Goal: Task Accomplishment & Management: Use online tool/utility

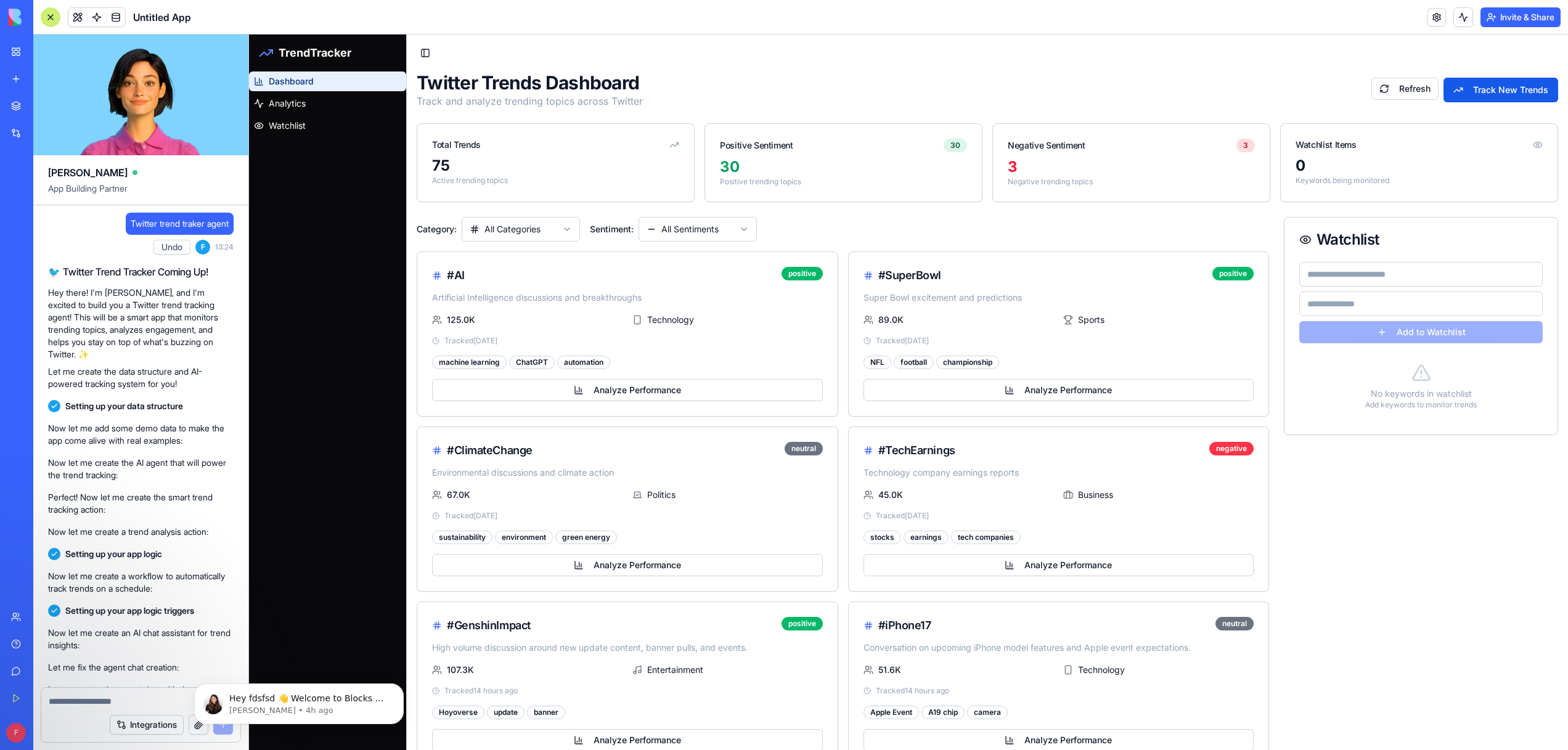
scroll to position [620, 0]
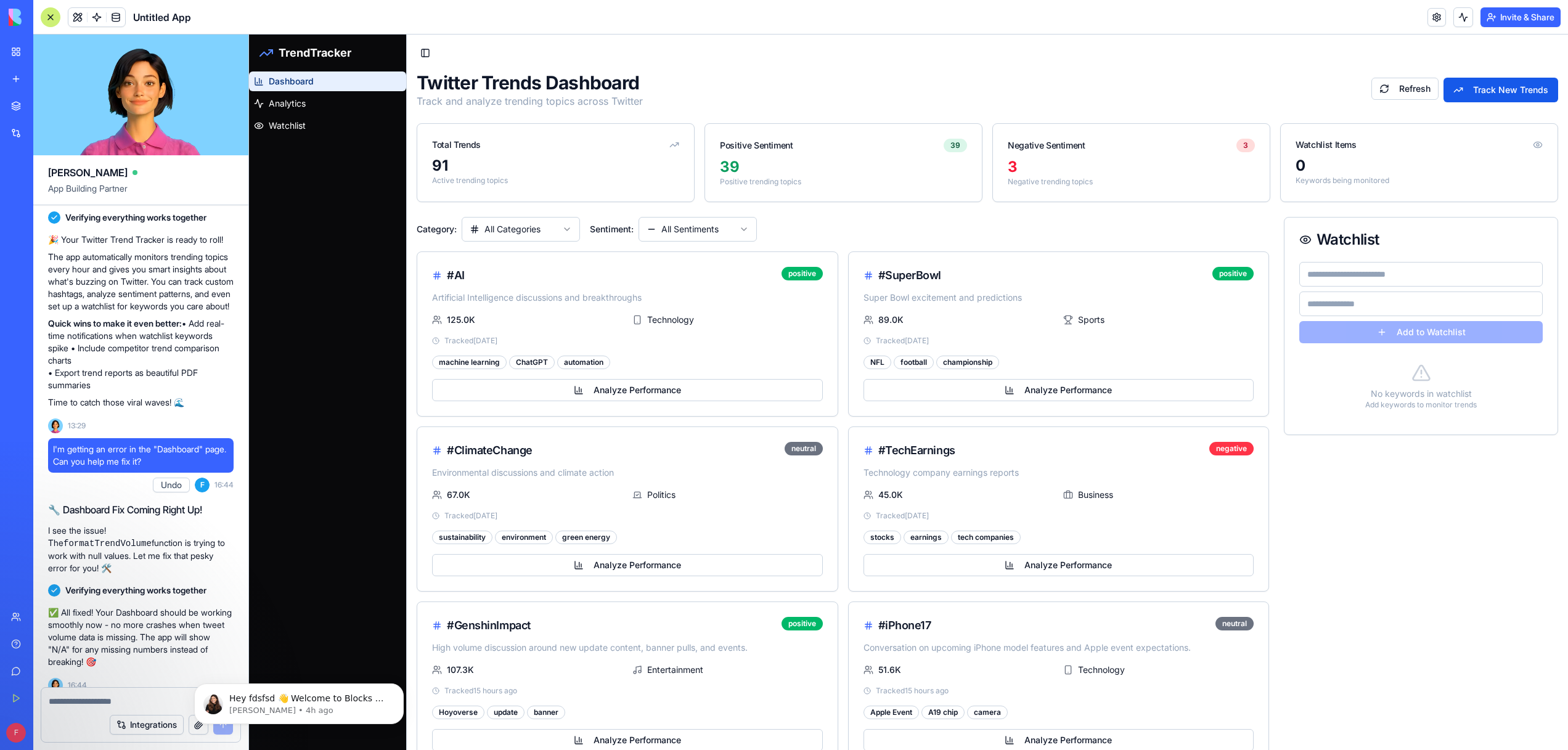
click at [315, 202] on div "Dashboard Analytics Watchlist" at bounding box center [327, 411] width 157 height 679
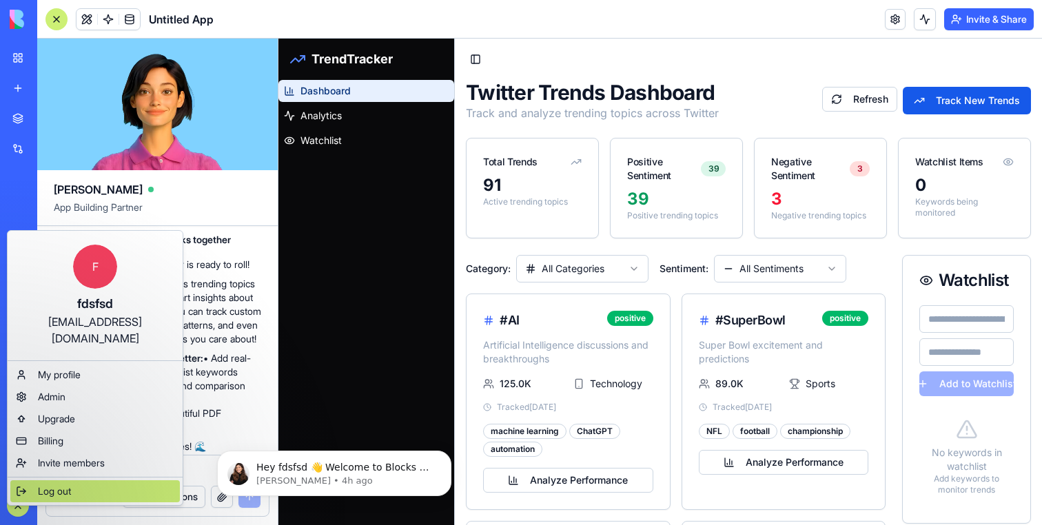
click at [53, 484] on span "Log out" at bounding box center [54, 491] width 33 height 14
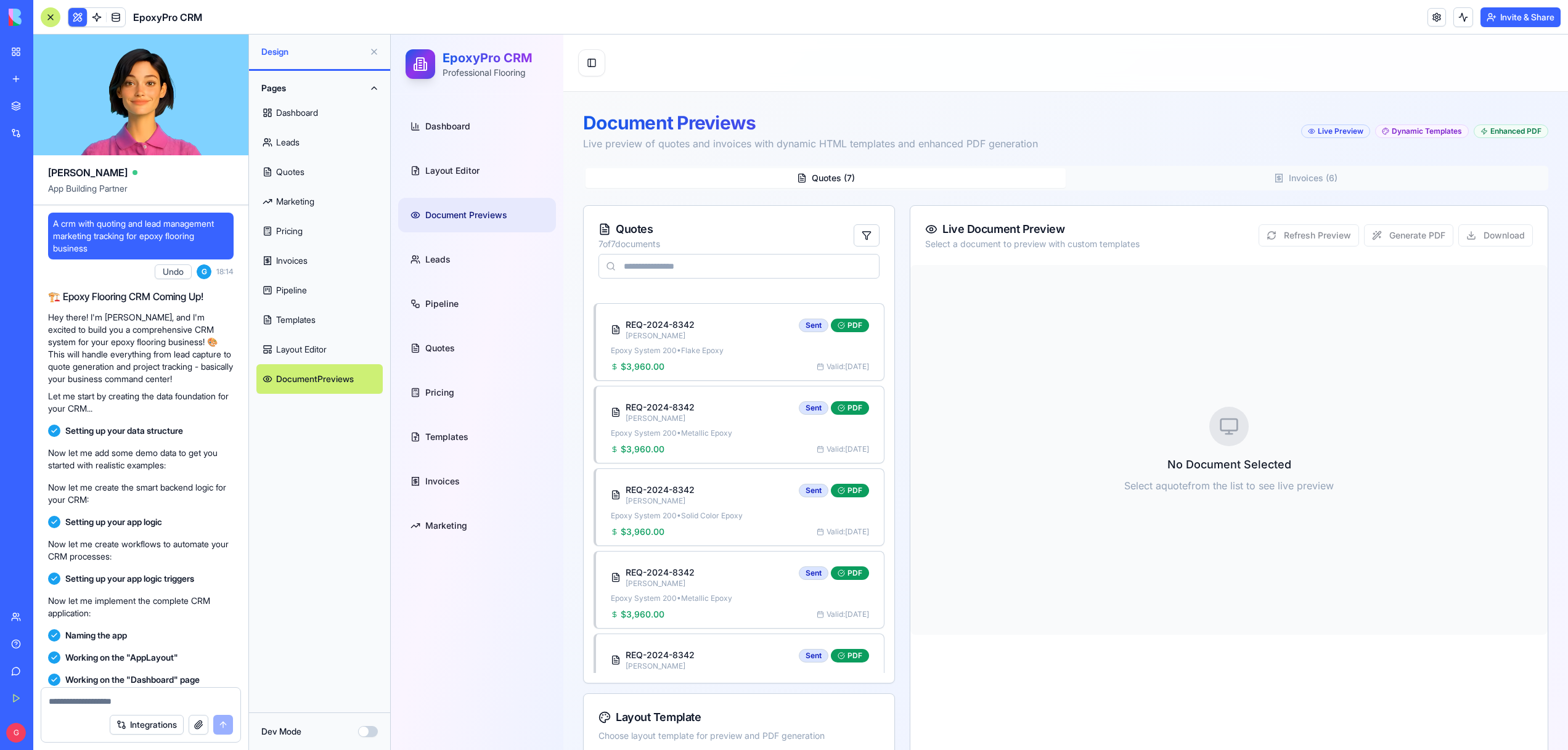
scroll to position [62783, 0]
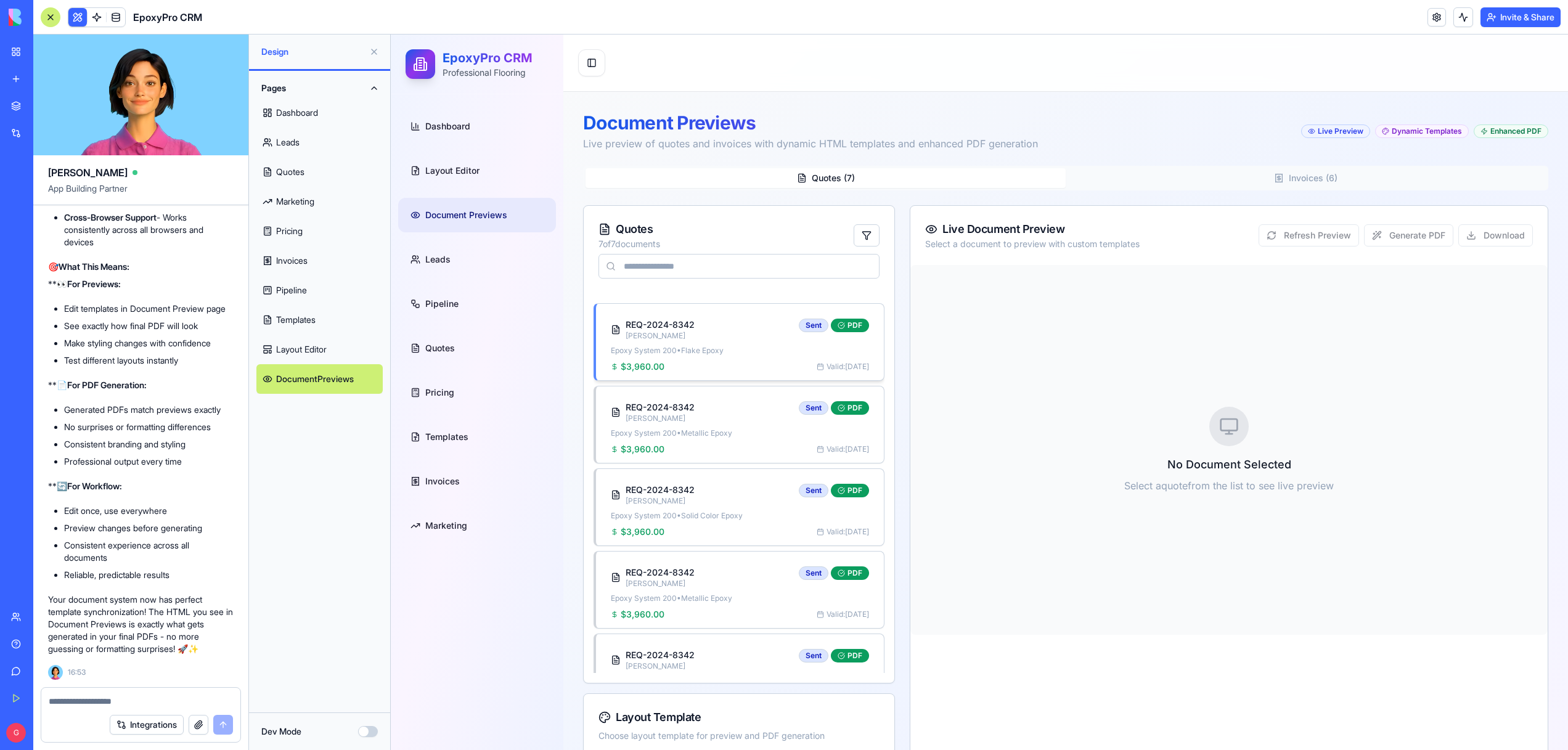
click at [700, 365] on div "$3,960.00 Valid: Nov 7, 2025" at bounding box center [740, 367] width 259 height 13
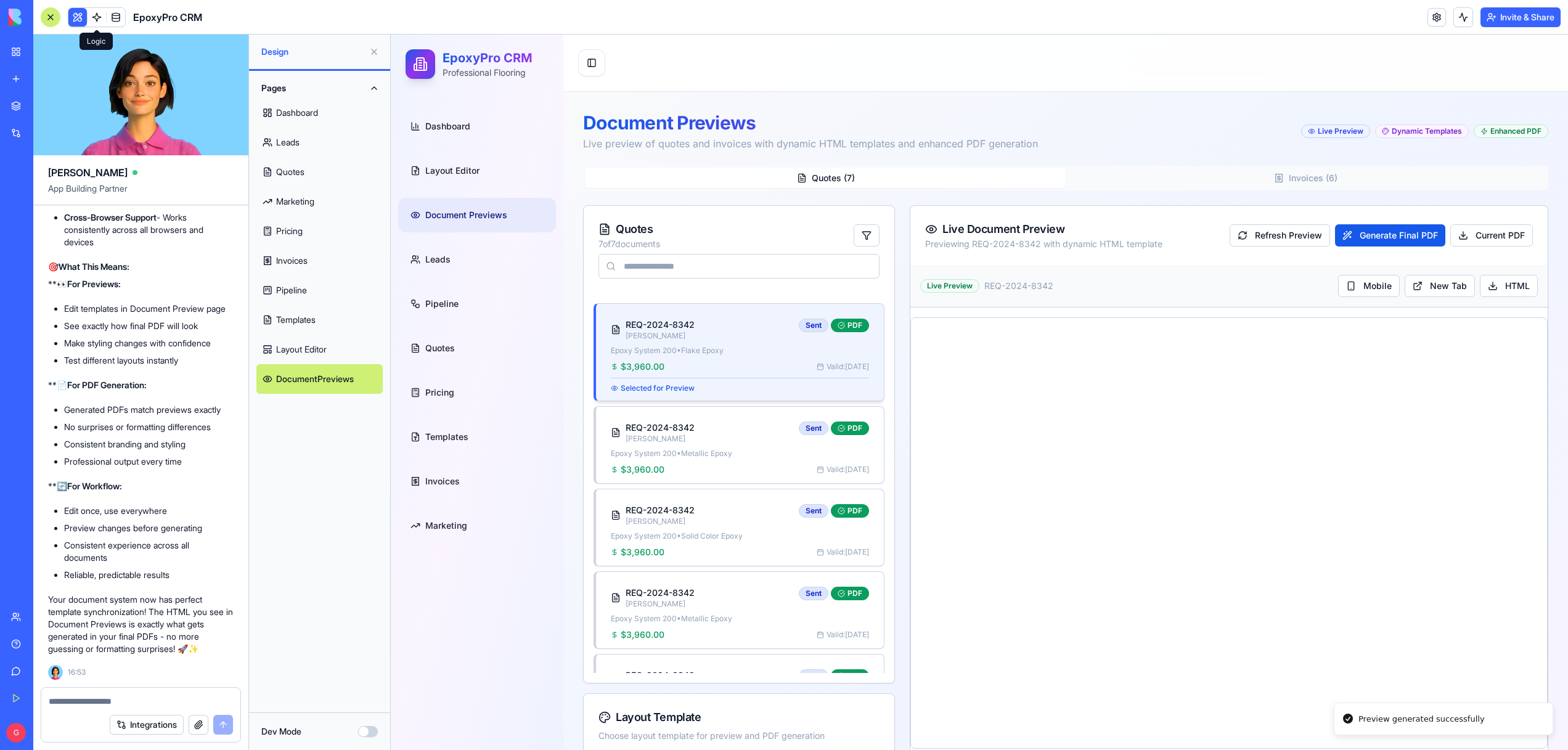
click at [97, 22] on span at bounding box center [97, 17] width 35 height 35
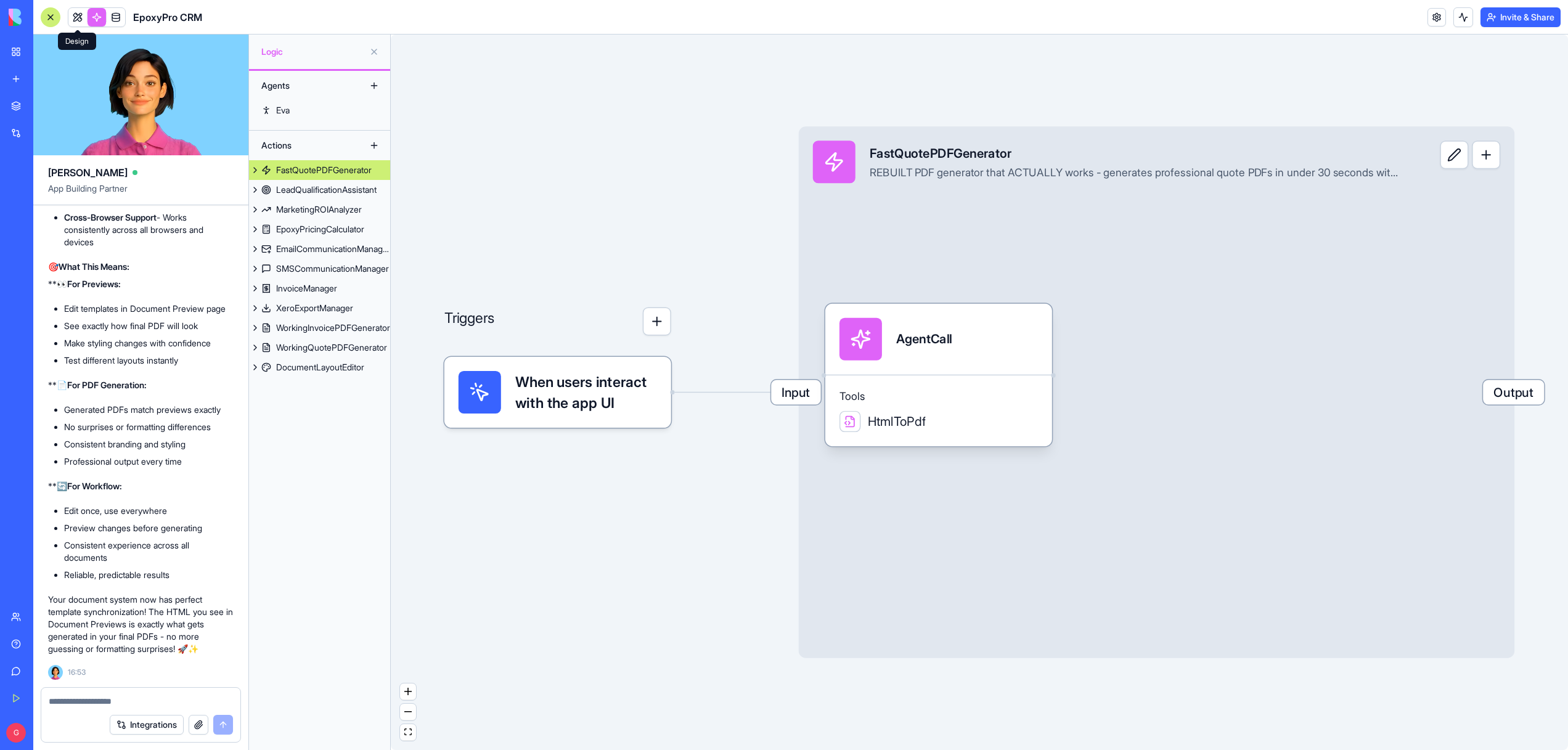
click at [81, 20] on link at bounding box center [77, 17] width 19 height 19
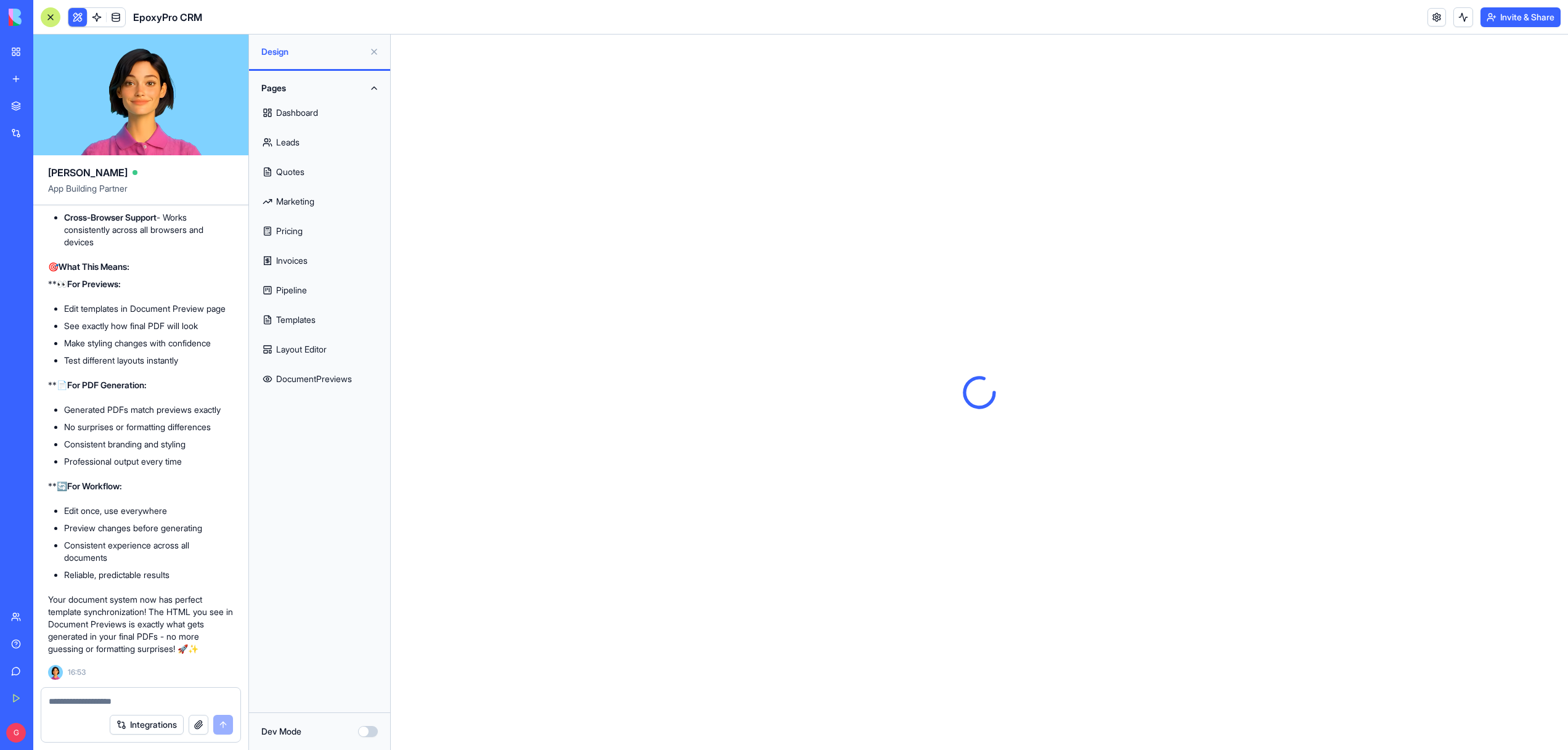
click at [281, 259] on link "Invoices" at bounding box center [319, 260] width 126 height 30
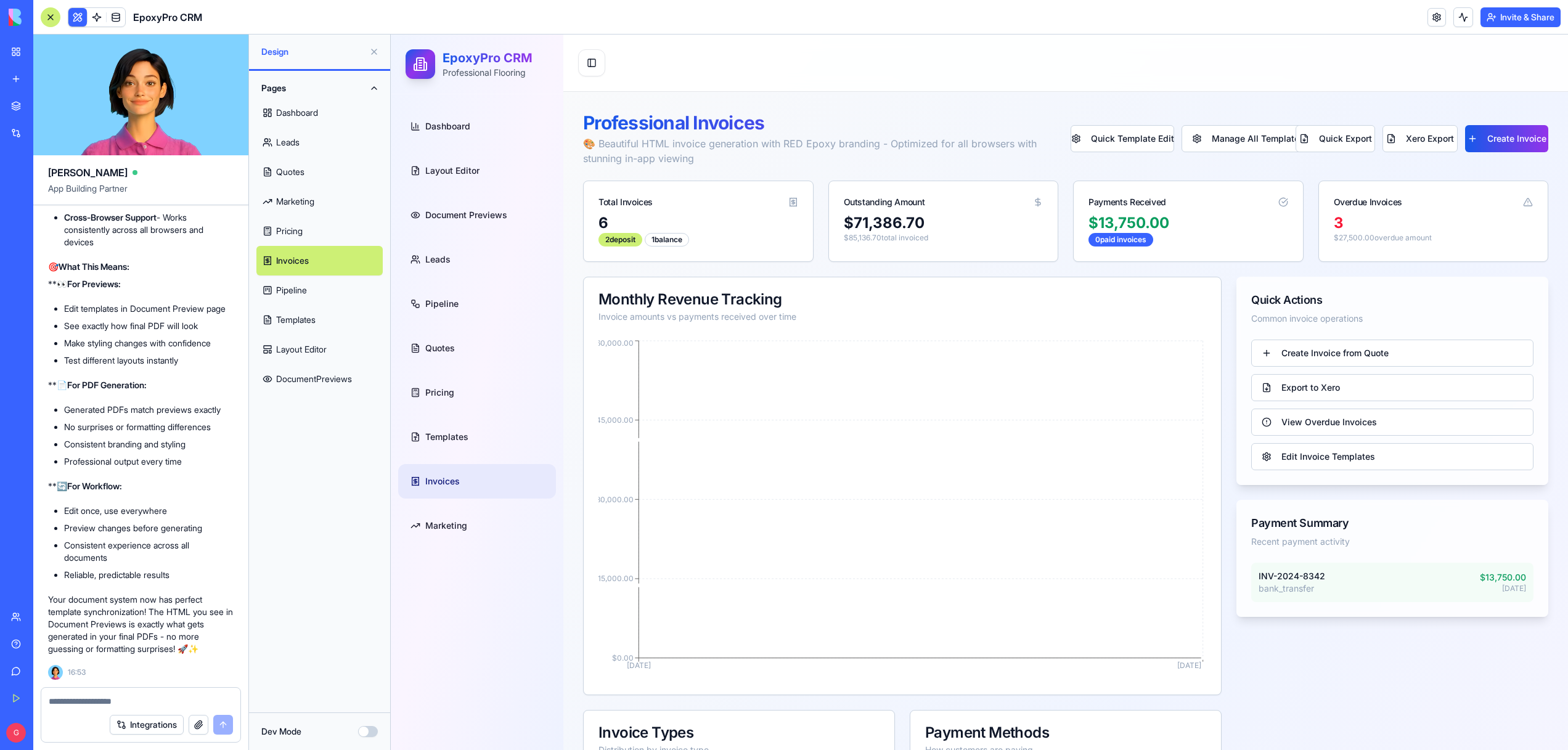
click at [284, 177] on link "Quotes" at bounding box center [319, 172] width 126 height 30
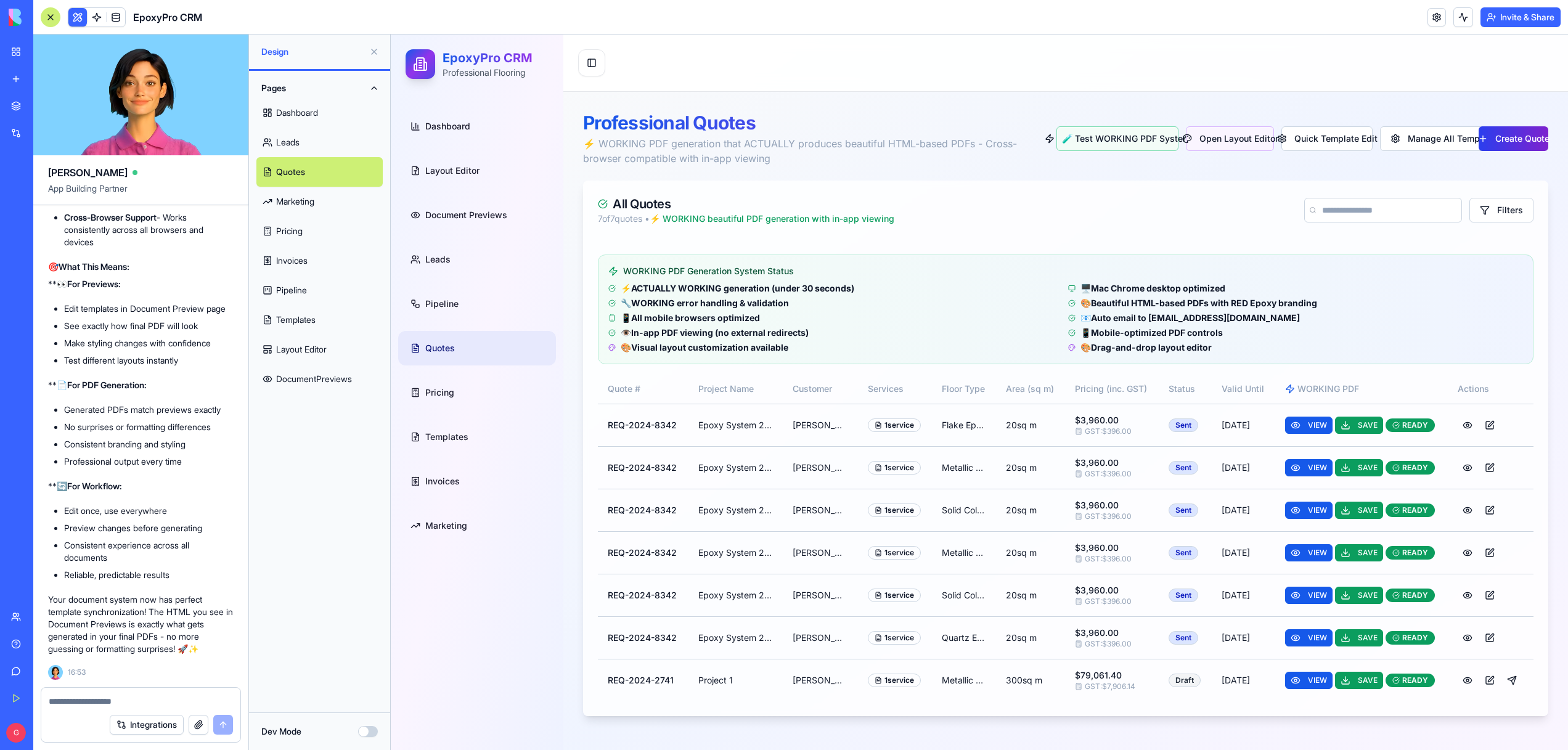
click at [1511, 132] on button "Create Quote" at bounding box center [1513, 139] width 70 height 25
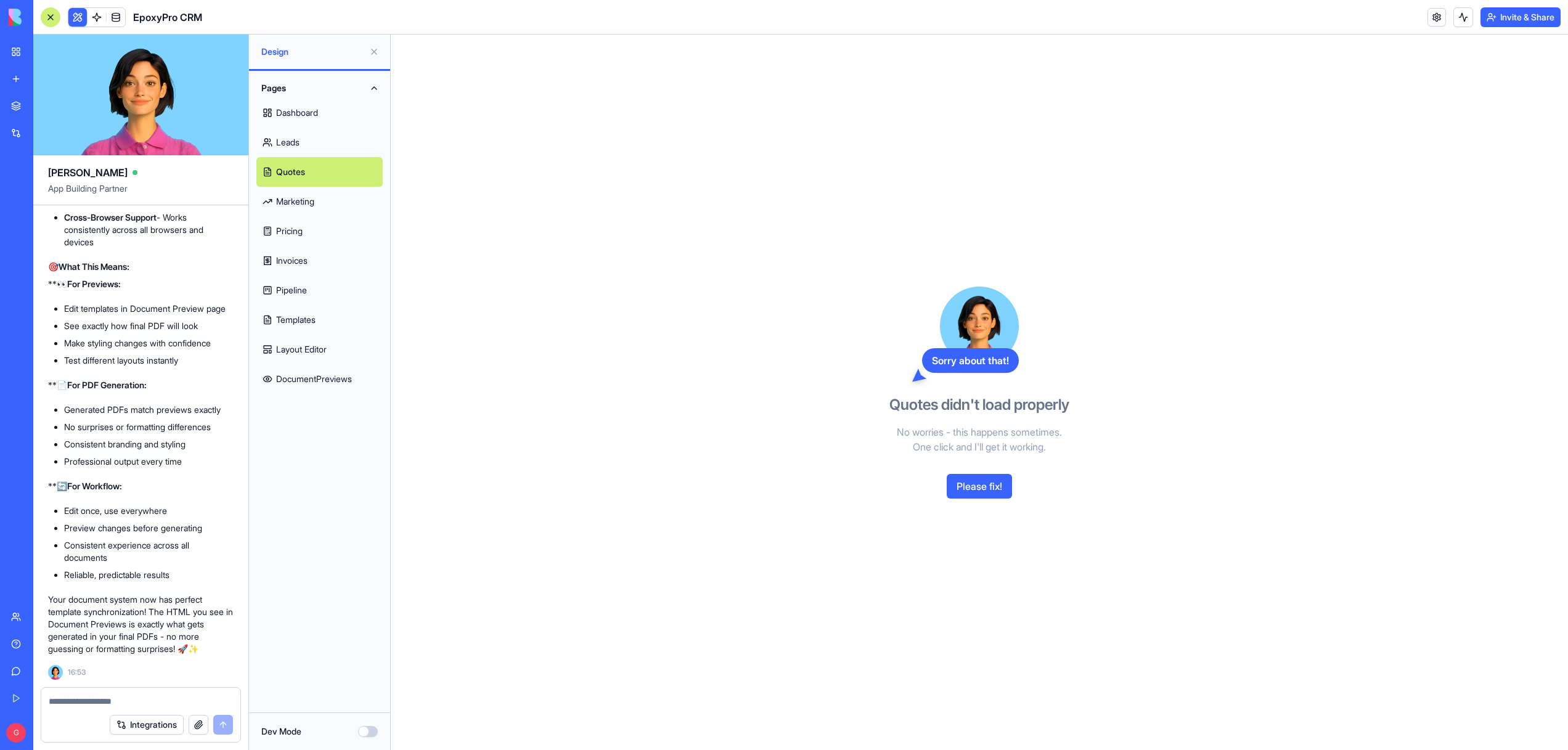
click at [975, 461] on div "Sorry about that! Quotes didn't load properly No worries - this happens sometim…" at bounding box center [979, 393] width 284 height 716
click at [976, 476] on button "Please fix!" at bounding box center [979, 487] width 65 height 25
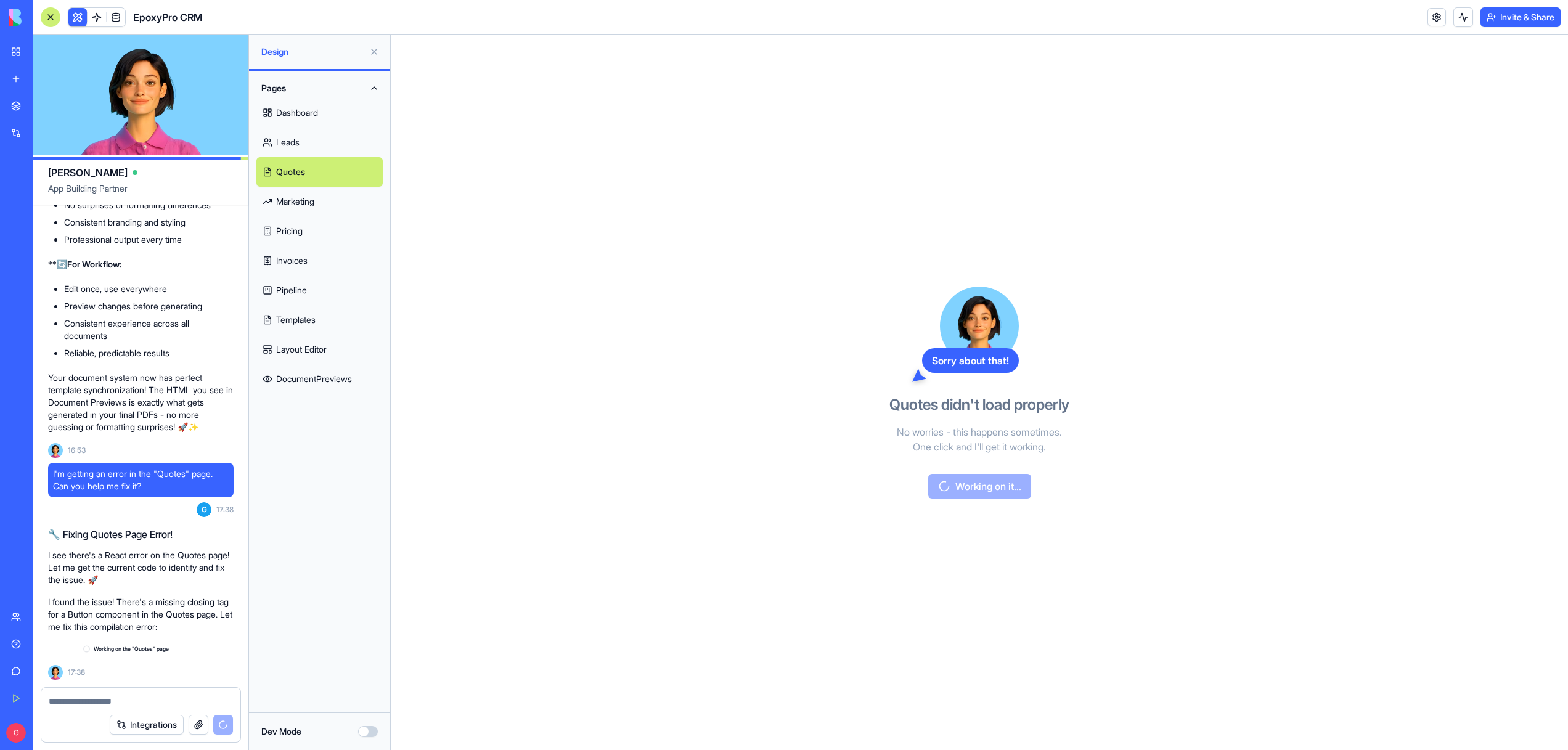
scroll to position [63004, 0]
click at [285, 283] on link "Pipeline" at bounding box center [319, 290] width 126 height 30
click at [286, 265] on link "Invoices" at bounding box center [319, 260] width 126 height 30
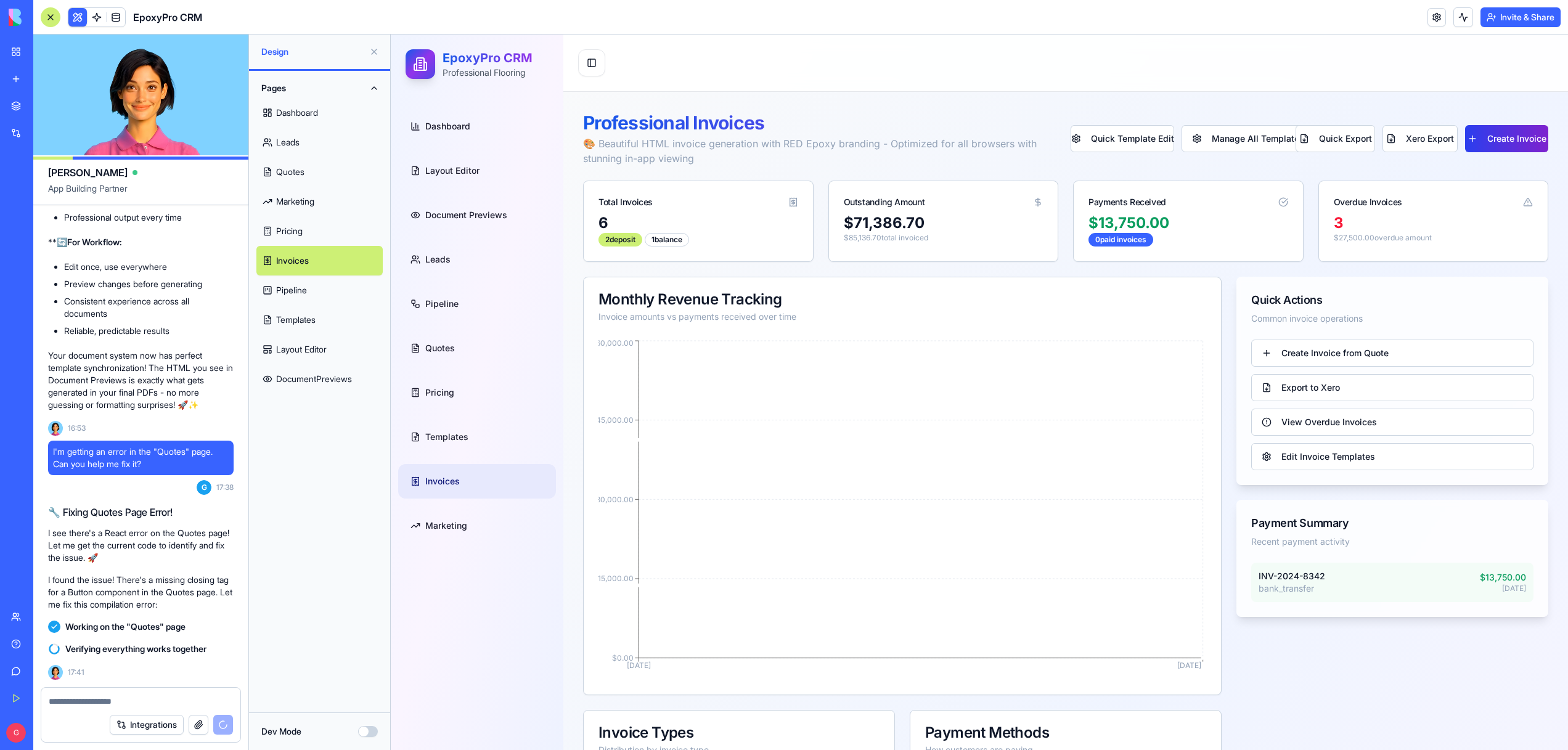
click at [1497, 142] on button "Create Invoice" at bounding box center [1506, 139] width 83 height 27
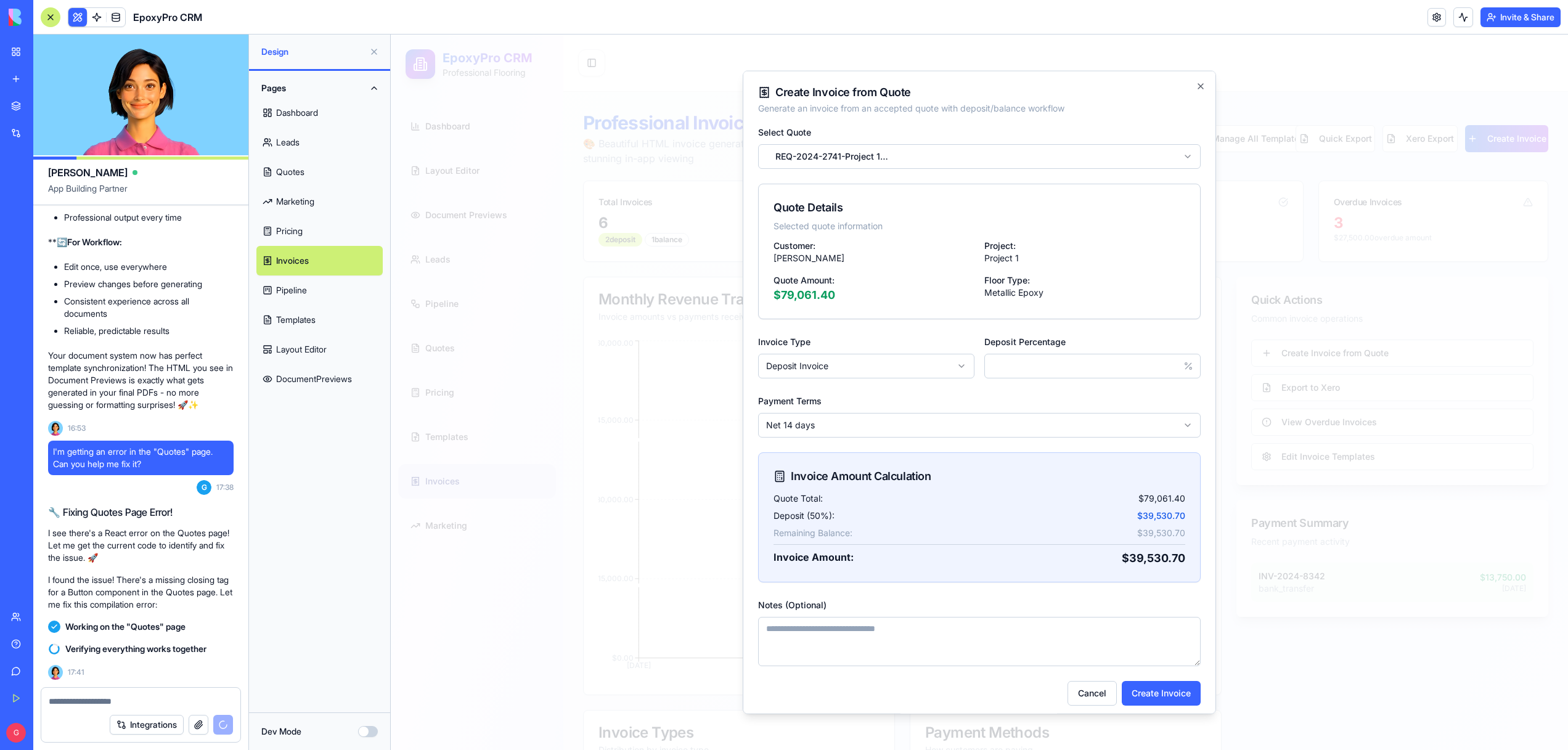
click at [678, 516] on div at bounding box center [979, 393] width 1177 height 716
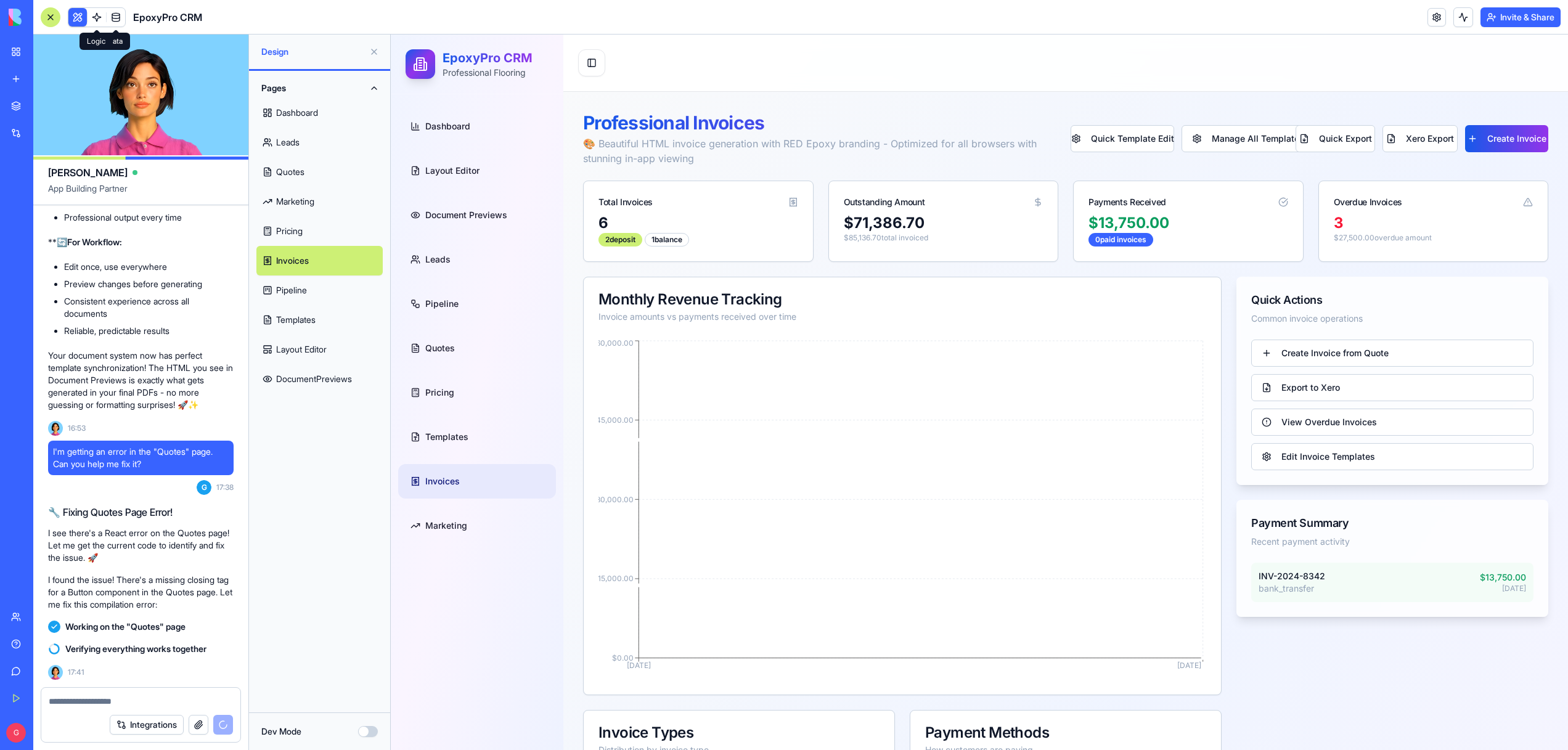
click at [89, 21] on span at bounding box center [97, 17] width 35 height 35
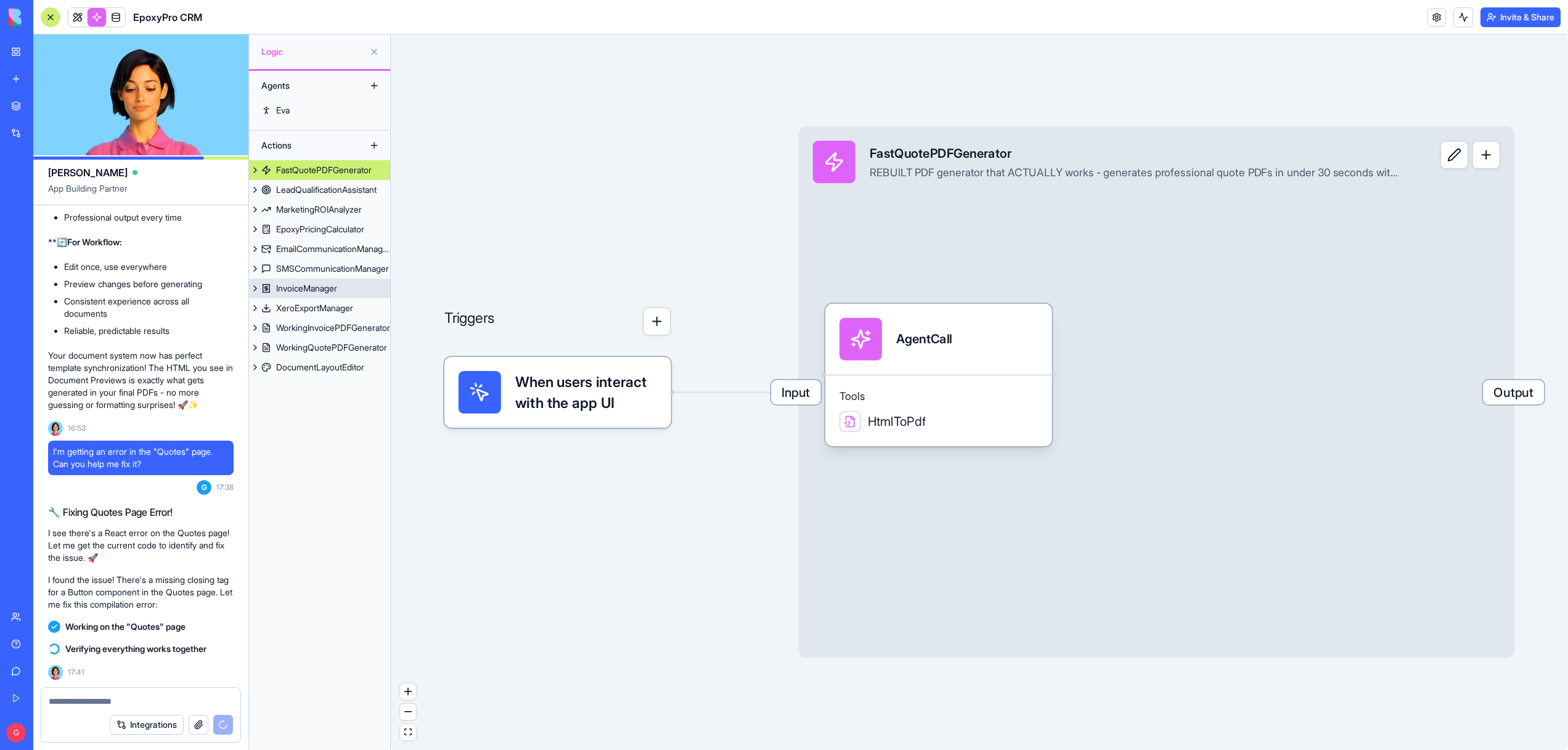
click at [300, 290] on div "InvoiceManager" at bounding box center [307, 289] width 61 height 13
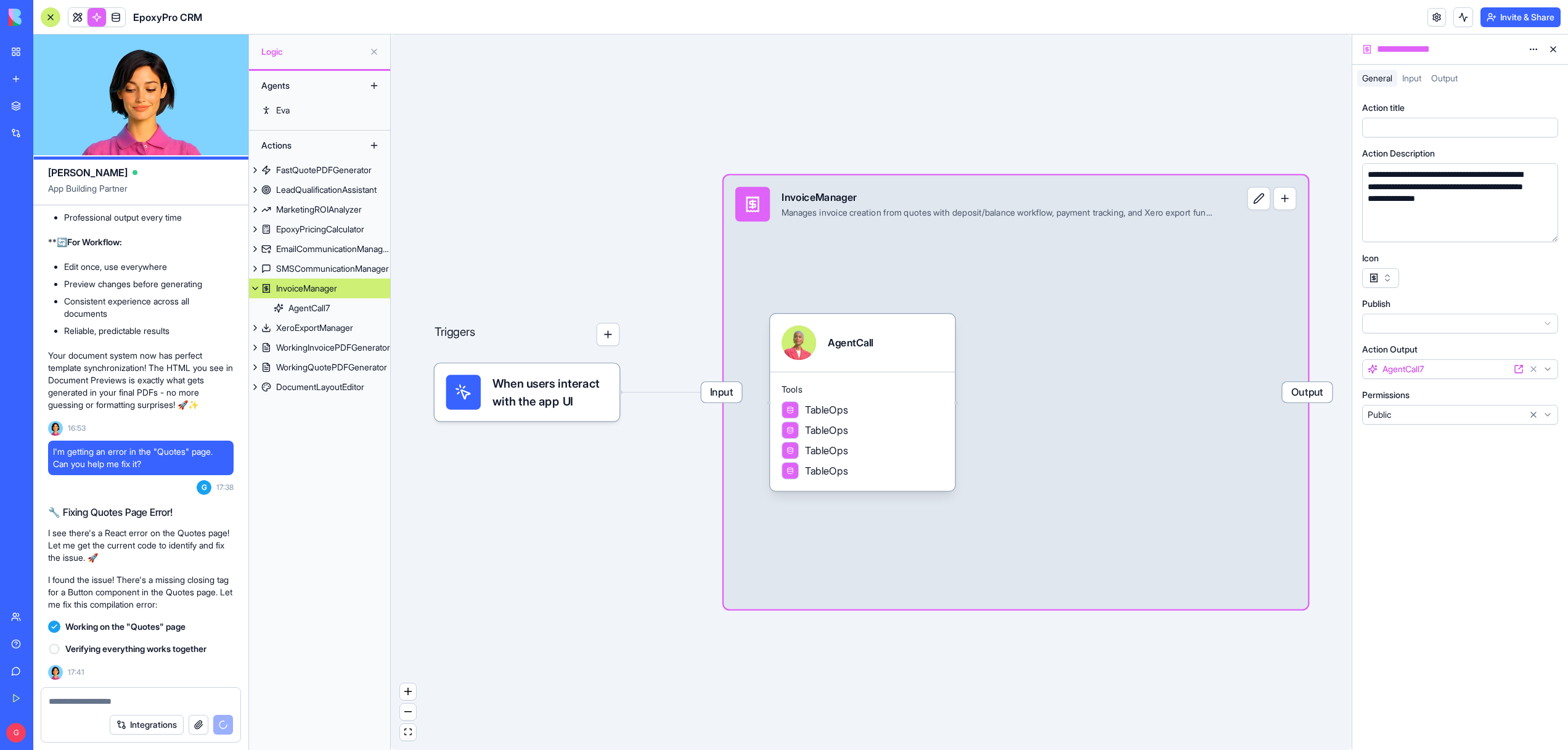
click at [944, 458] on div "Tools TableOps TableOps TableOps TableOps" at bounding box center [862, 431] width 185 height 120
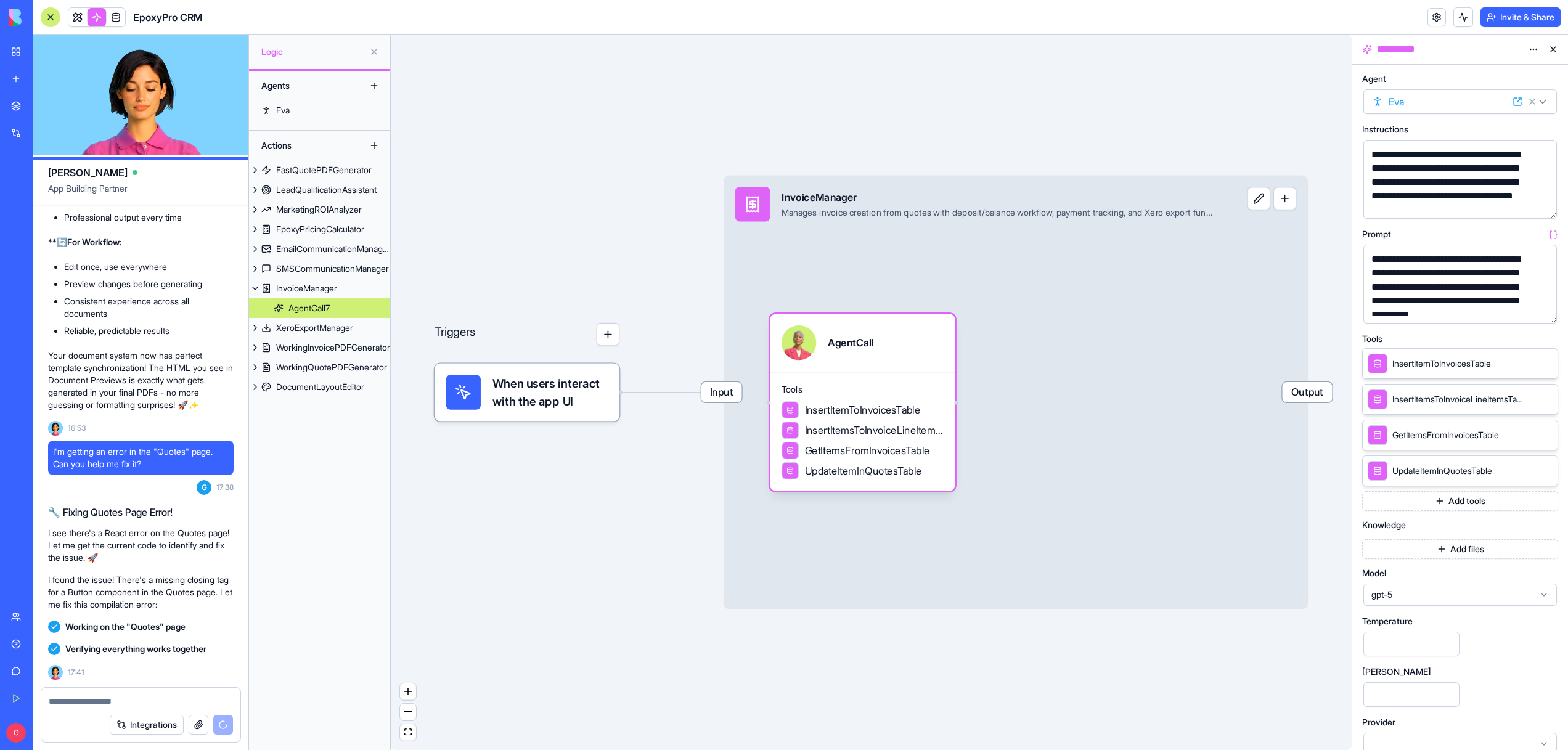
click at [1543, 311] on button "button" at bounding box center [1545, 311] width 20 height 20
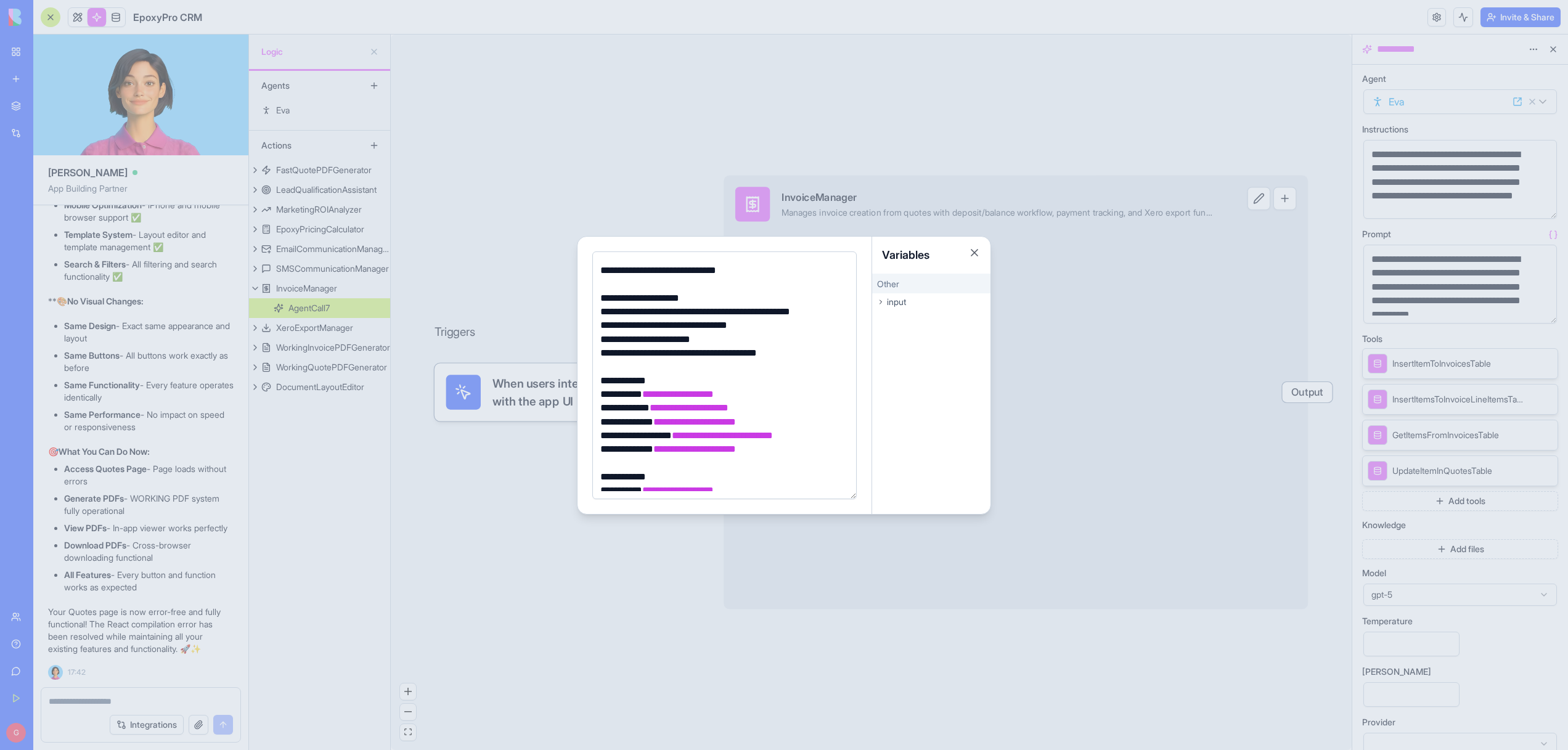
scroll to position [389, 0]
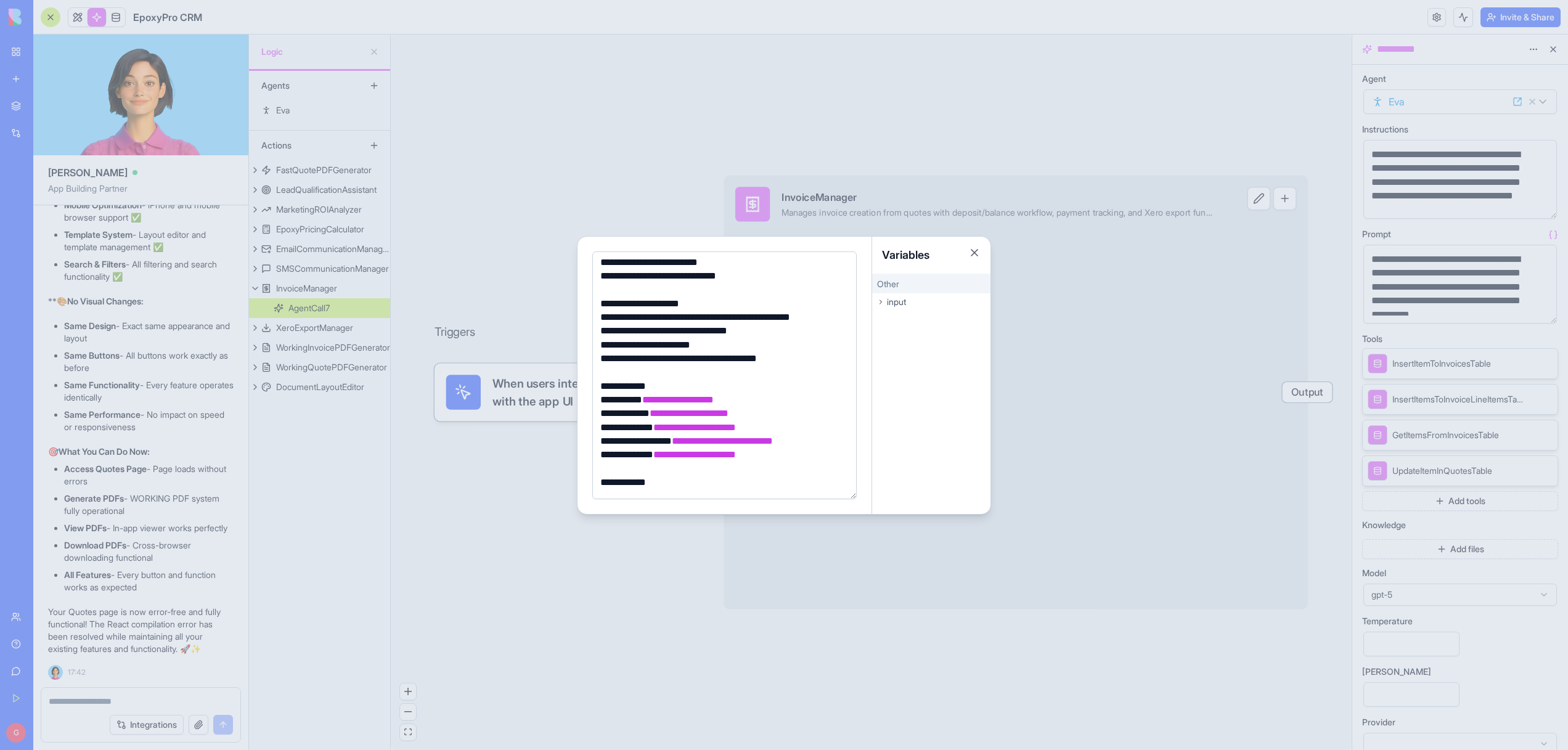
click at [477, 559] on div at bounding box center [784, 375] width 1568 height 750
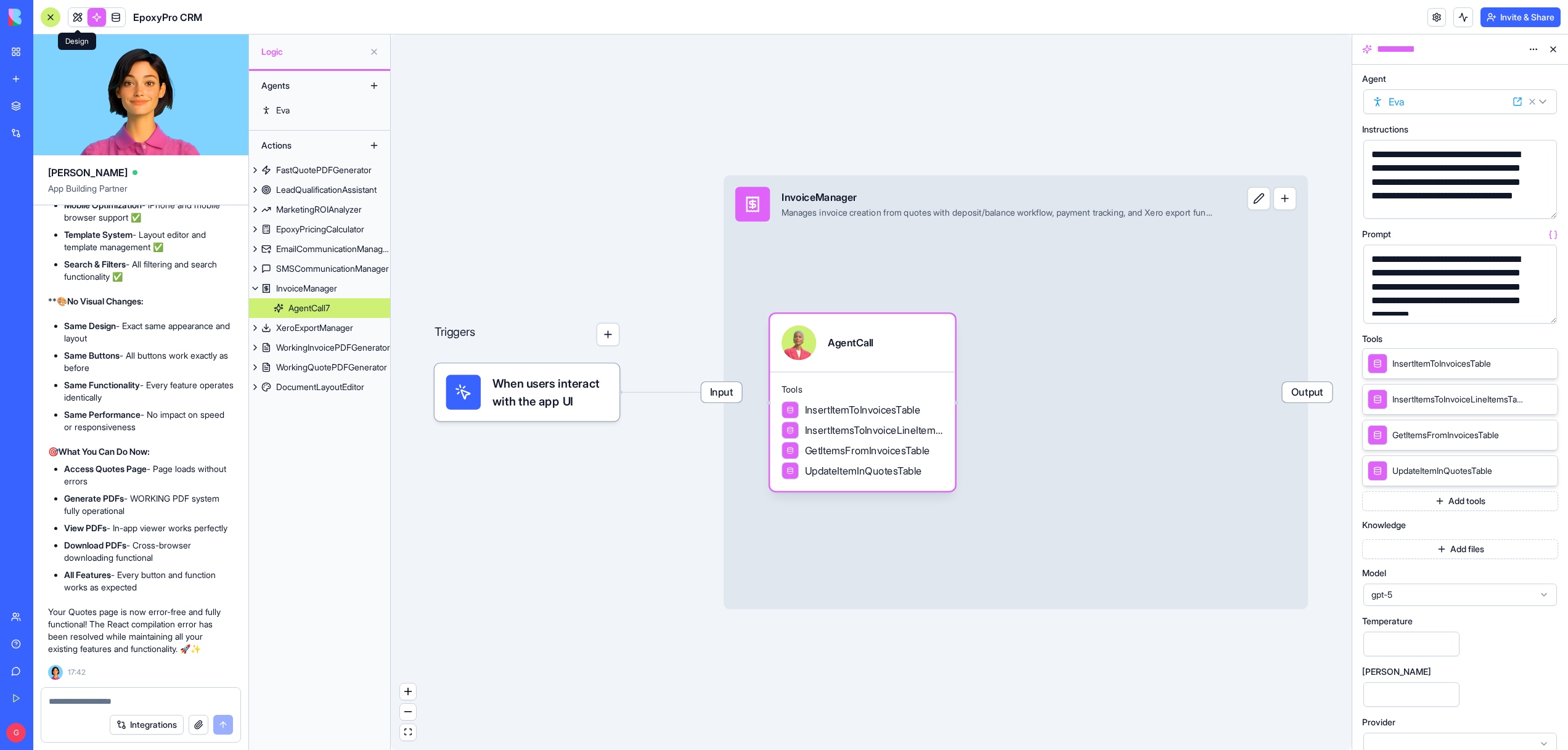
click at [73, 15] on link at bounding box center [77, 17] width 19 height 19
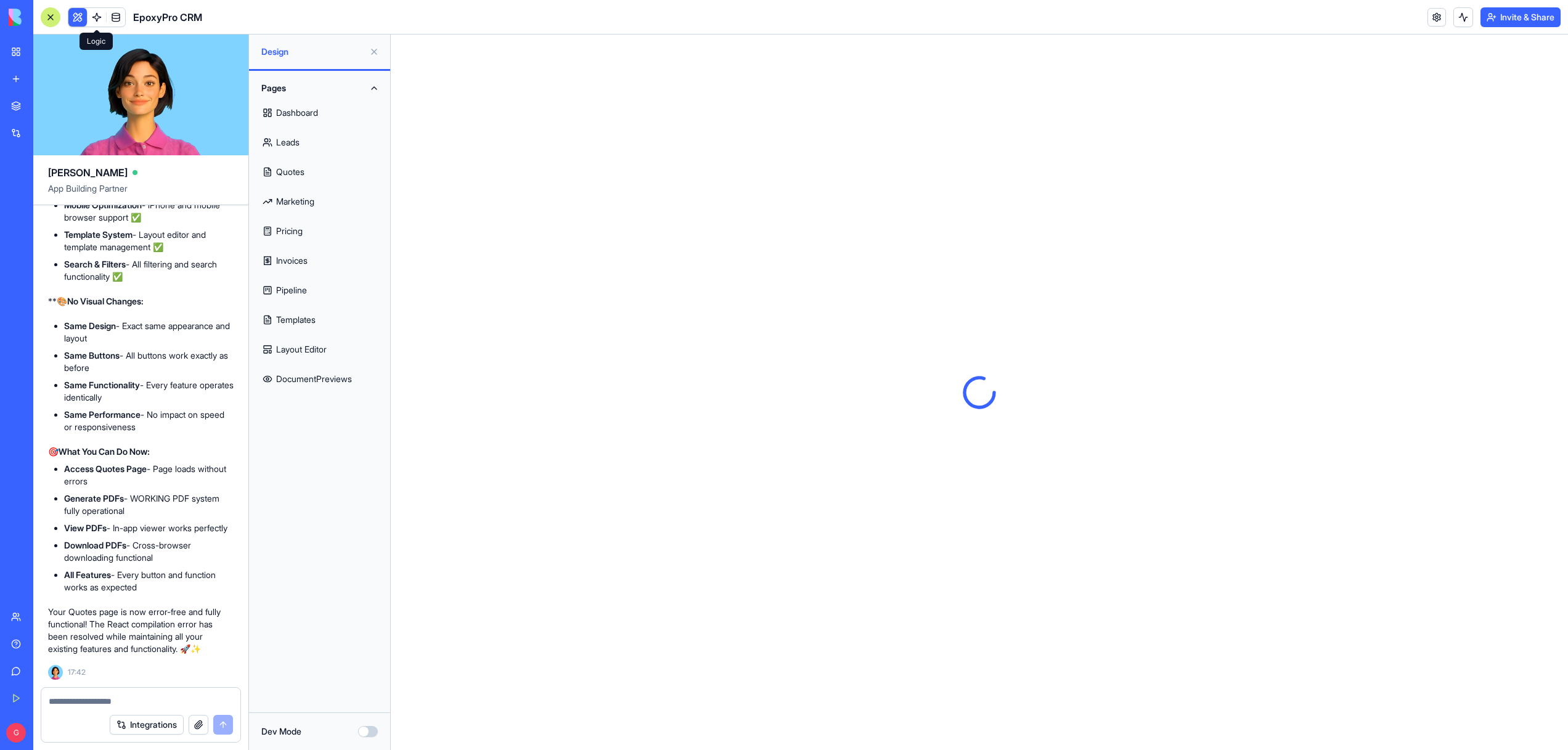
click at [73, 15] on button at bounding box center [77, 17] width 19 height 19
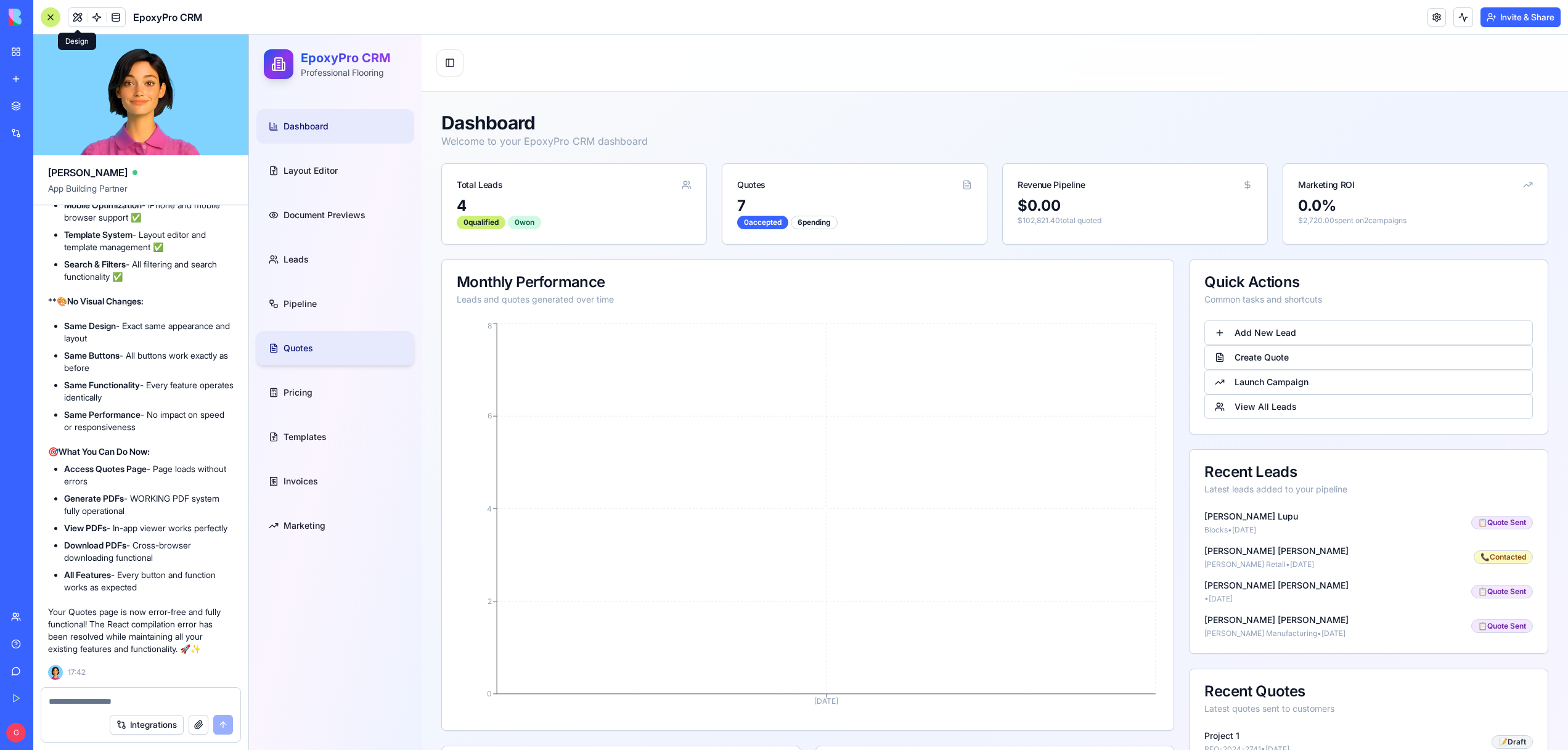
click at [330, 343] on link "Quotes" at bounding box center [335, 348] width 157 height 35
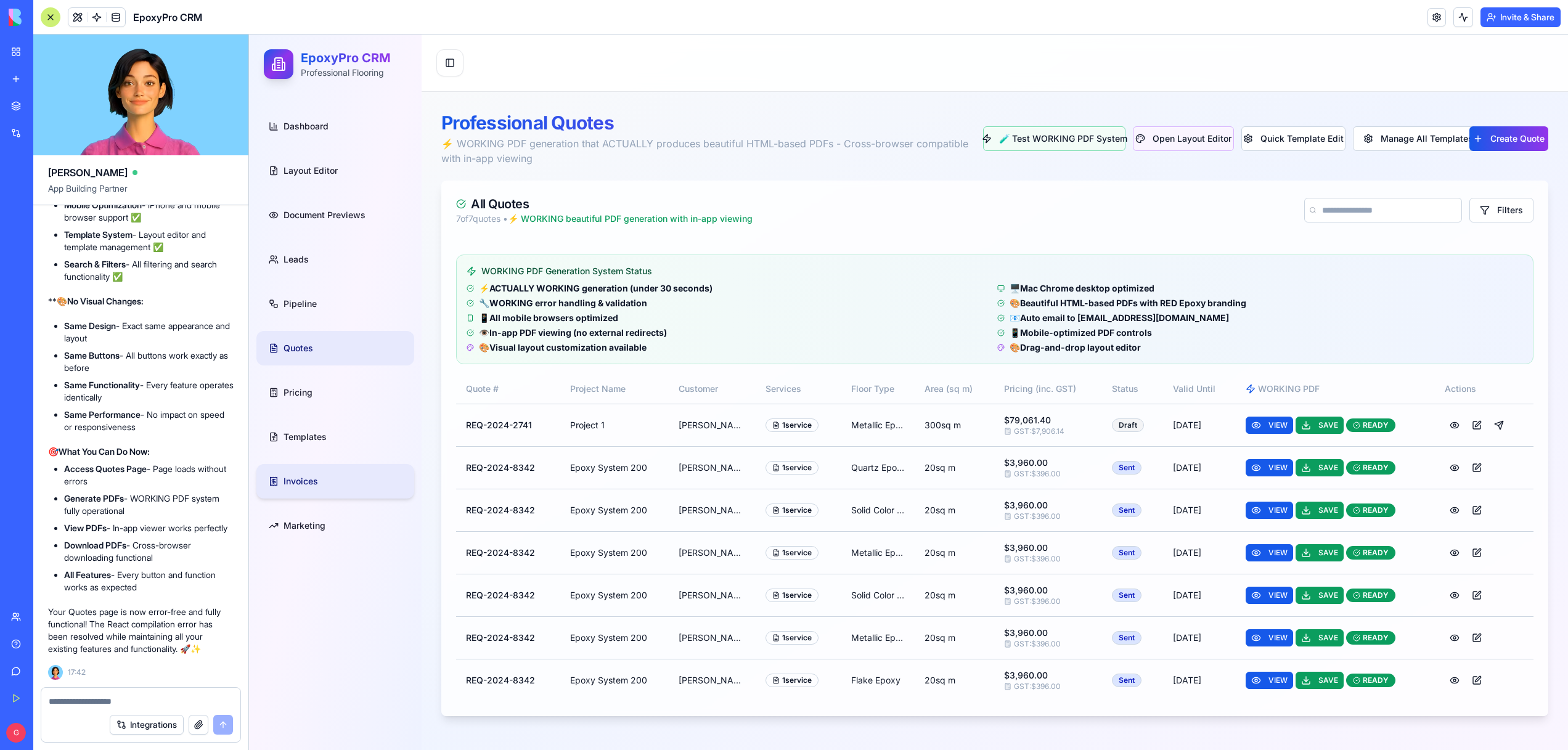
click at [314, 470] on link "Invoices" at bounding box center [335, 482] width 157 height 35
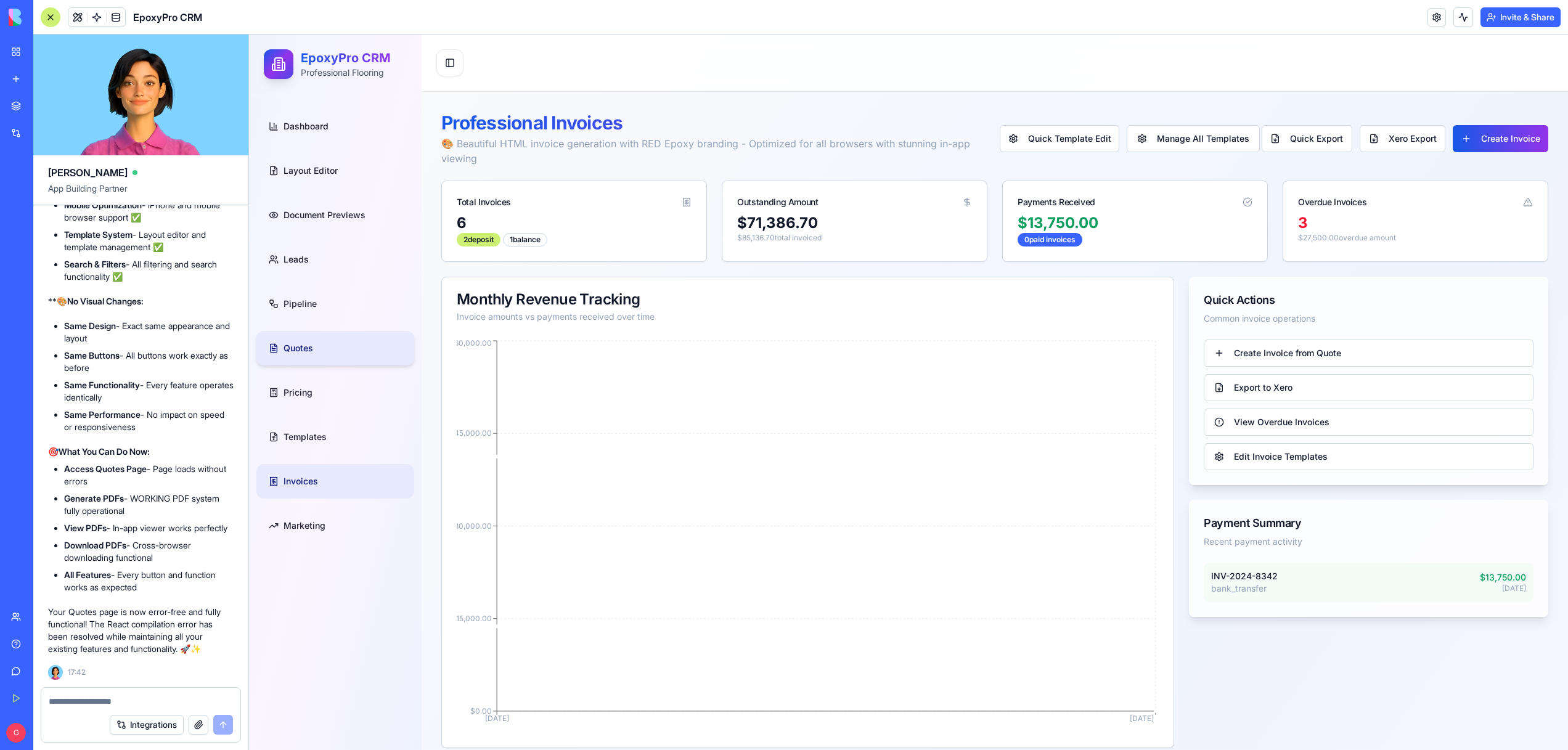
click at [288, 350] on span "Quotes" at bounding box center [298, 348] width 30 height 13
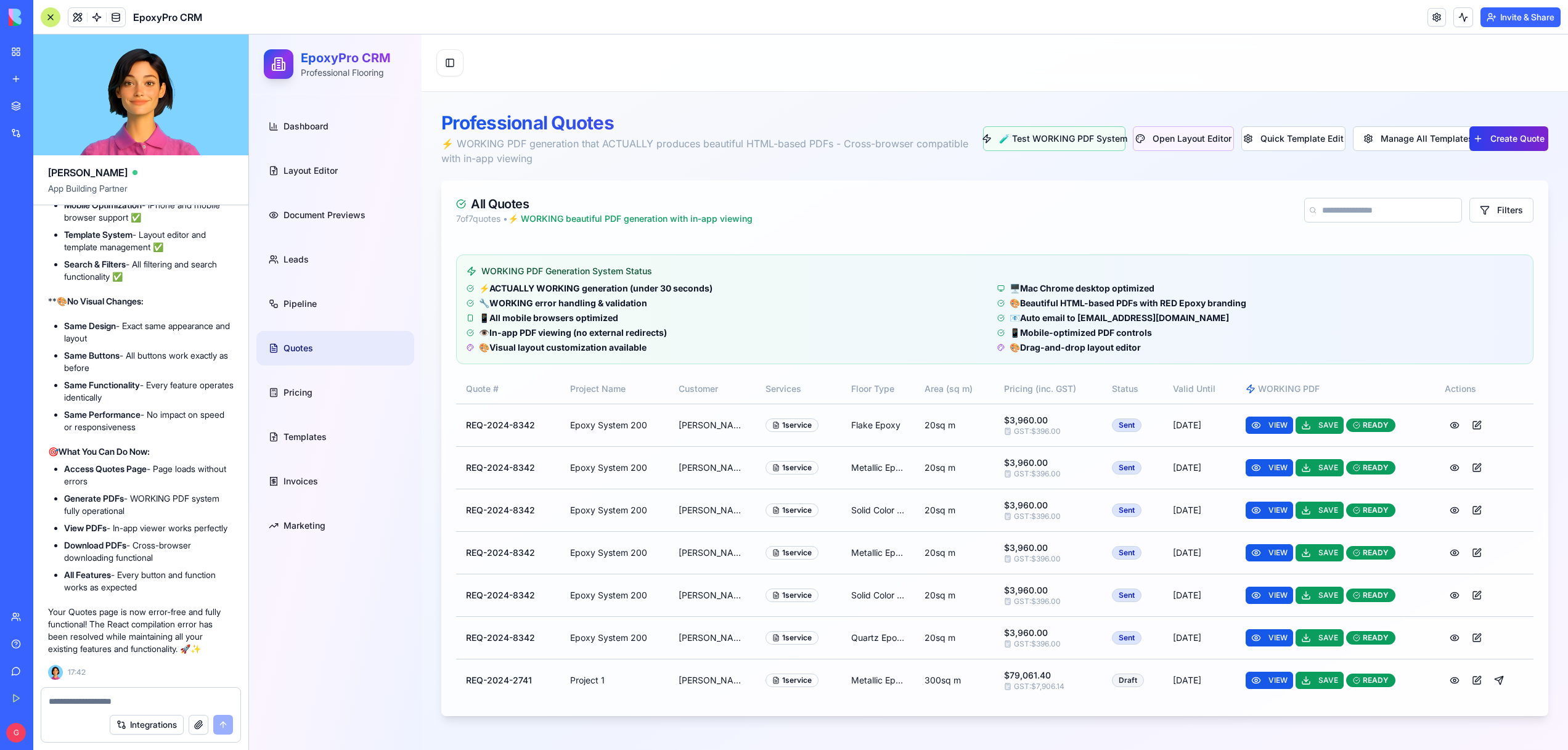
click at [1504, 146] on button "Create Quote" at bounding box center [1508, 139] width 80 height 25
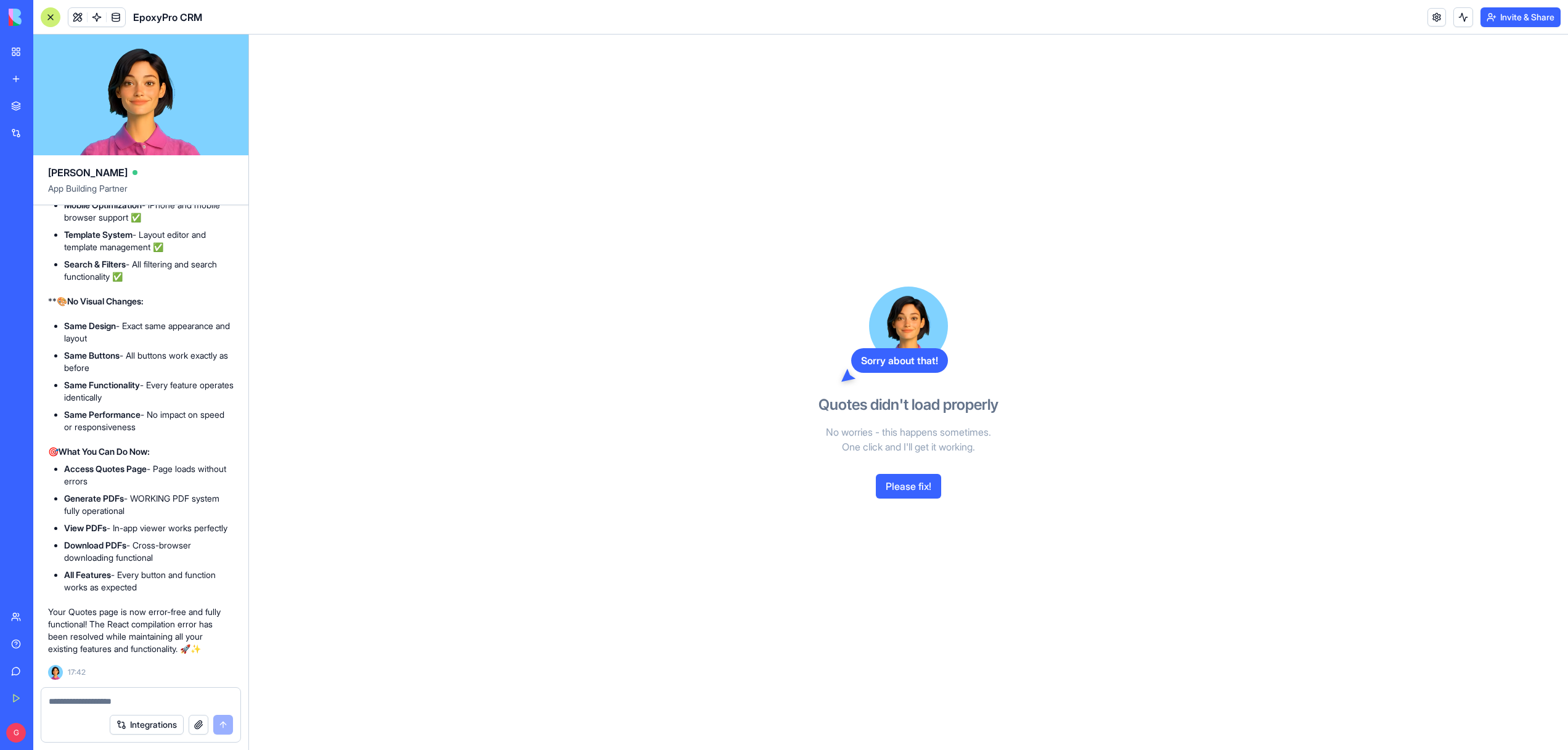
click at [901, 495] on button "Please fix!" at bounding box center [908, 487] width 65 height 25
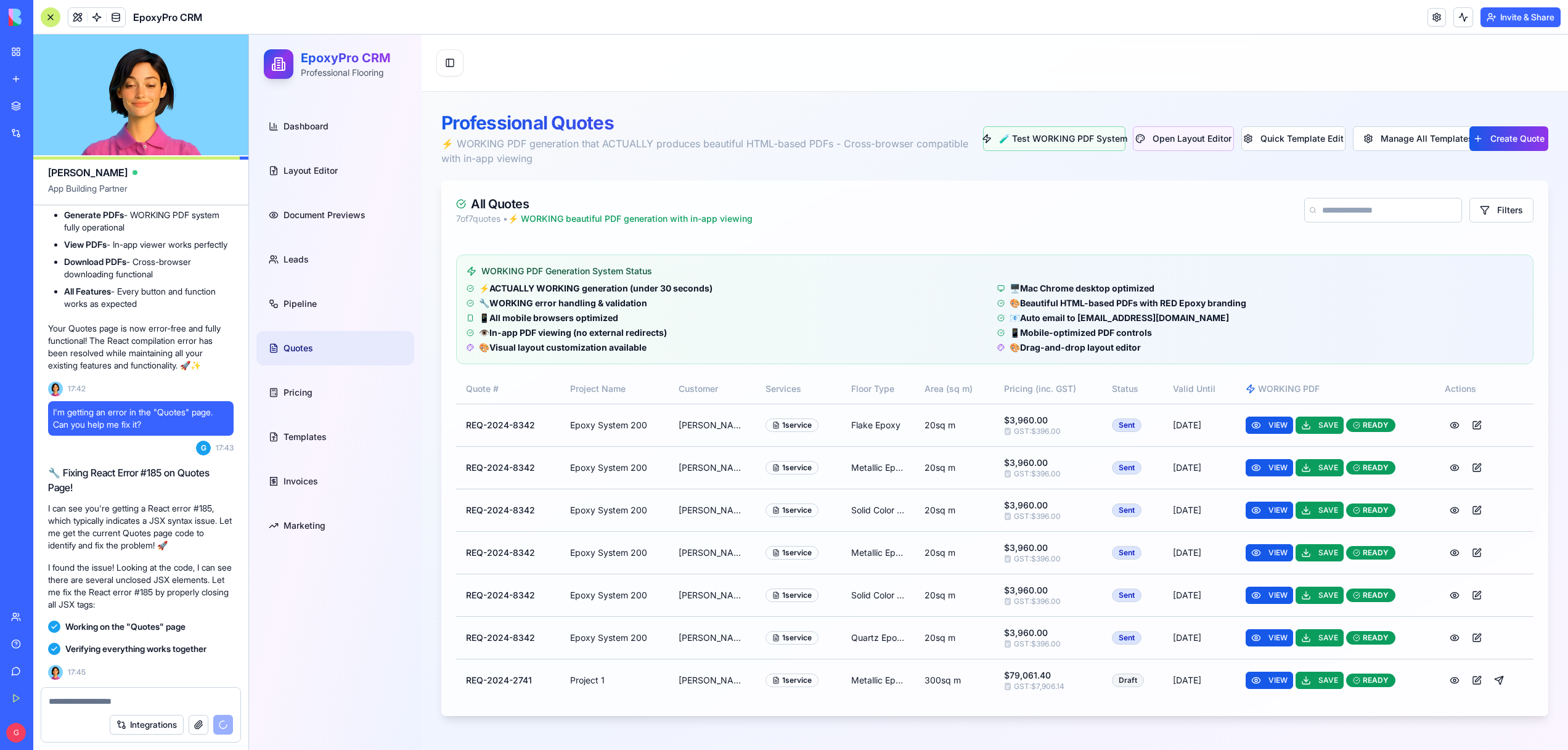
scroll to position [65180, 0]
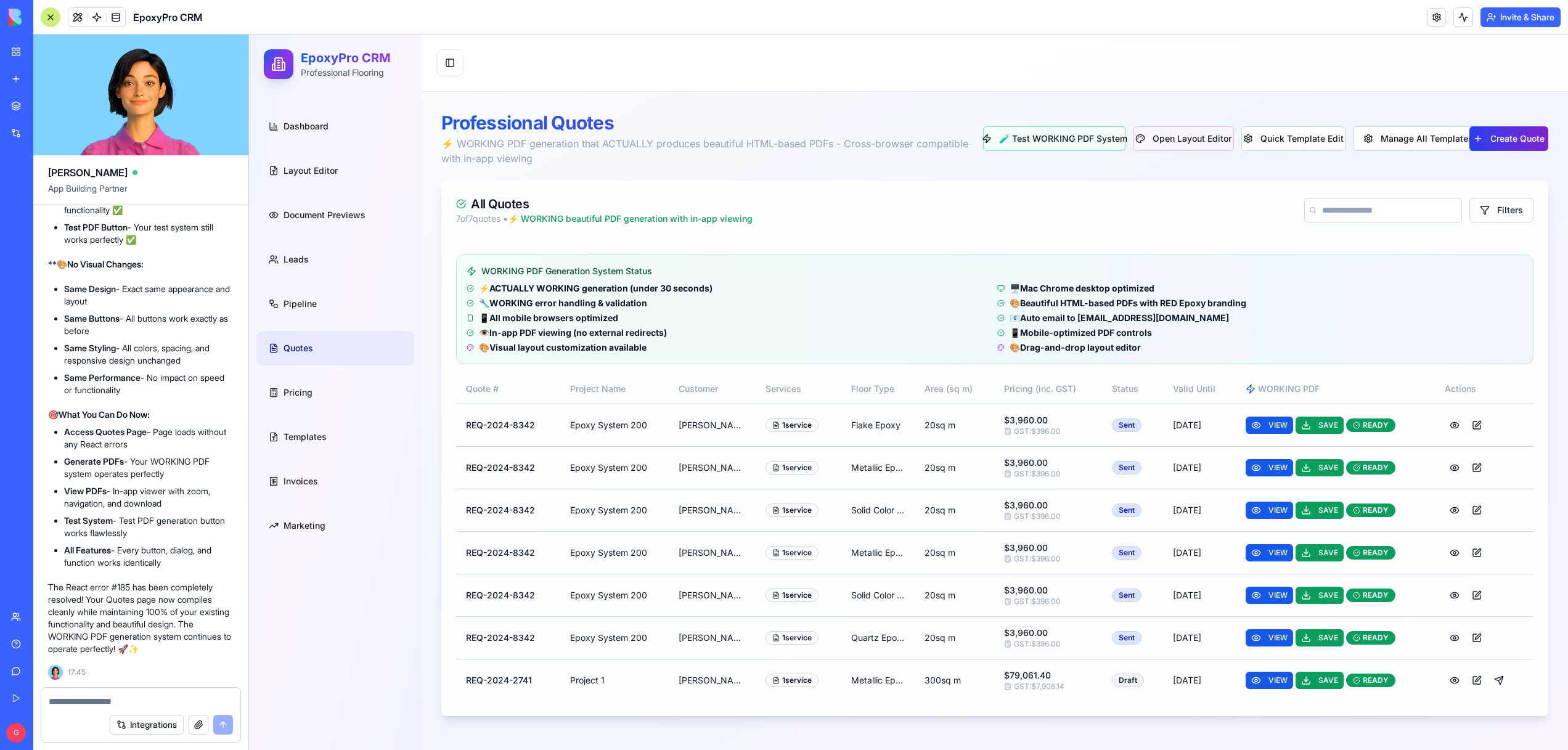
click at [1495, 149] on button "Create Quote" at bounding box center [1508, 139] width 80 height 25
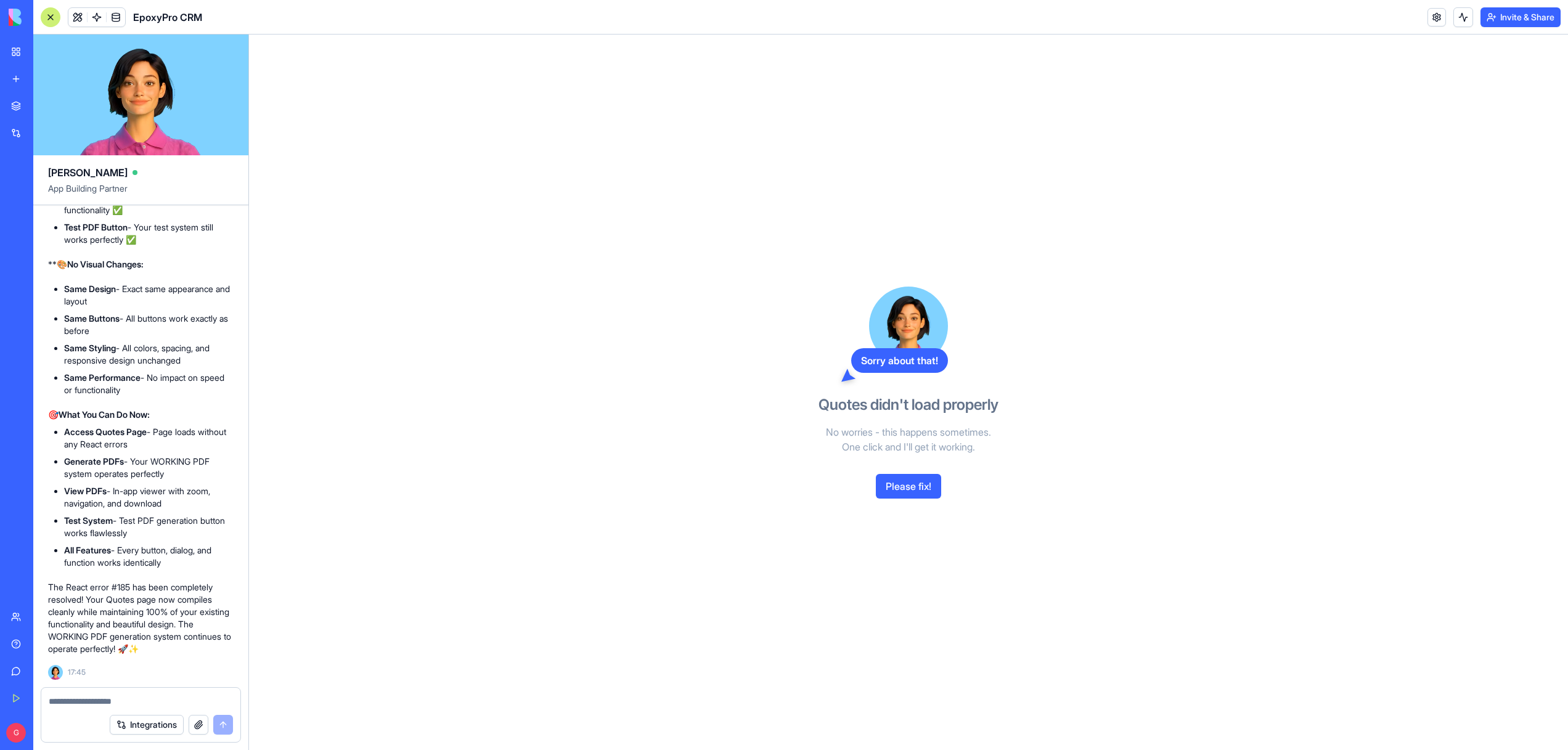
click at [903, 471] on div "Sorry about that! Quotes didn't load properly No worries - this happens sometim…" at bounding box center [908, 393] width 284 height 716
click at [903, 477] on button "Please fix!" at bounding box center [908, 487] width 65 height 25
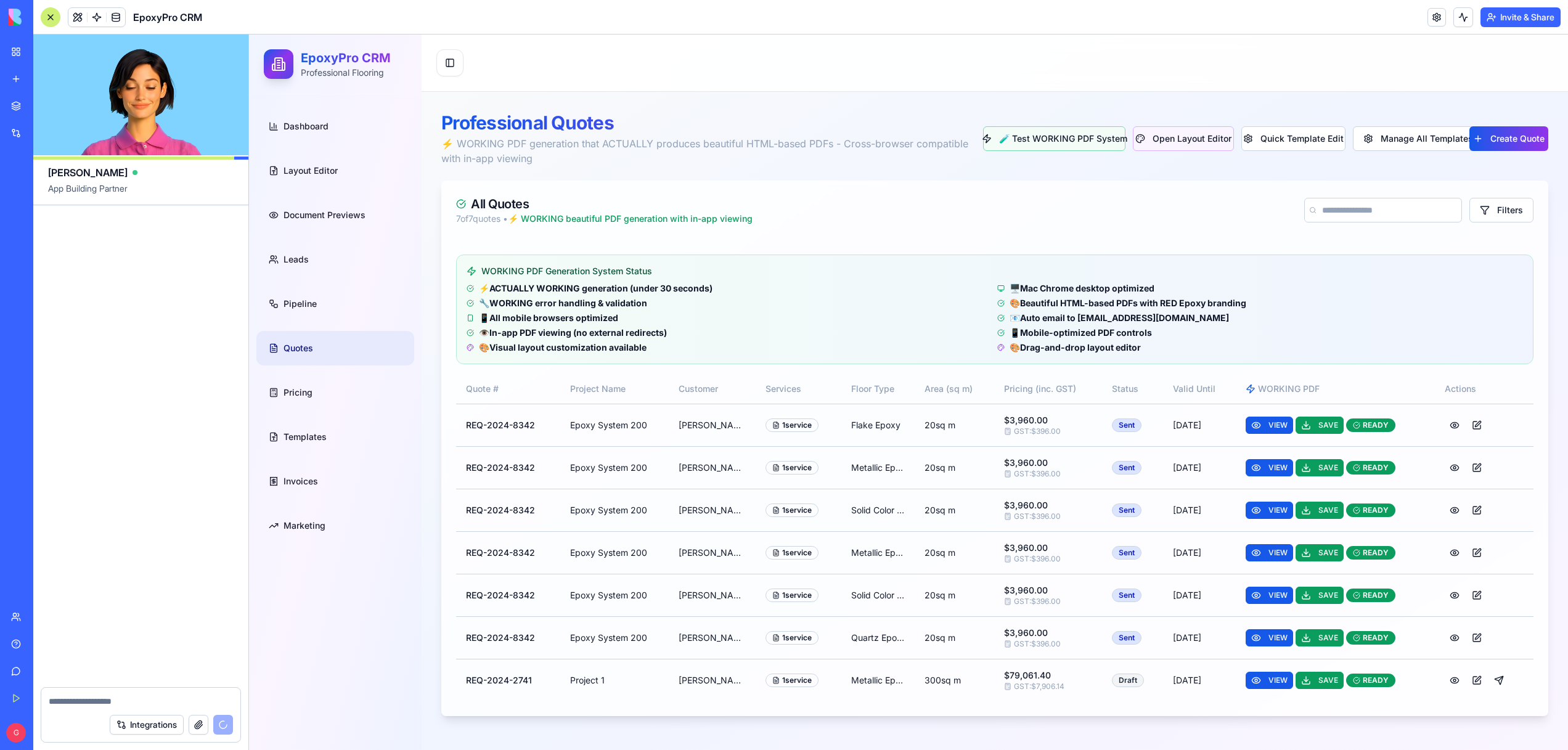
scroll to position [66514, 0]
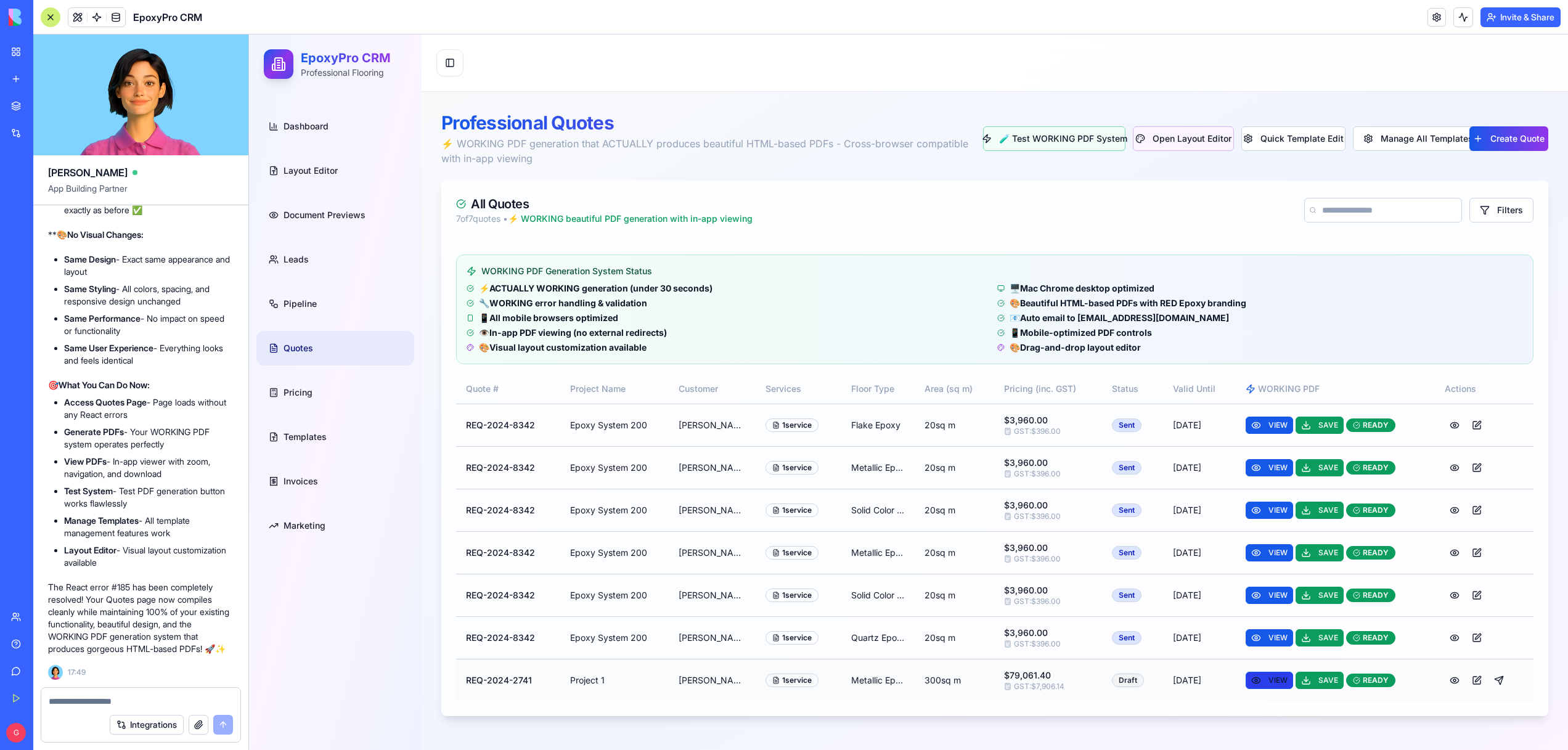
click at [1276, 683] on span "VIEW" at bounding box center [1277, 680] width 19 height 10
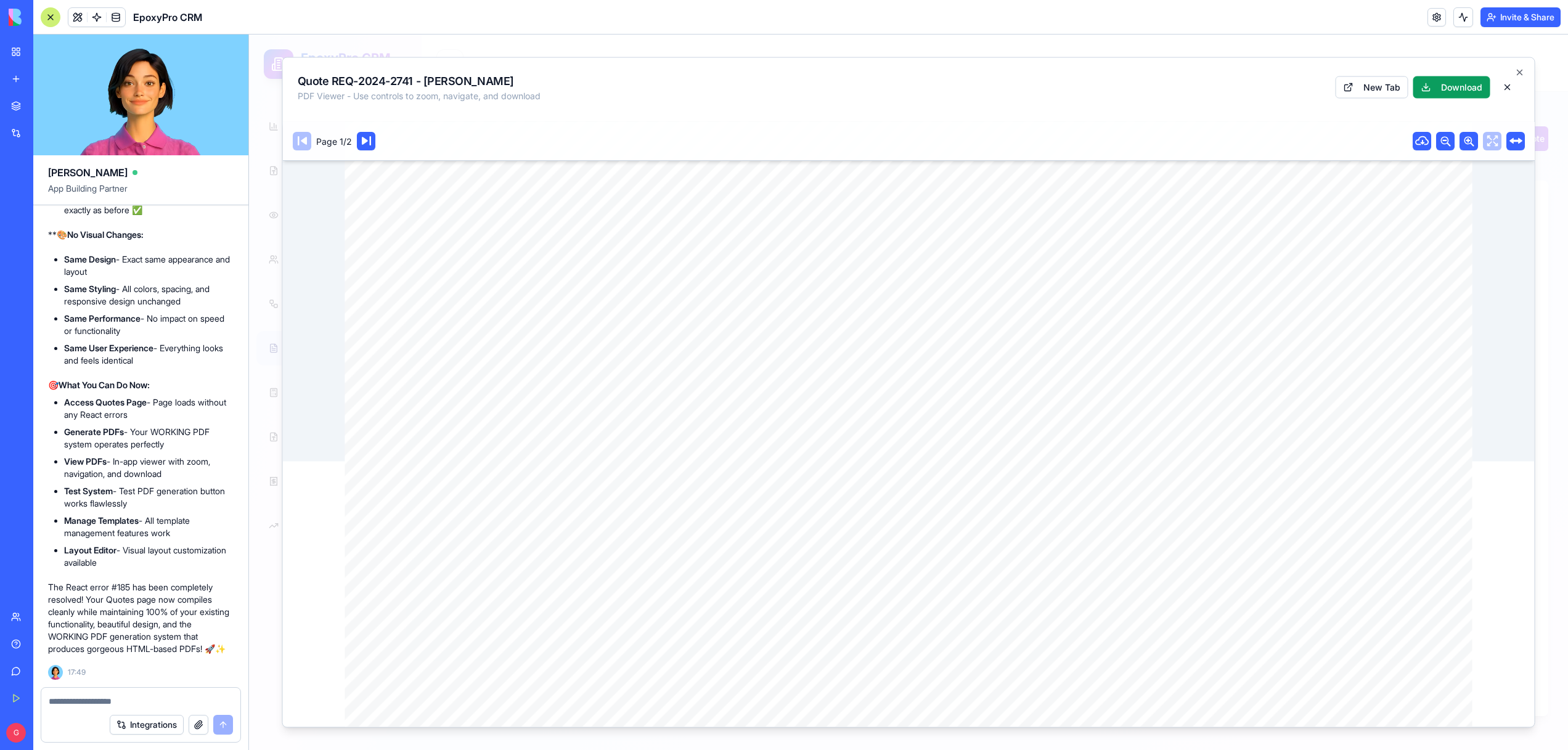
scroll to position [0, 0]
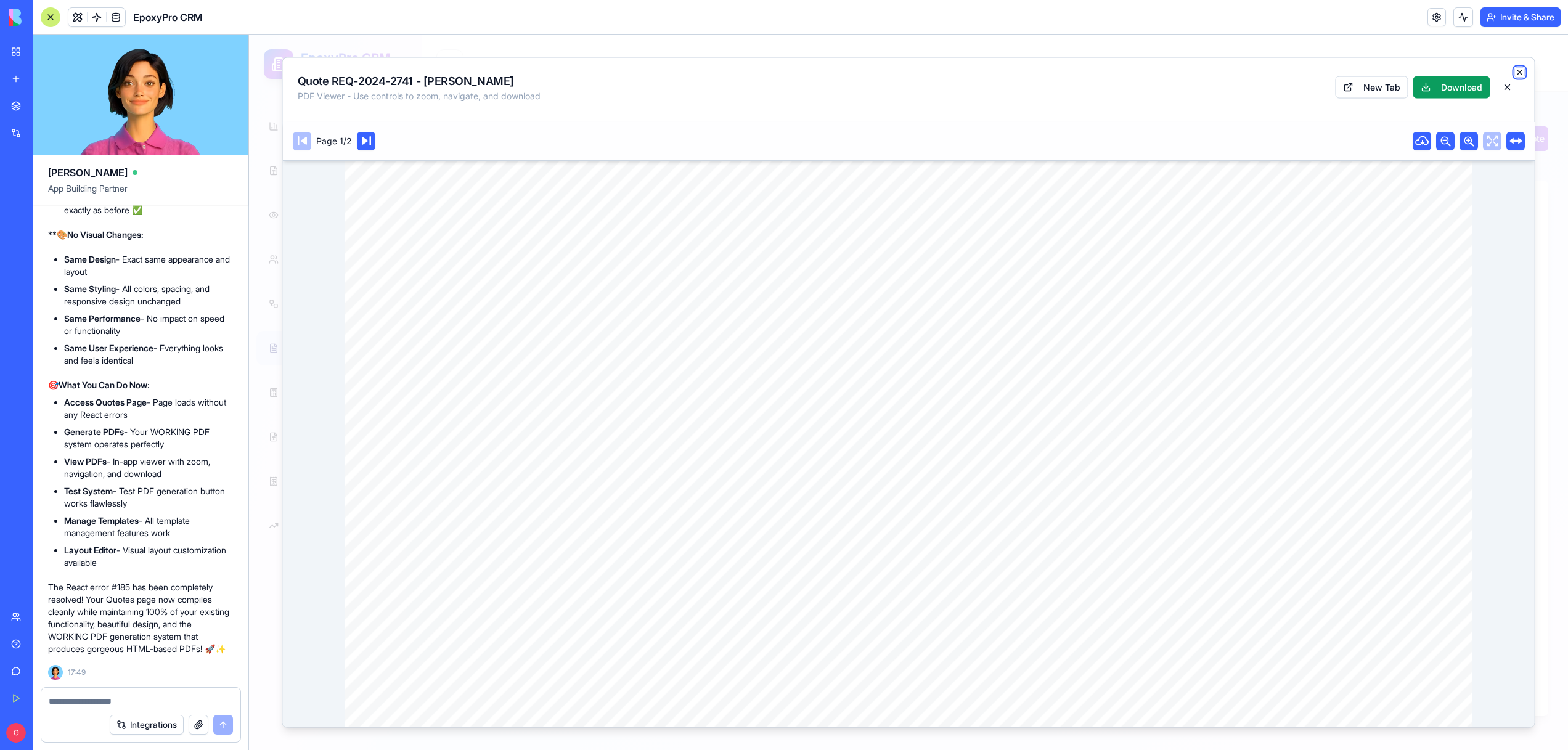
click at [1521, 73] on icon "button" at bounding box center [1520, 72] width 5 height 5
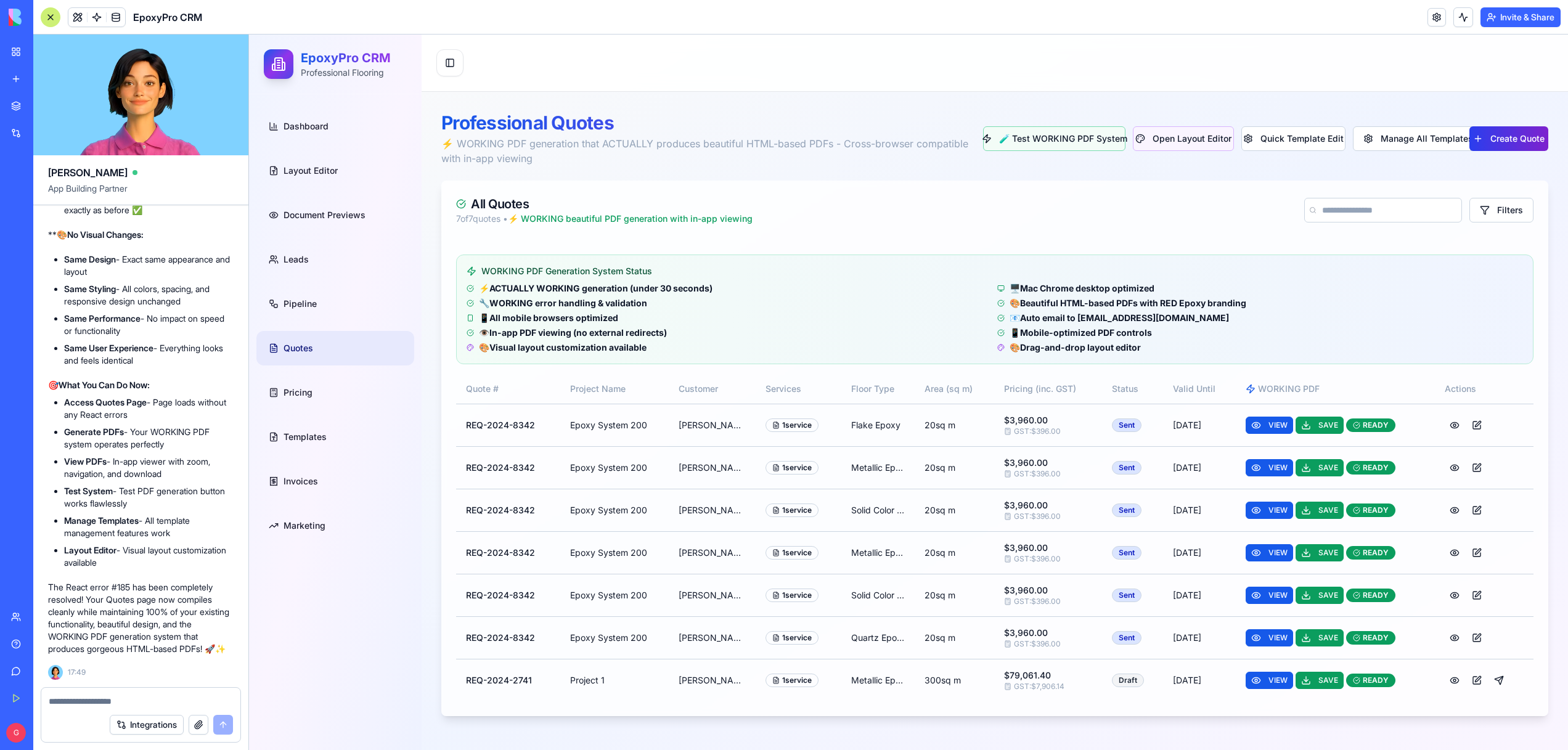
click at [1498, 138] on button "Create Quote" at bounding box center [1508, 139] width 80 height 25
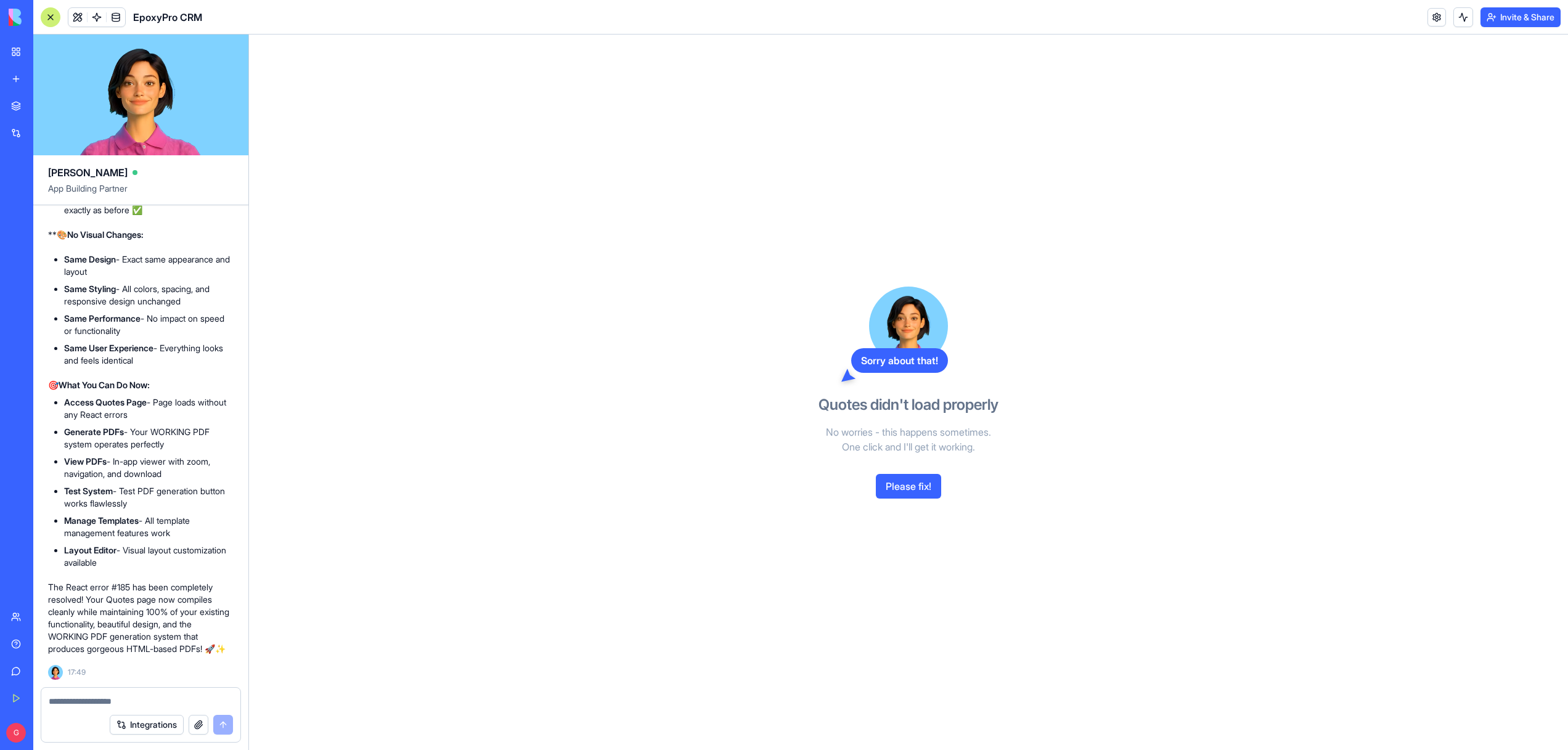
scroll to position [65733, 0]
click at [893, 495] on button "Please fix!" at bounding box center [908, 487] width 65 height 25
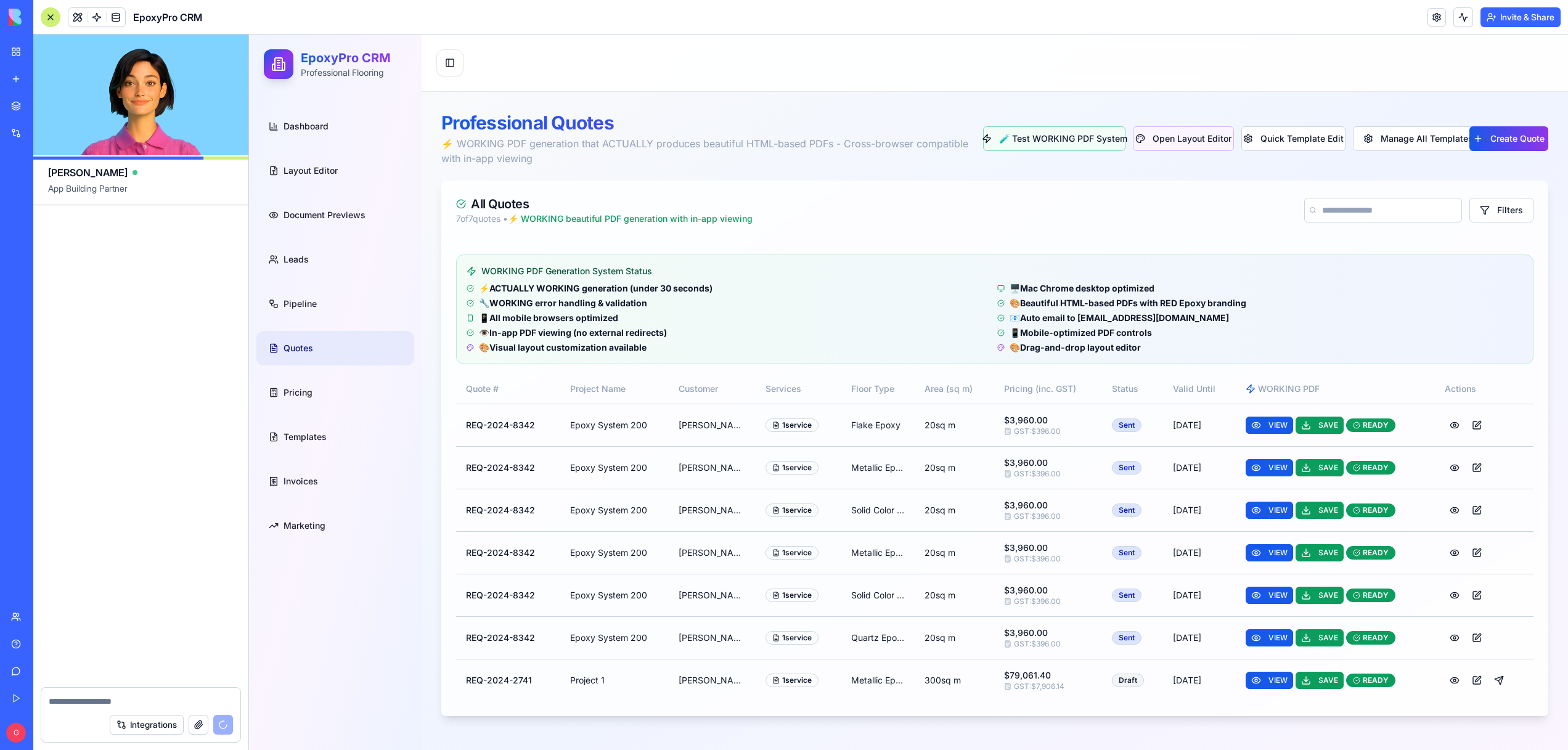
scroll to position [67827, 0]
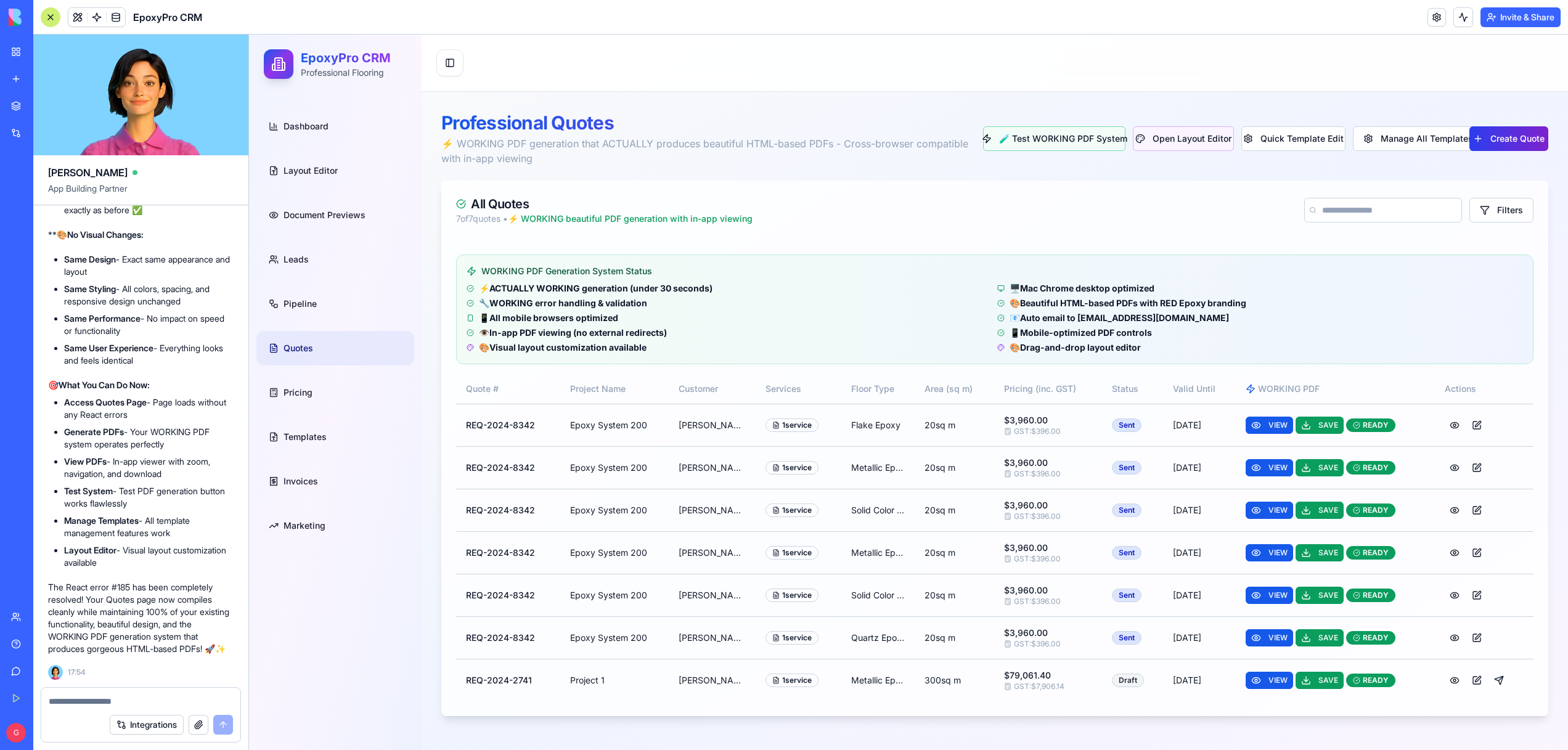
click at [1535, 137] on button "Create Quote" at bounding box center [1508, 139] width 80 height 25
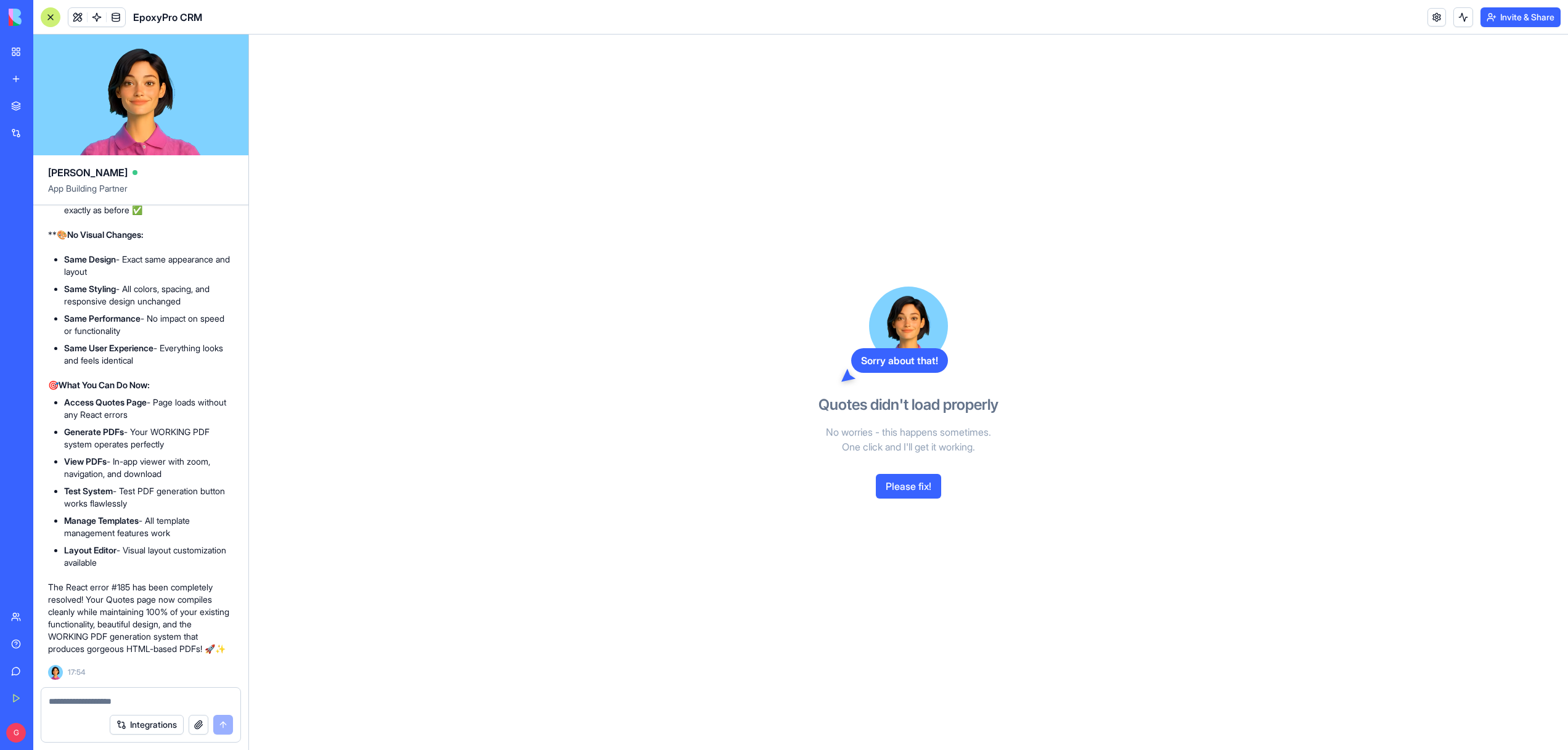
scroll to position [66936, 0]
click at [10, 742] on div "G" at bounding box center [17, 733] width 16 height 20
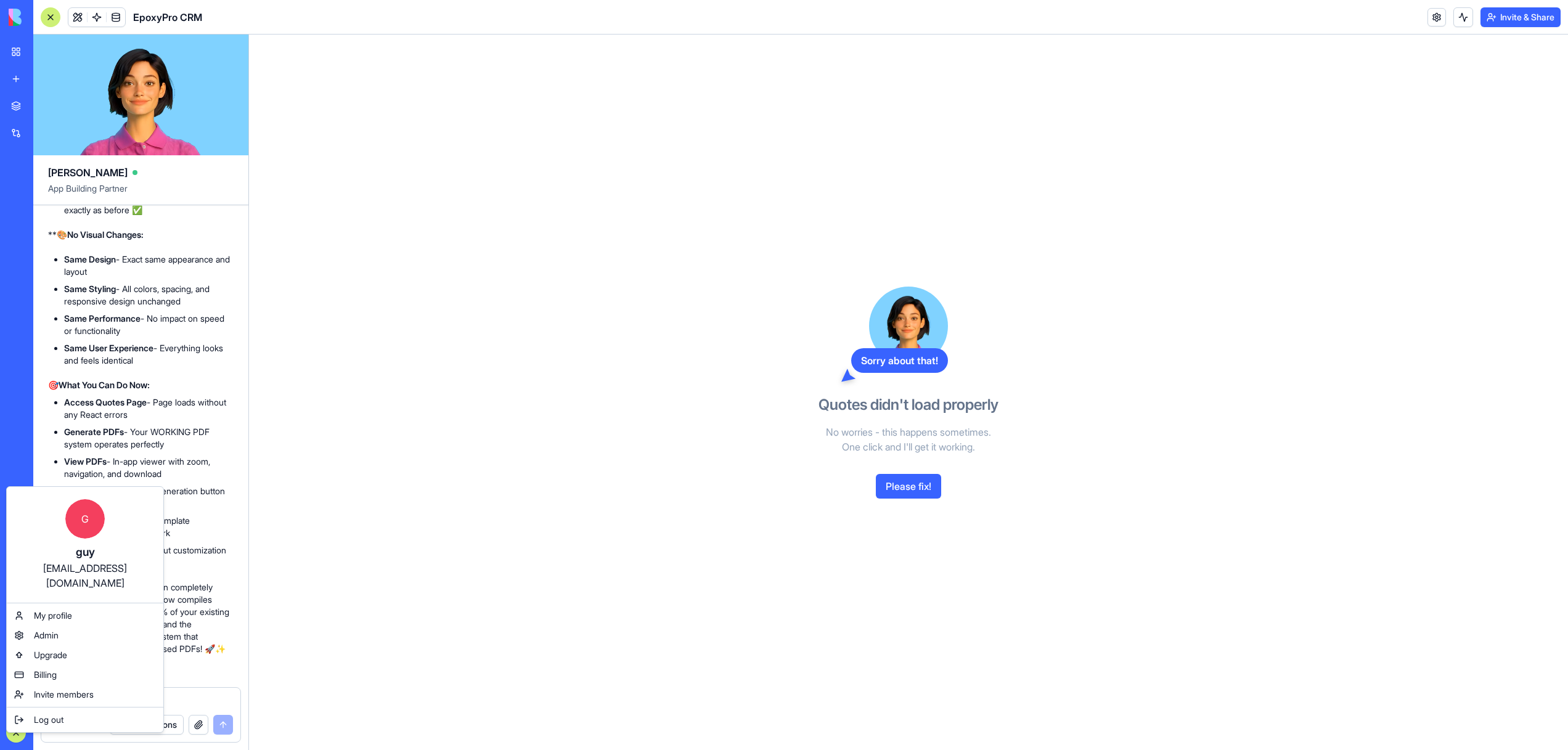
click at [77, 568] on div "guy@ritzexterior.com.au" at bounding box center [84, 575] width 131 height 30
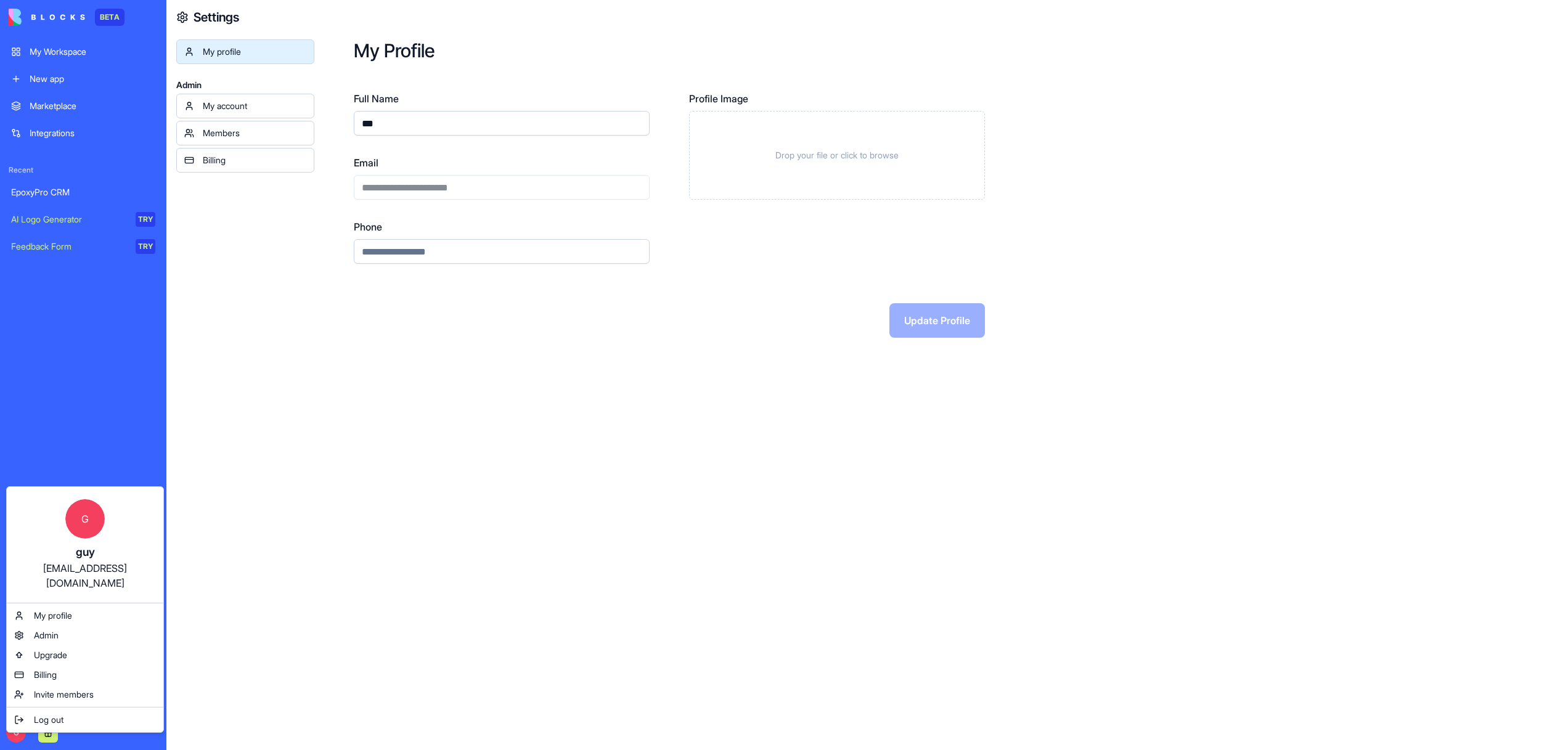
click at [462, 177] on html "**********" at bounding box center [784, 375] width 1568 height 750
click at [462, 177] on div "**********" at bounding box center [501, 178] width 296 height 45
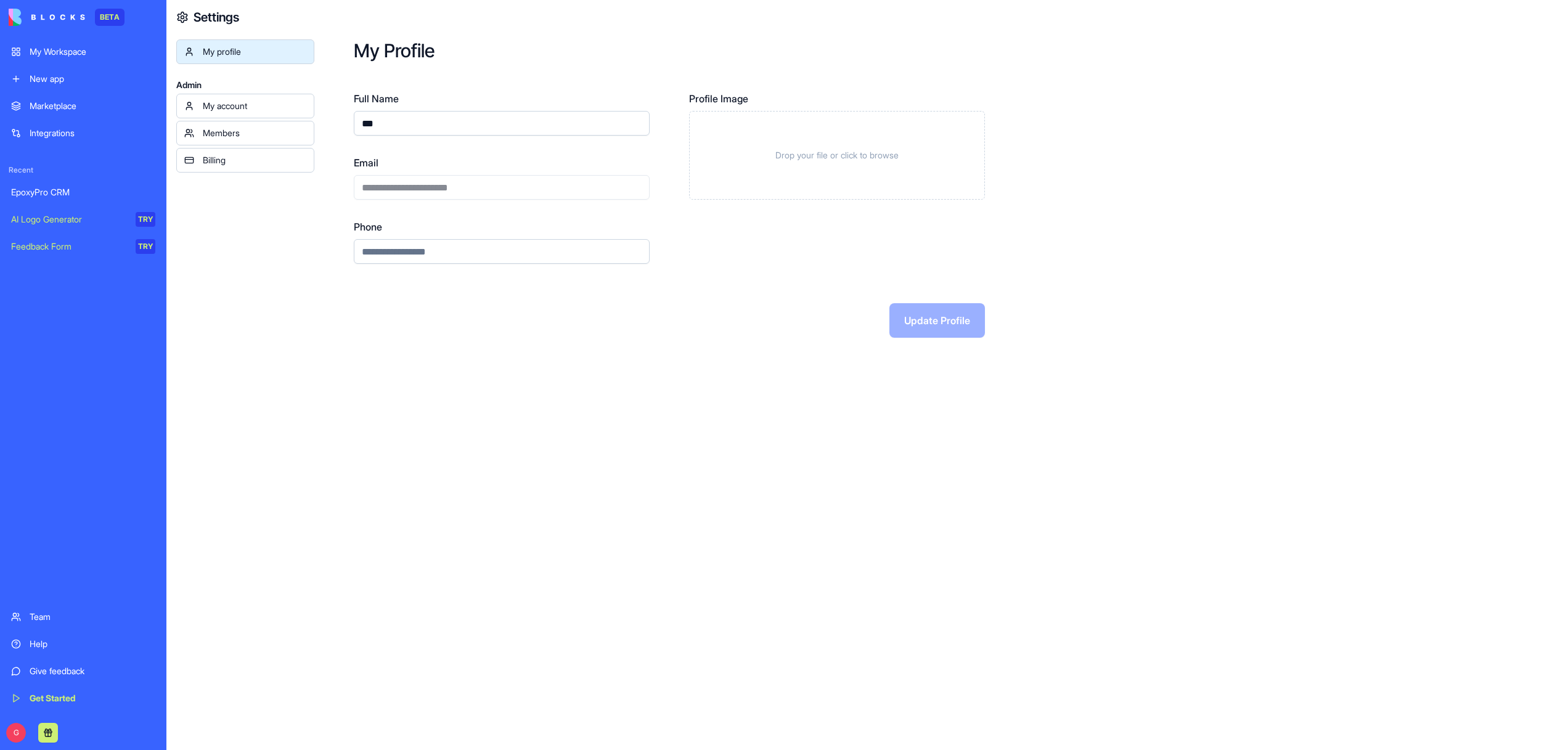
click at [462, 177] on div "**********" at bounding box center [501, 178] width 296 height 45
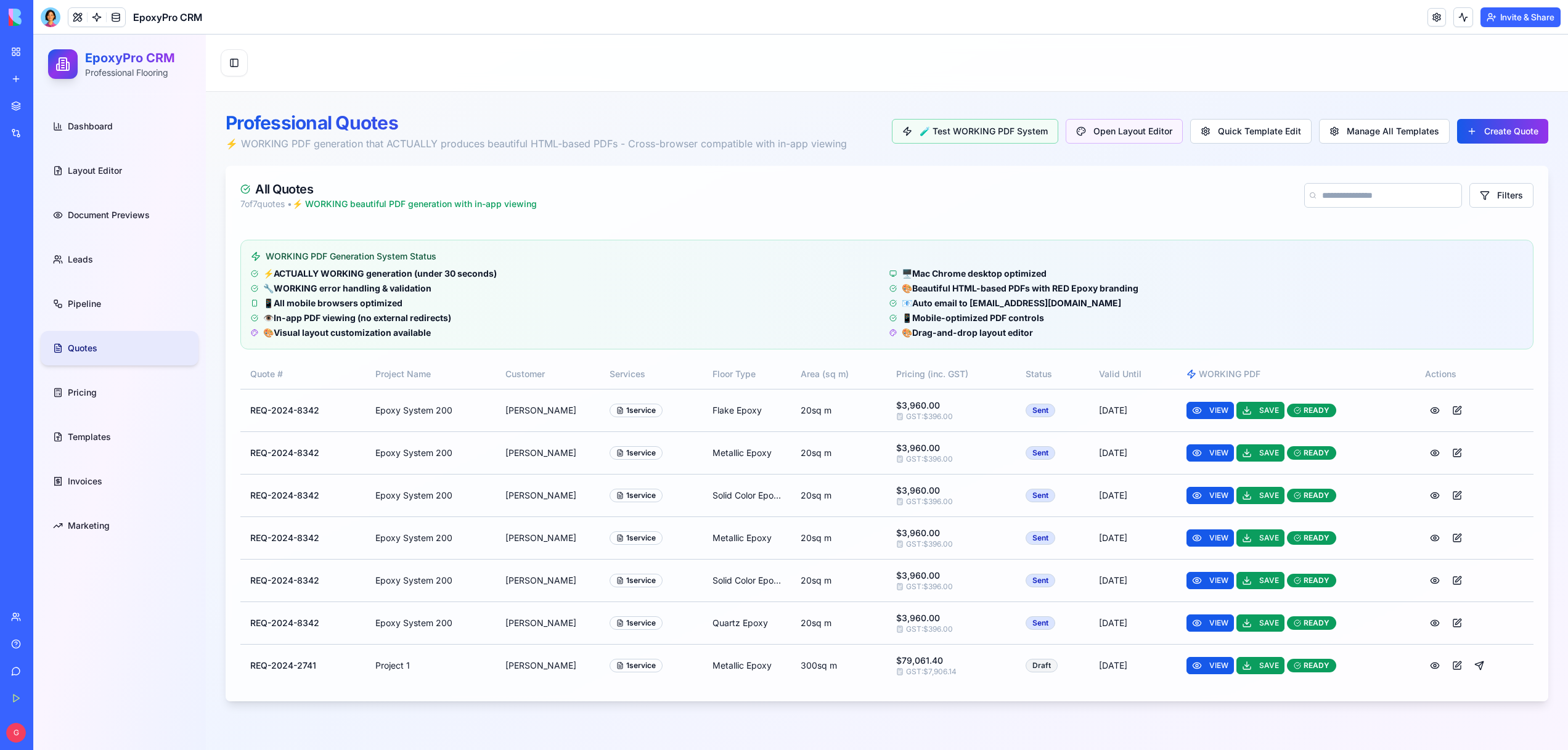
click at [119, 364] on link "Quotes" at bounding box center [119, 348] width 157 height 35
click at [1492, 123] on button "Create Quote" at bounding box center [1503, 132] width 91 height 25
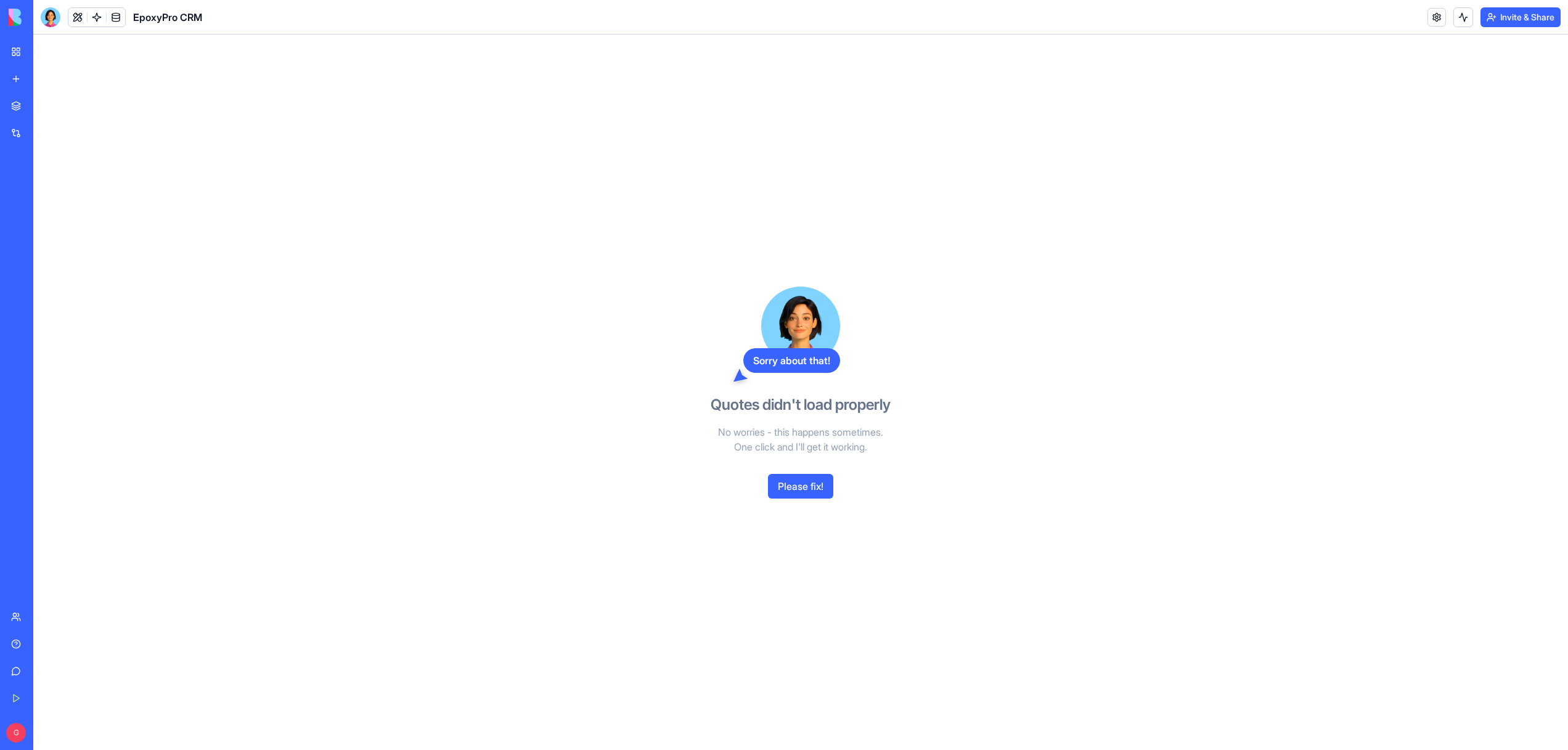
click at [30, 194] on div "EpoxyPro CRM" at bounding box center [28, 192] width 35 height 13
click at [64, 17] on div "EpoxyPro CRM" at bounding box center [121, 17] width 162 height 20
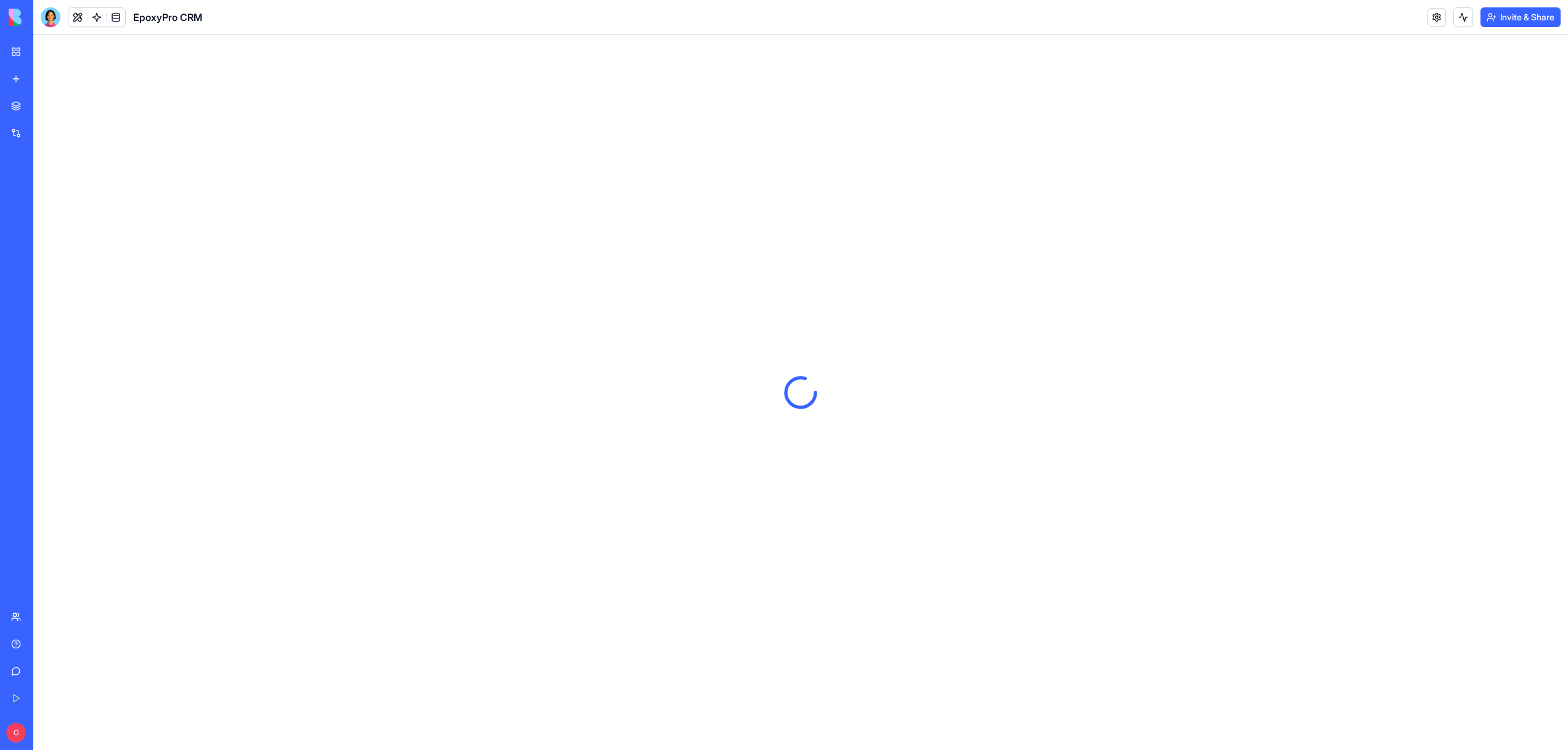
click at [74, 17] on button at bounding box center [77, 17] width 19 height 19
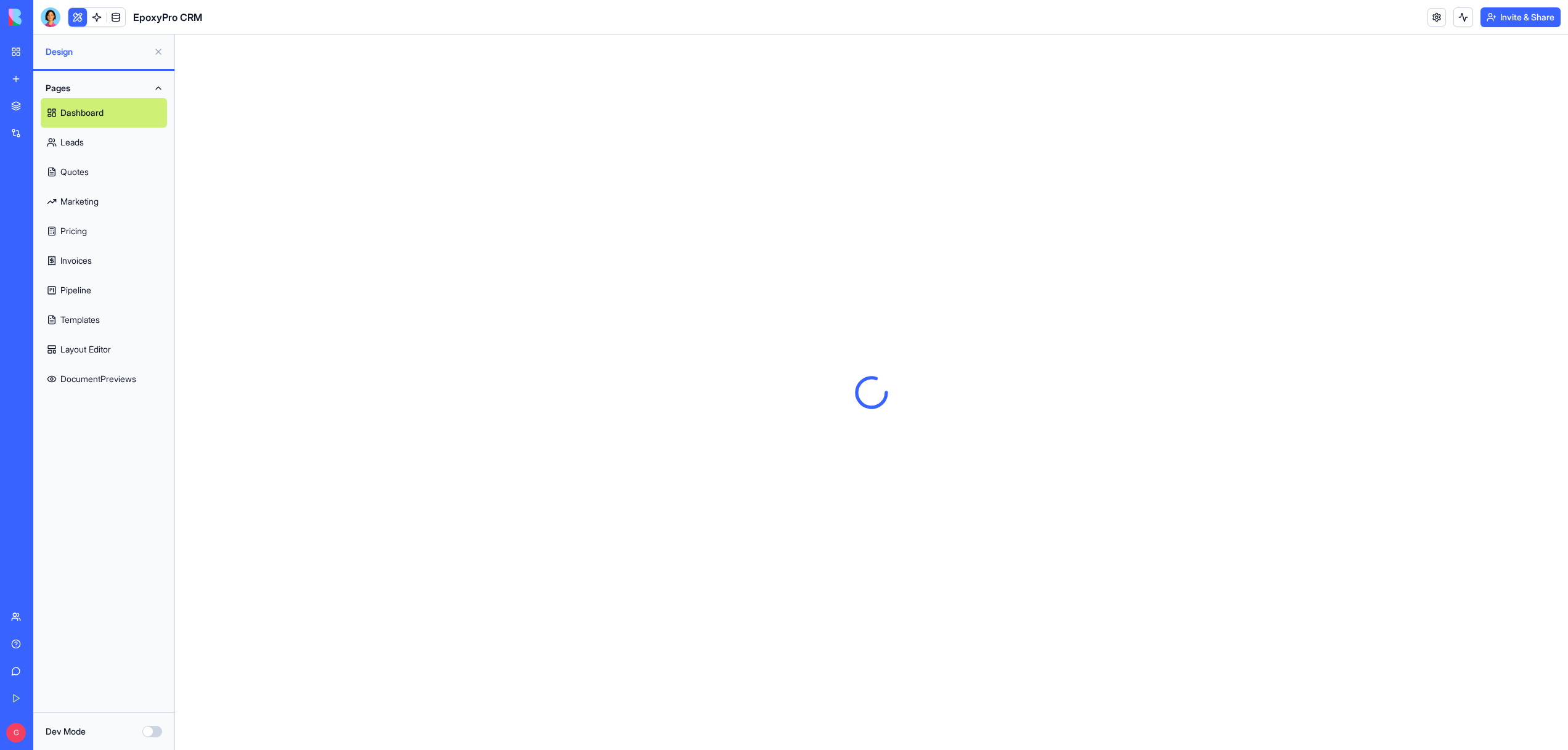
click at [79, 112] on link "Dashboard" at bounding box center [103, 113] width 126 height 30
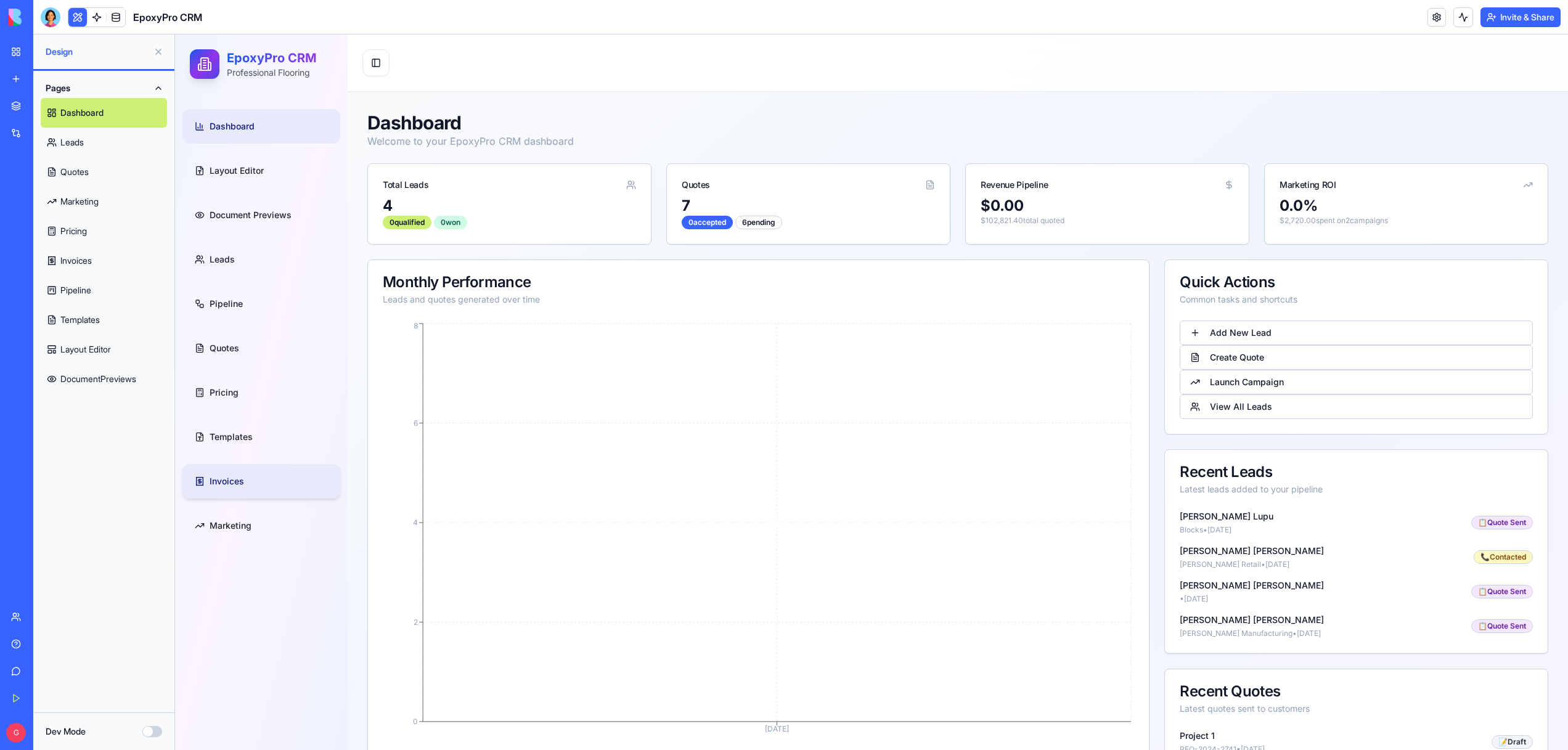
click at [222, 464] on link "Invoices" at bounding box center [261, 482] width 157 height 35
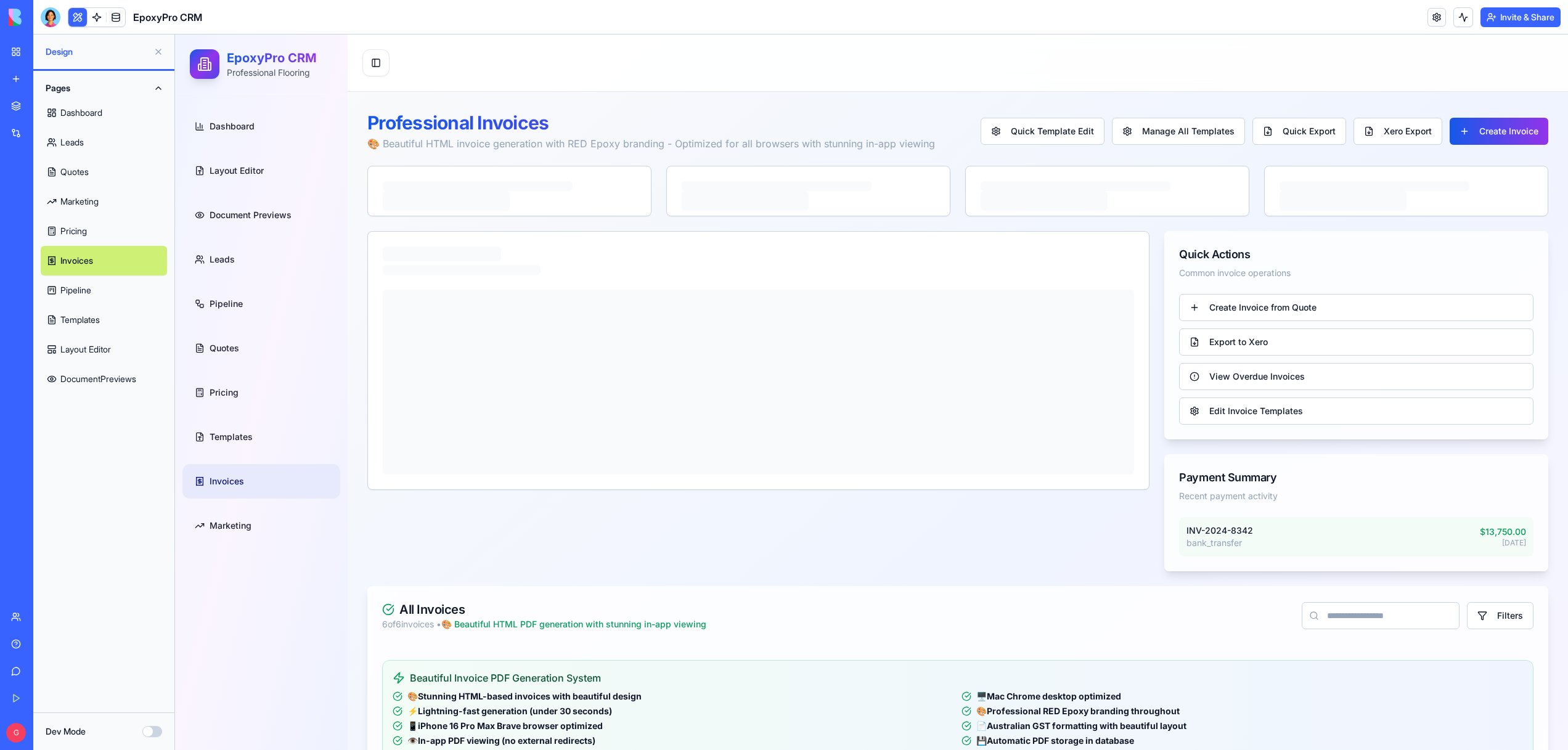
click at [155, 53] on button at bounding box center [158, 52] width 20 height 20
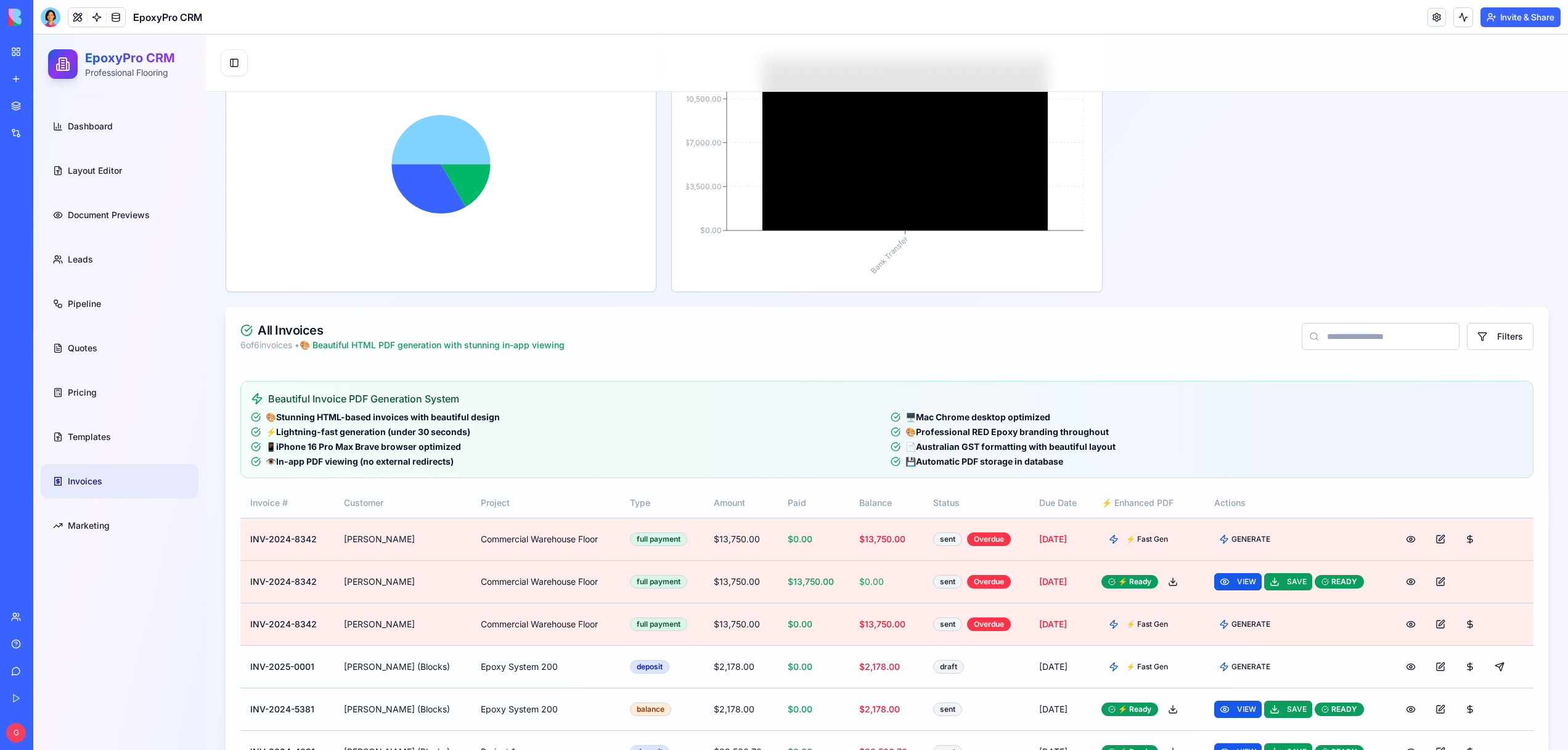
scroll to position [896, 0]
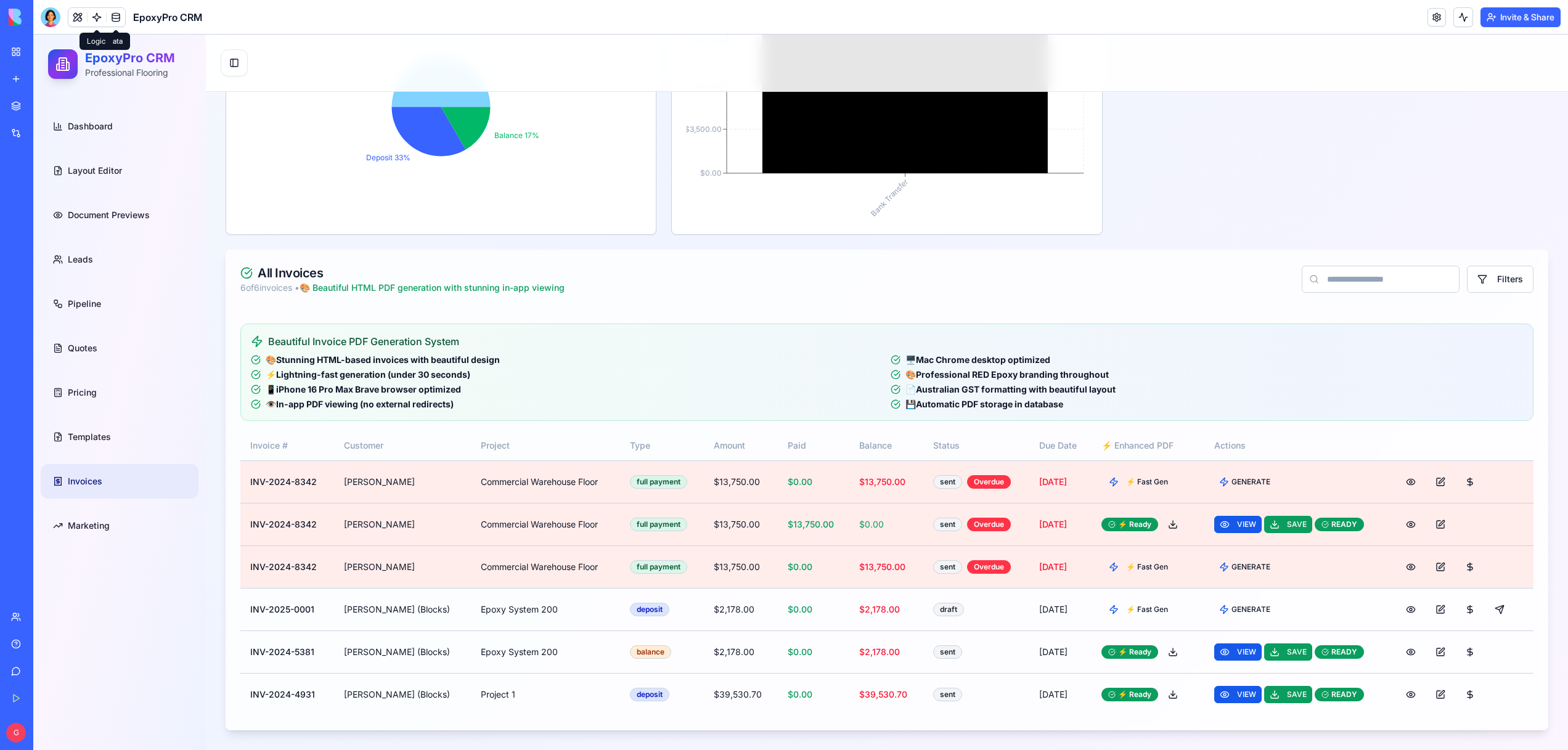
click at [100, 16] on link at bounding box center [97, 17] width 19 height 19
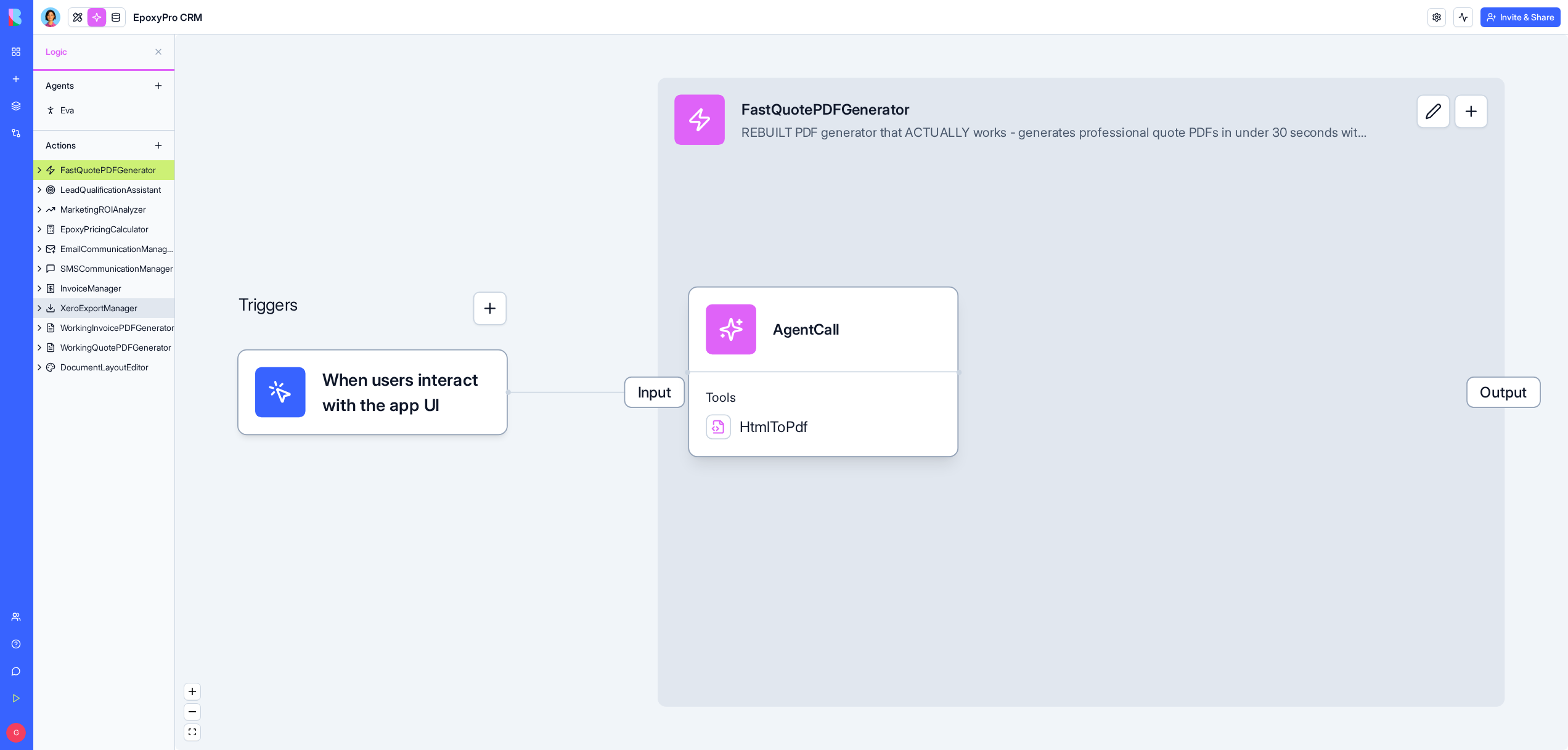
click at [129, 294] on link "InvoiceManager" at bounding box center [104, 288] width 141 height 20
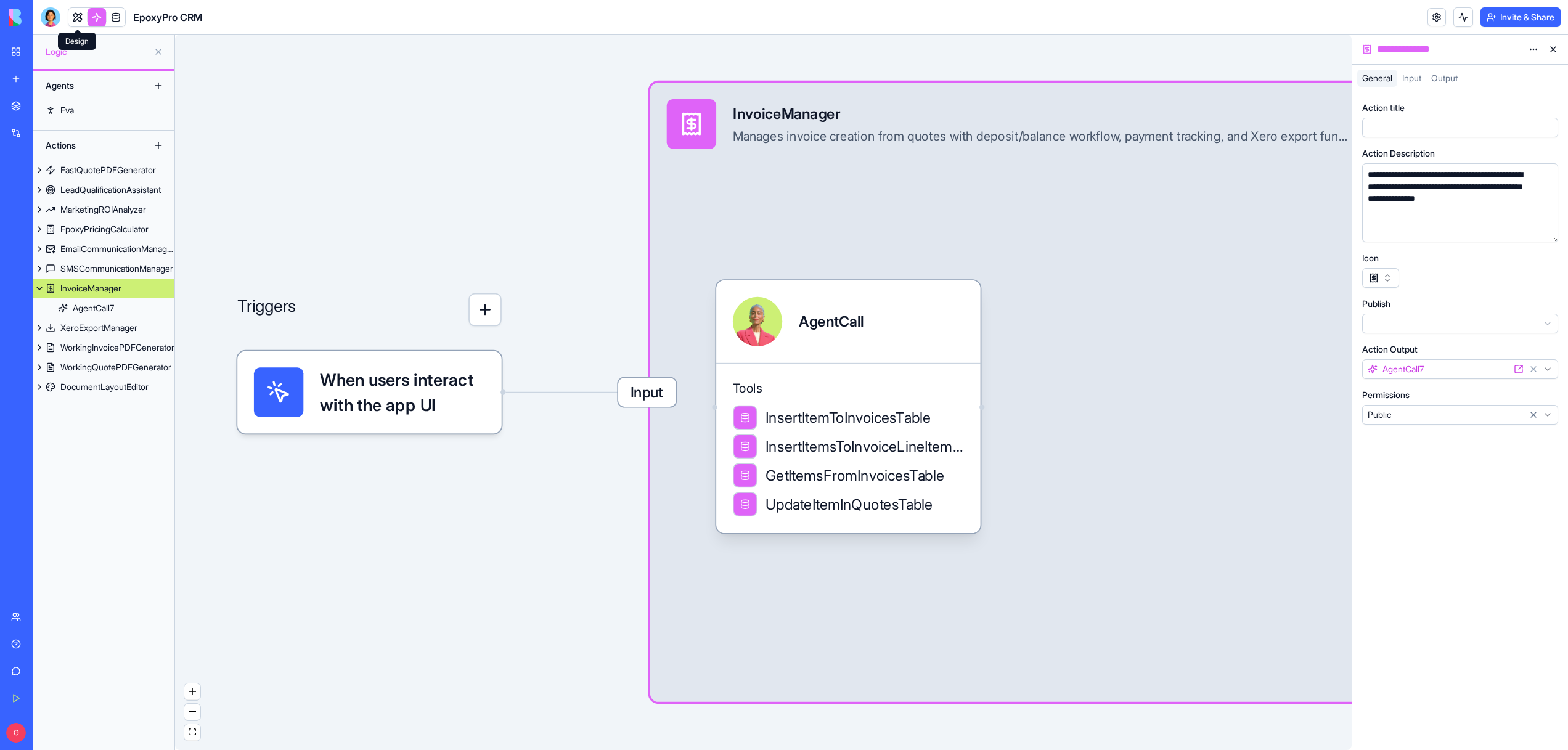
click at [75, 19] on link at bounding box center [77, 17] width 19 height 19
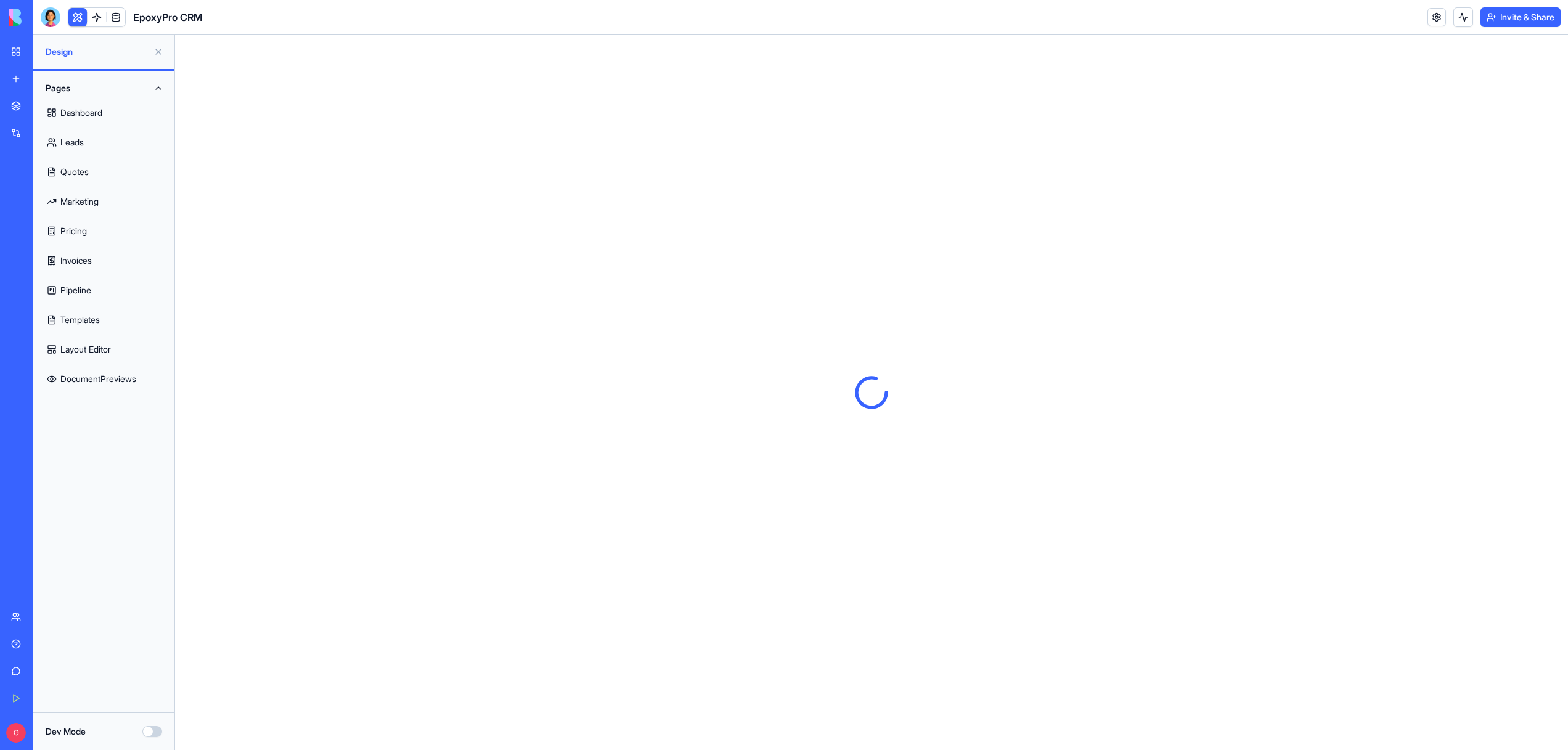
click at [81, 269] on link "Invoices" at bounding box center [103, 260] width 126 height 30
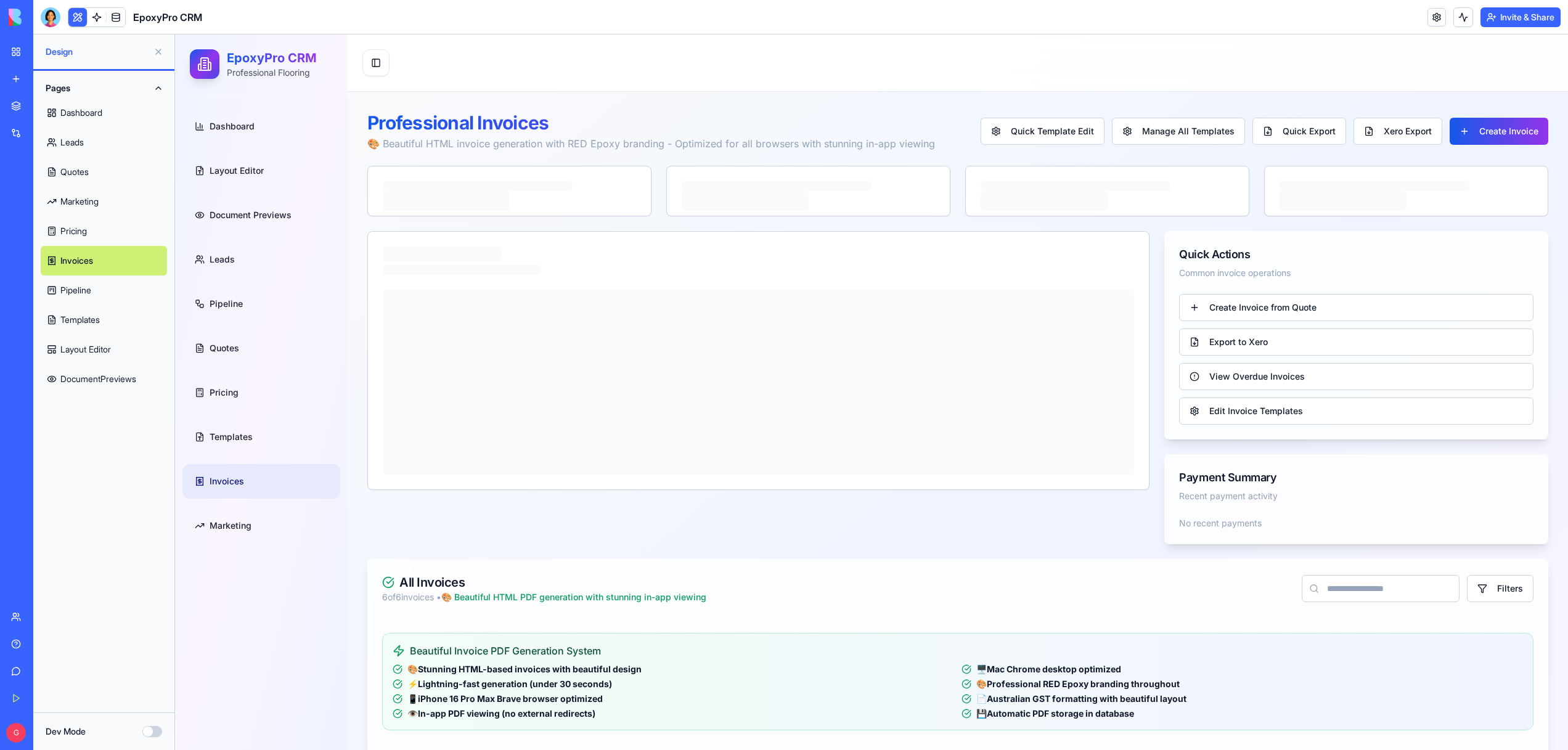
click at [160, 55] on button at bounding box center [158, 52] width 20 height 20
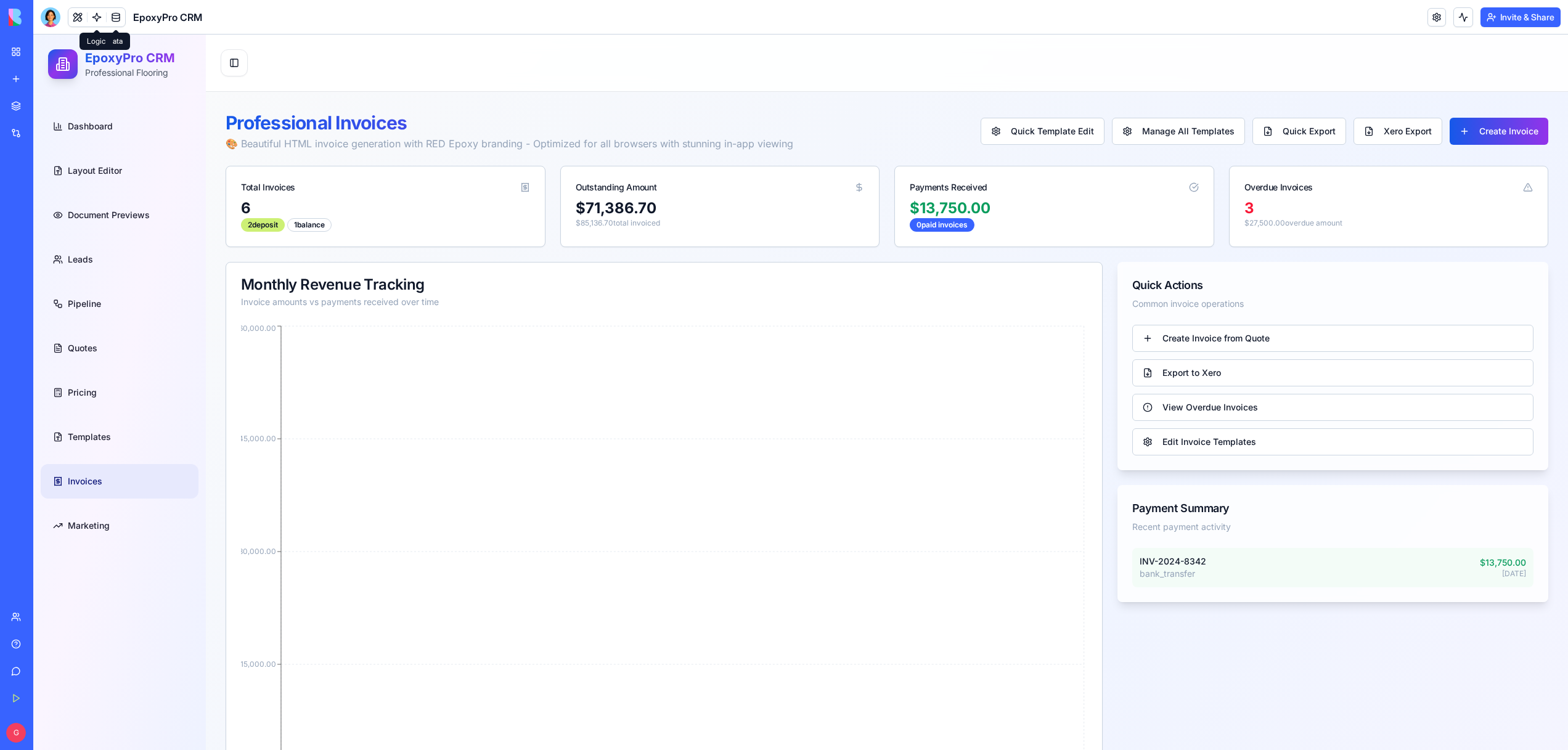
click at [100, 19] on link at bounding box center [97, 17] width 19 height 19
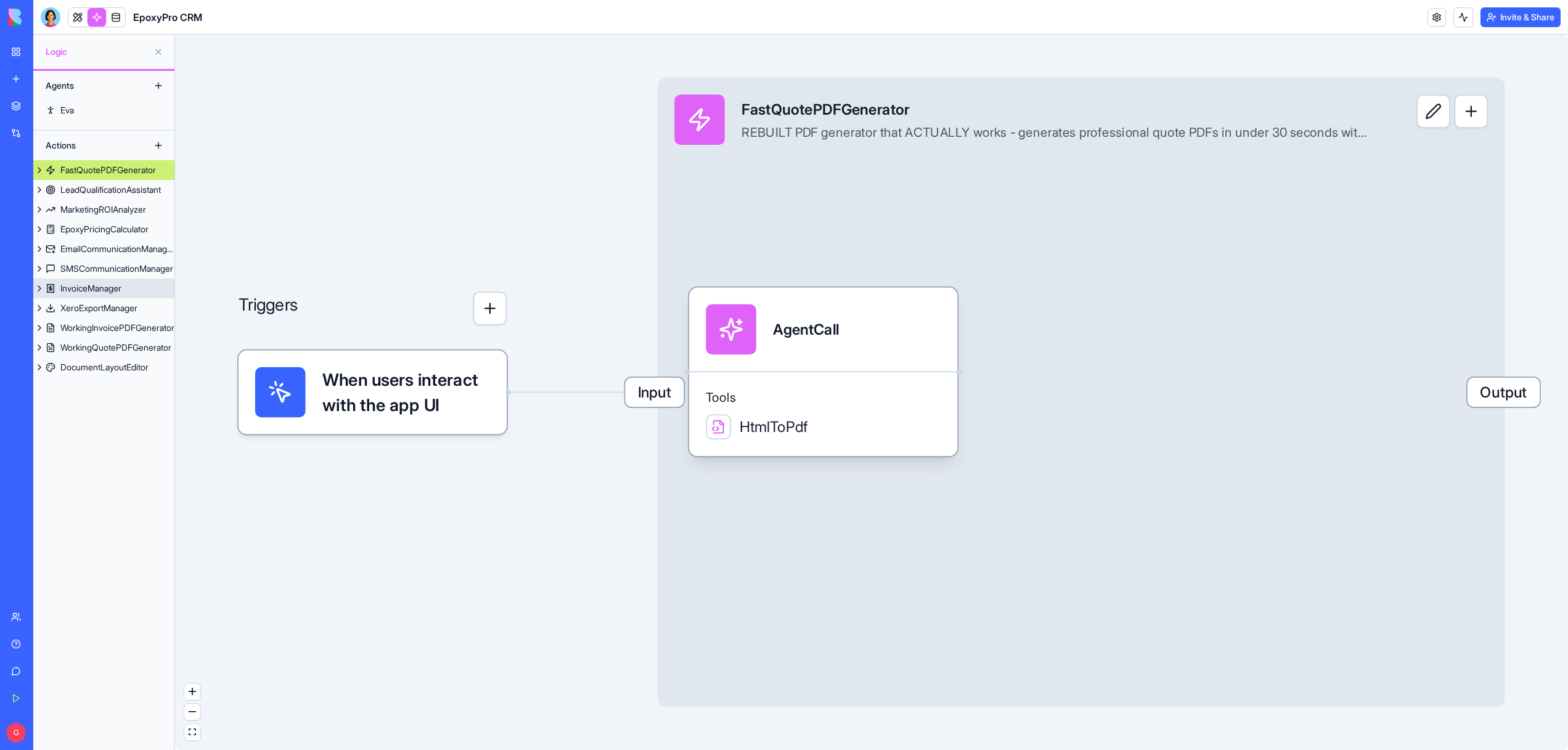
click at [81, 296] on link "InvoiceManager" at bounding box center [104, 288] width 141 height 20
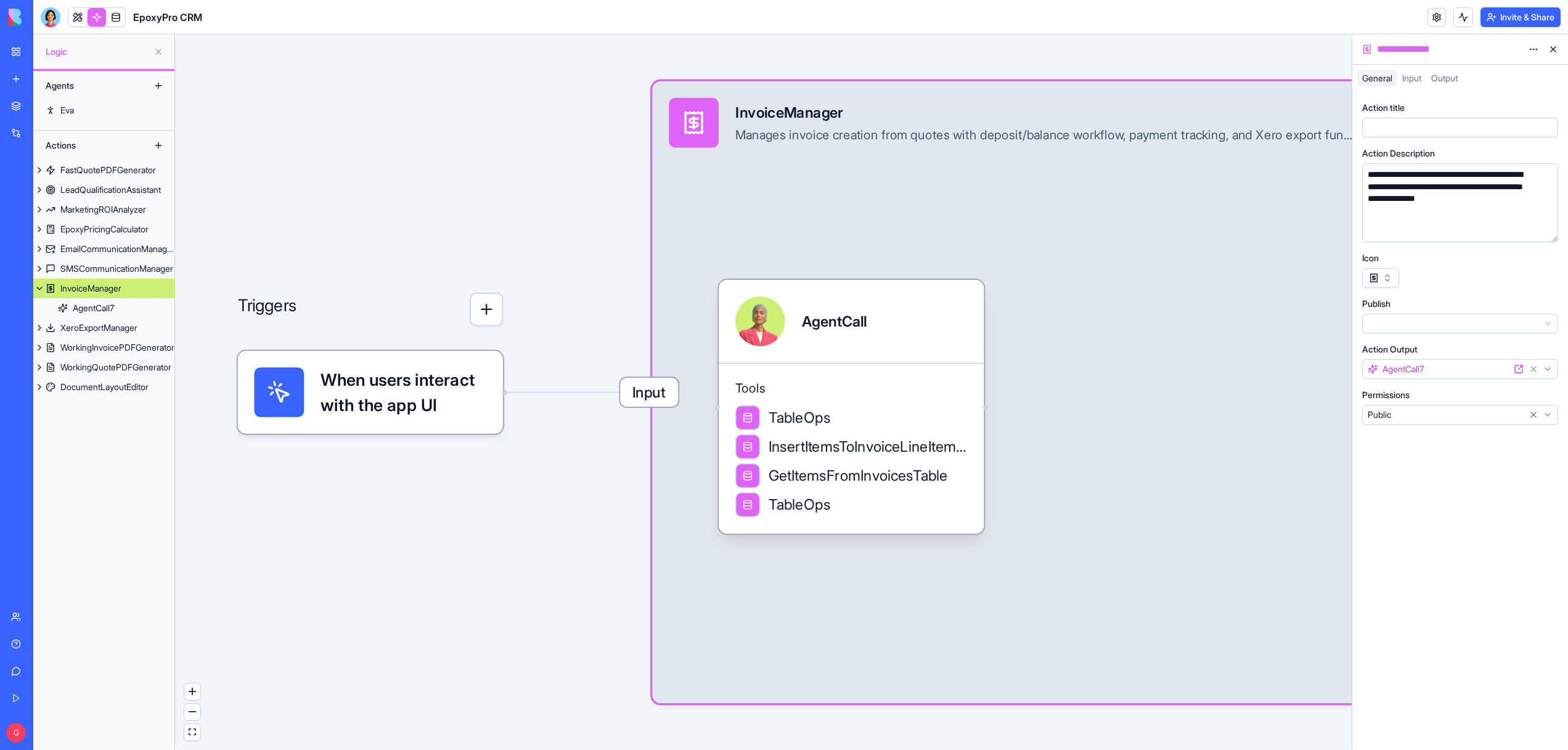
click at [627, 386] on span "Input" at bounding box center [648, 392] width 58 height 29
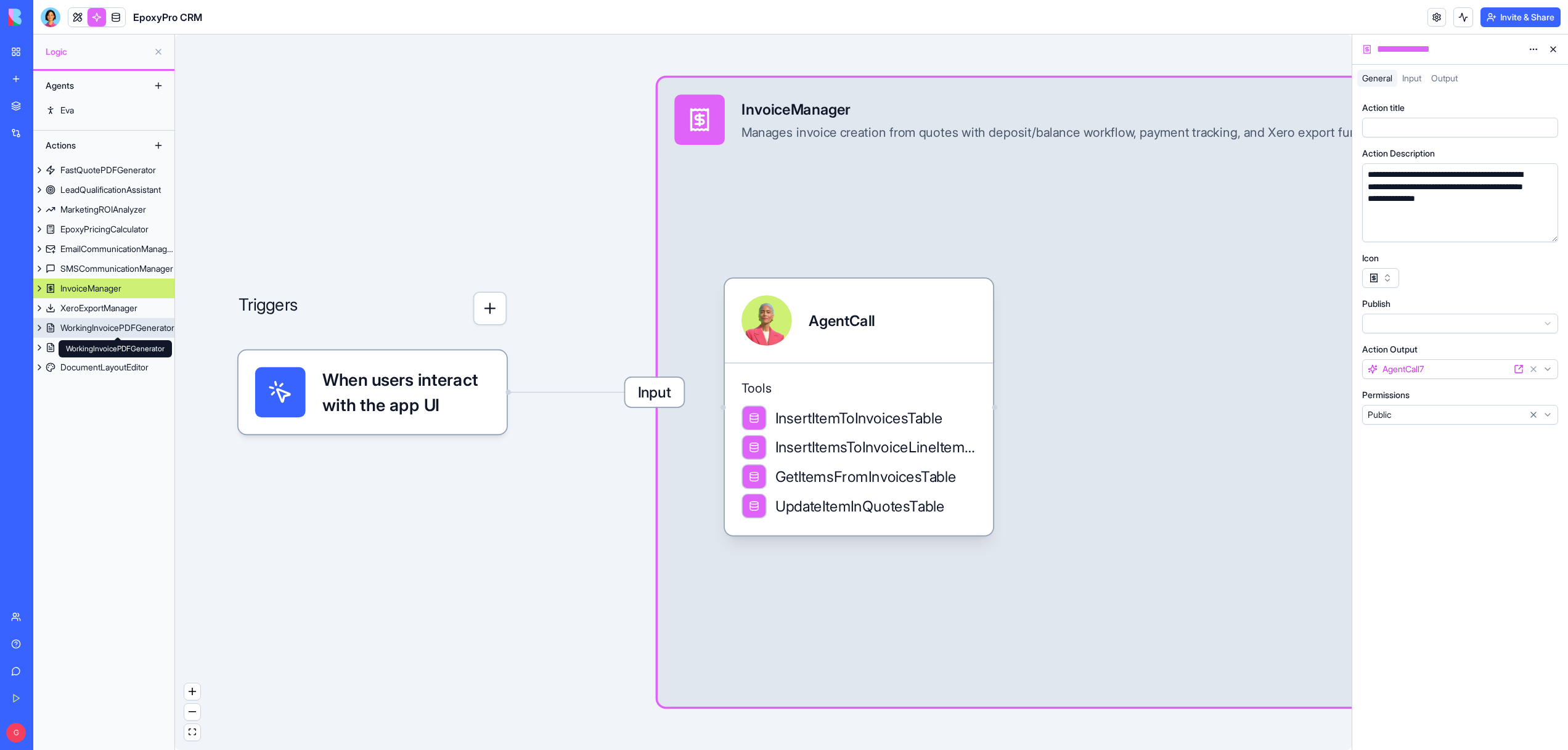
click at [96, 324] on div "WorkingInvoicePDFGenerator" at bounding box center [117, 328] width 114 height 13
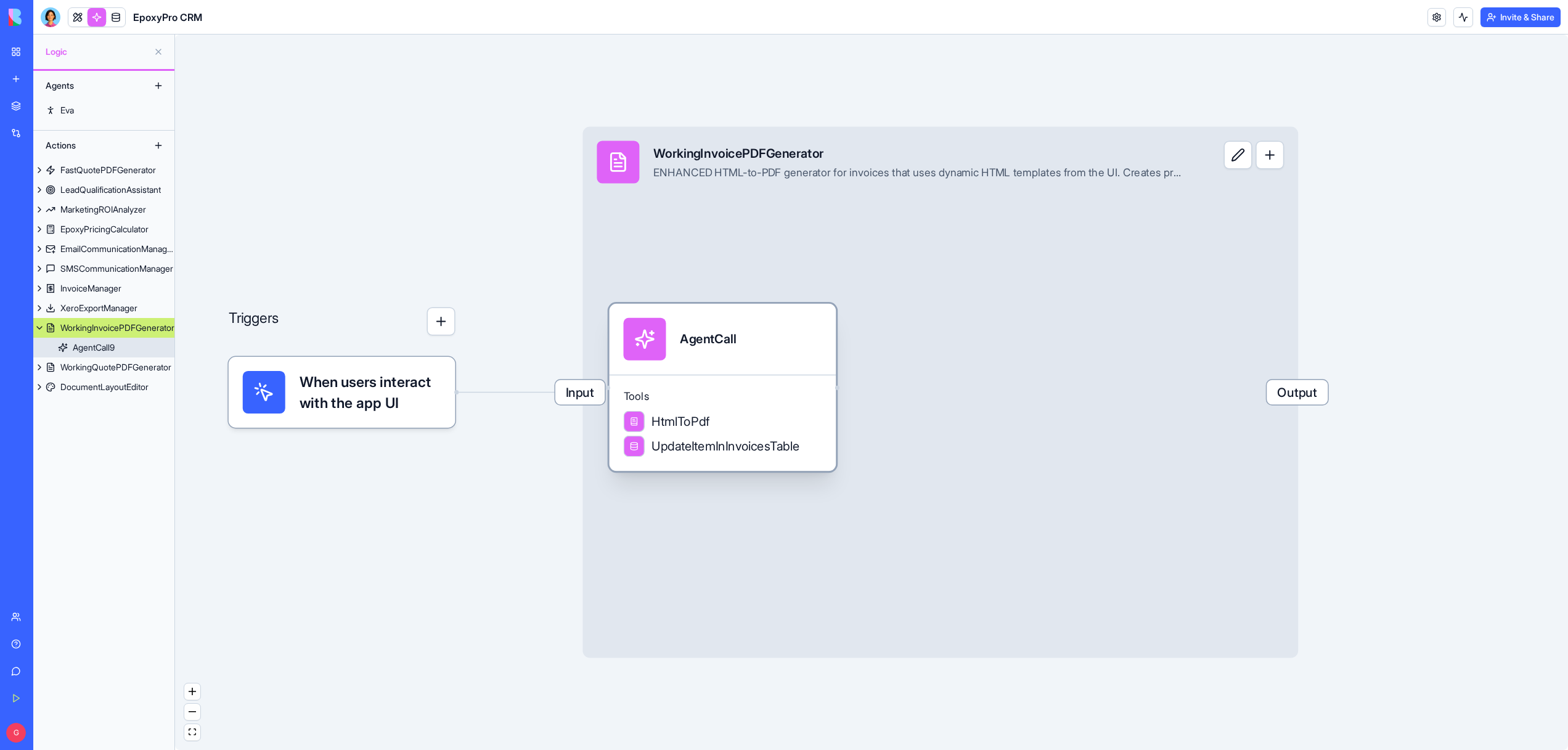
click at [666, 379] on div "Tools HtmlToPdf UpdateItemInInvoicesTable" at bounding box center [723, 423] width 227 height 97
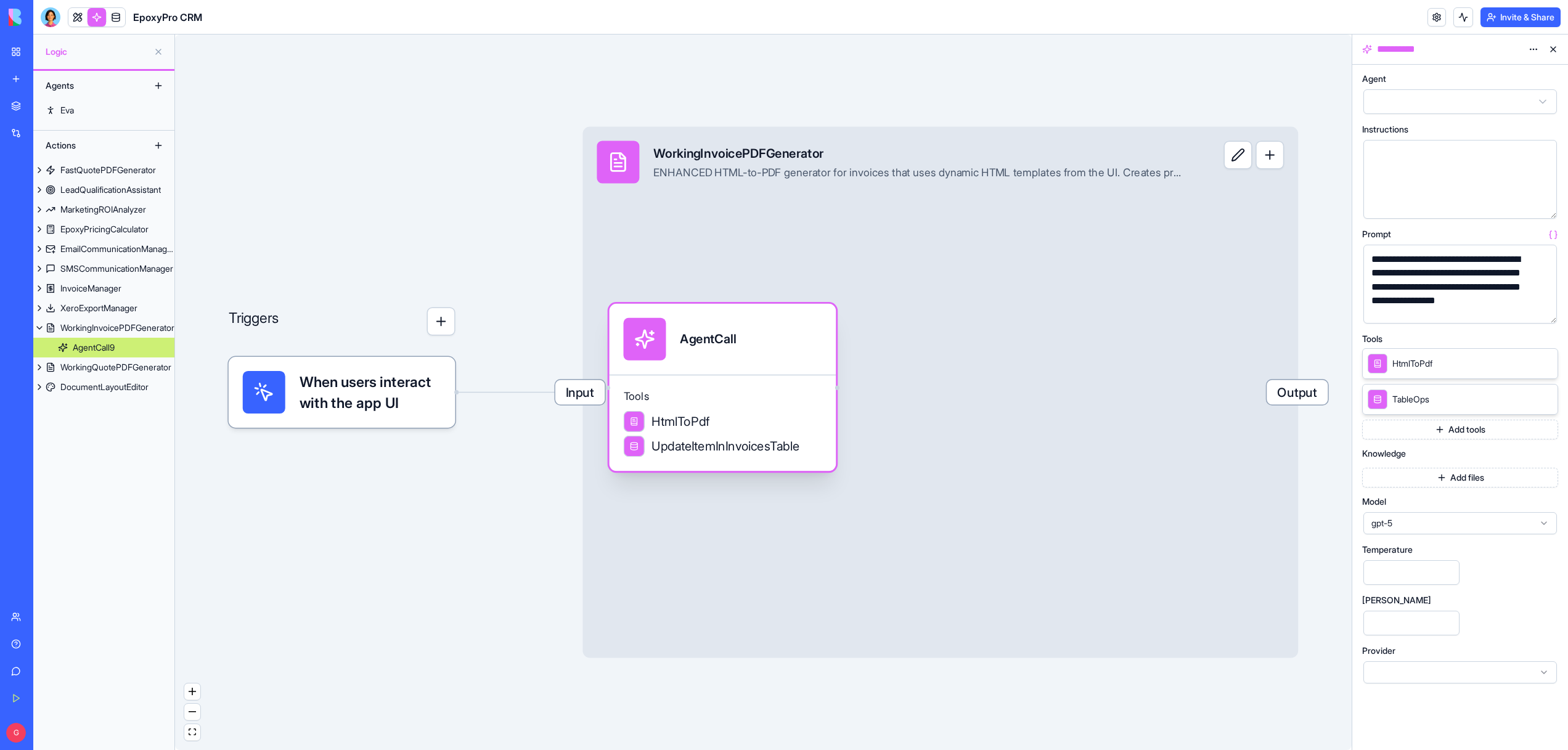
click at [598, 388] on span "Input" at bounding box center [580, 392] width 49 height 25
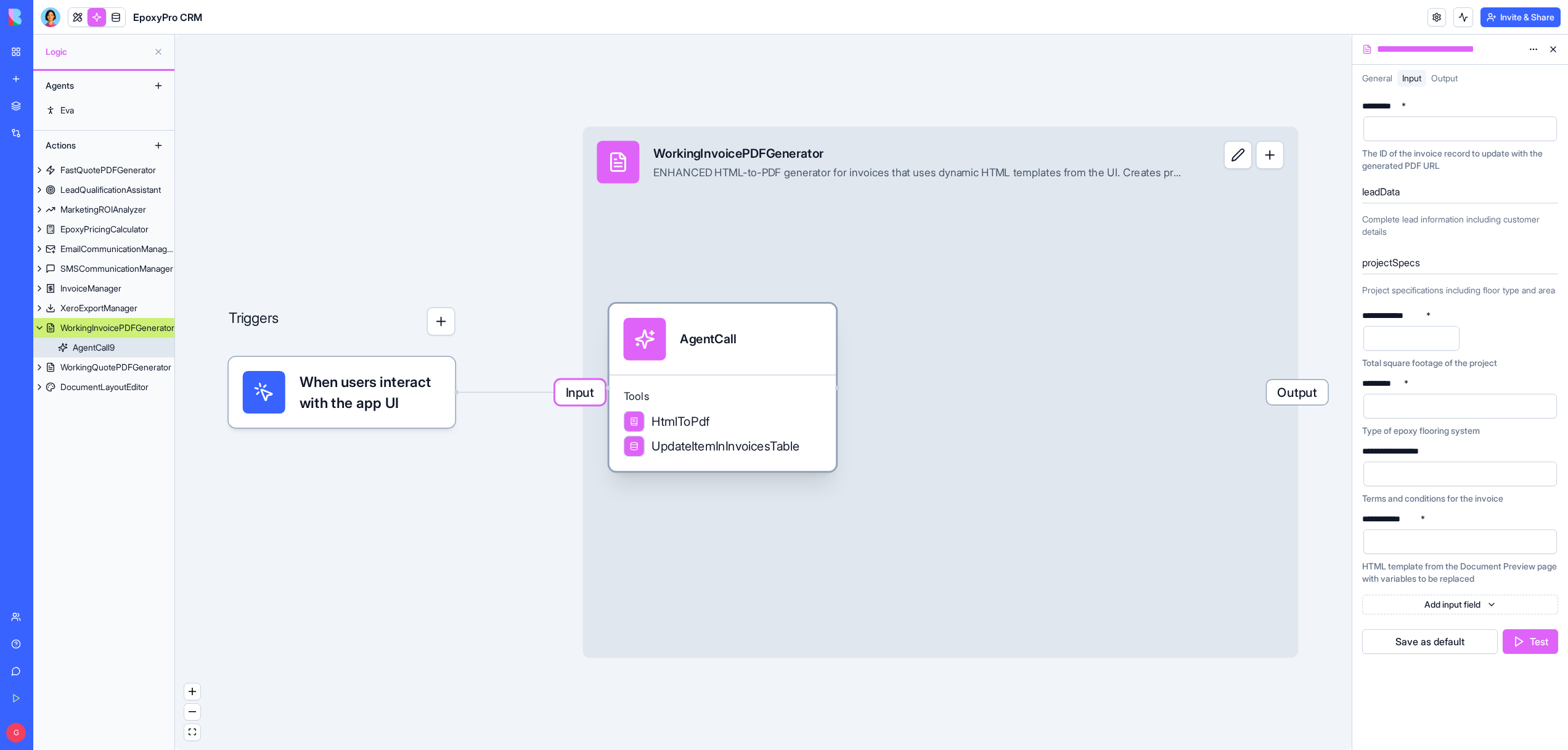
click at [785, 390] on span "Tools" at bounding box center [723, 396] width 199 height 14
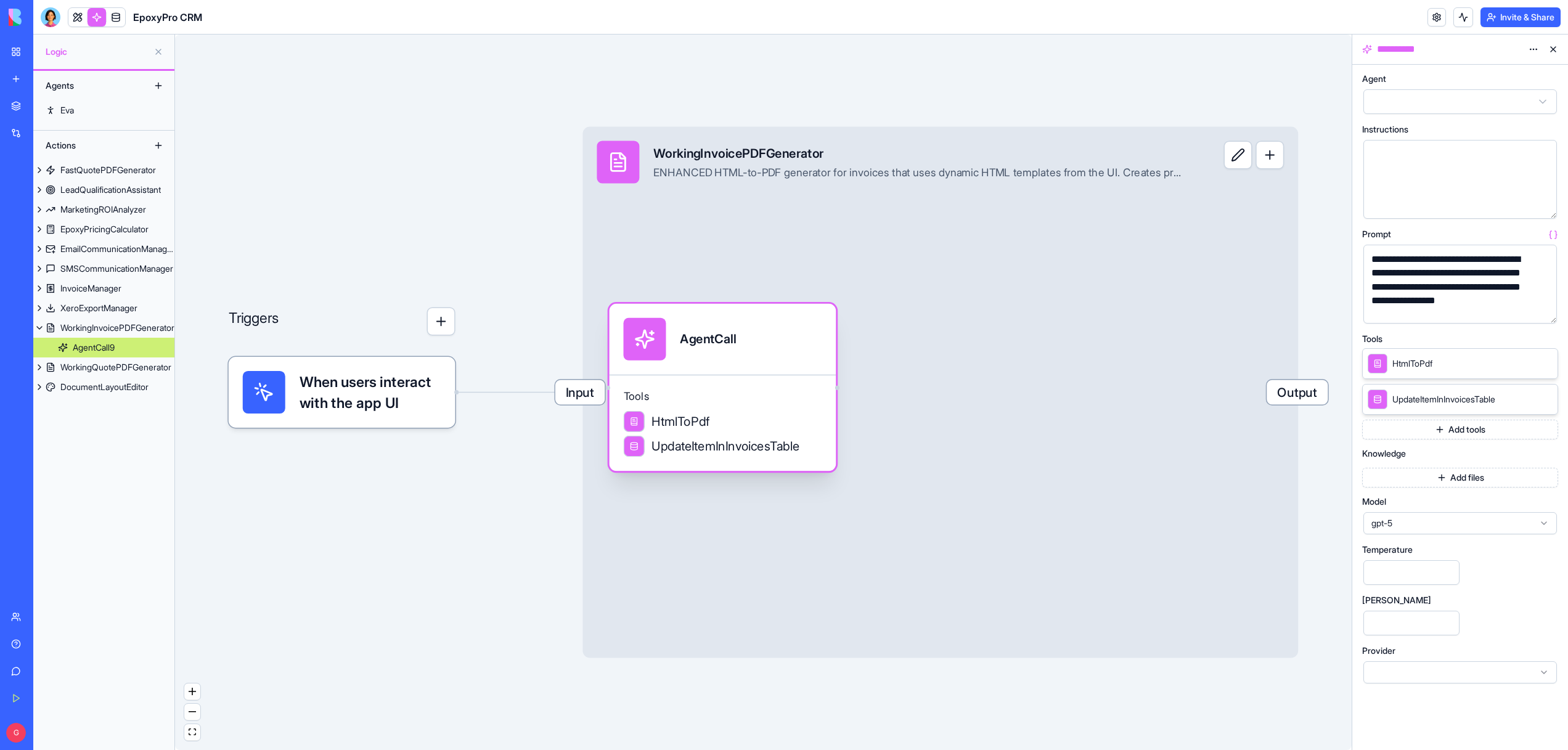
click at [785, 390] on span "Tools" at bounding box center [723, 396] width 199 height 14
click at [781, 378] on div "Tools HtmlToPdf UpdateItemInInvoicesTable" at bounding box center [723, 423] width 227 height 97
click at [125, 19] on div at bounding box center [97, 17] width 58 height 20
click at [118, 19] on link at bounding box center [115, 17] width 19 height 19
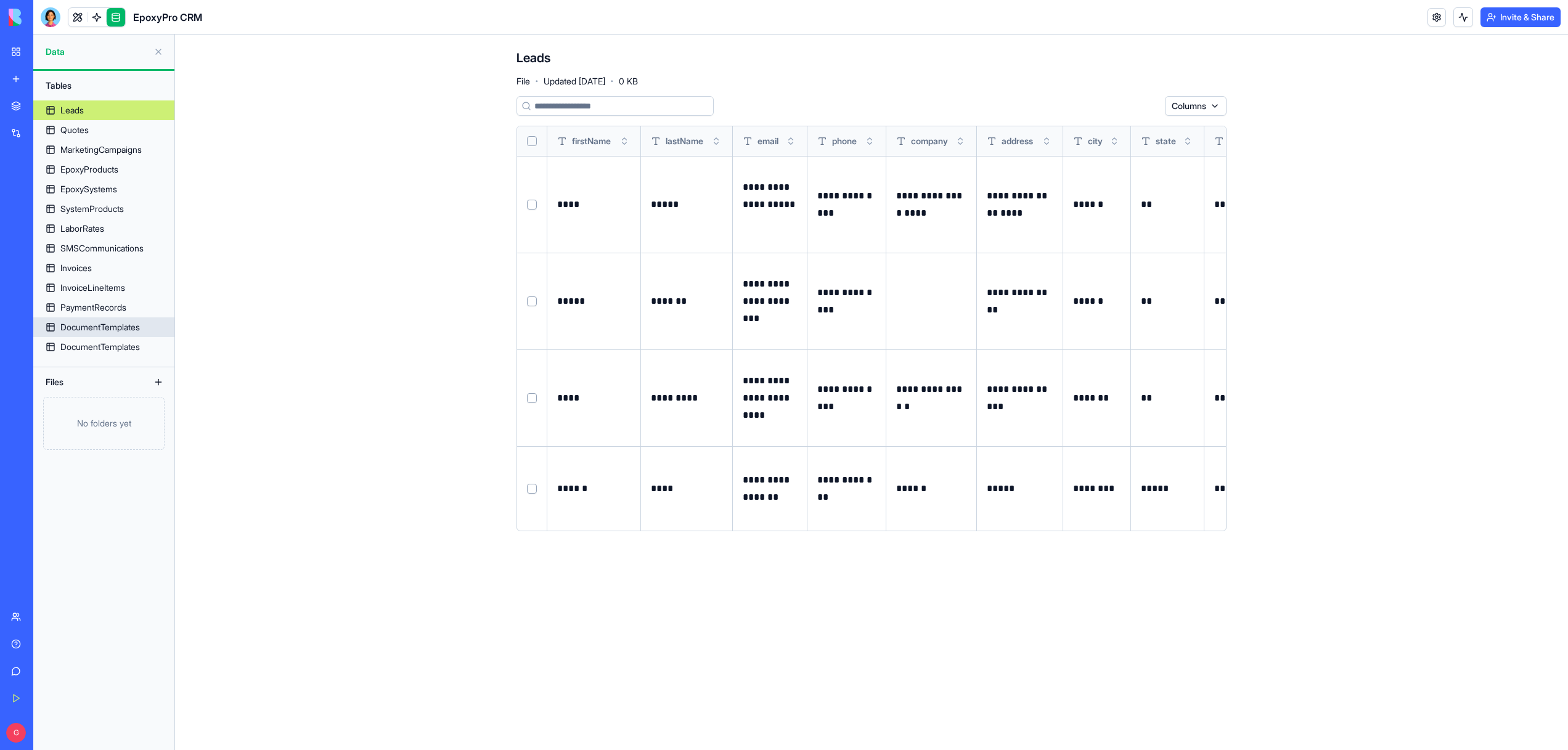
click at [144, 326] on link "DocumentTemplates" at bounding box center [104, 328] width 141 height 20
click at [128, 342] on div "DocumentTemplates" at bounding box center [100, 347] width 80 height 13
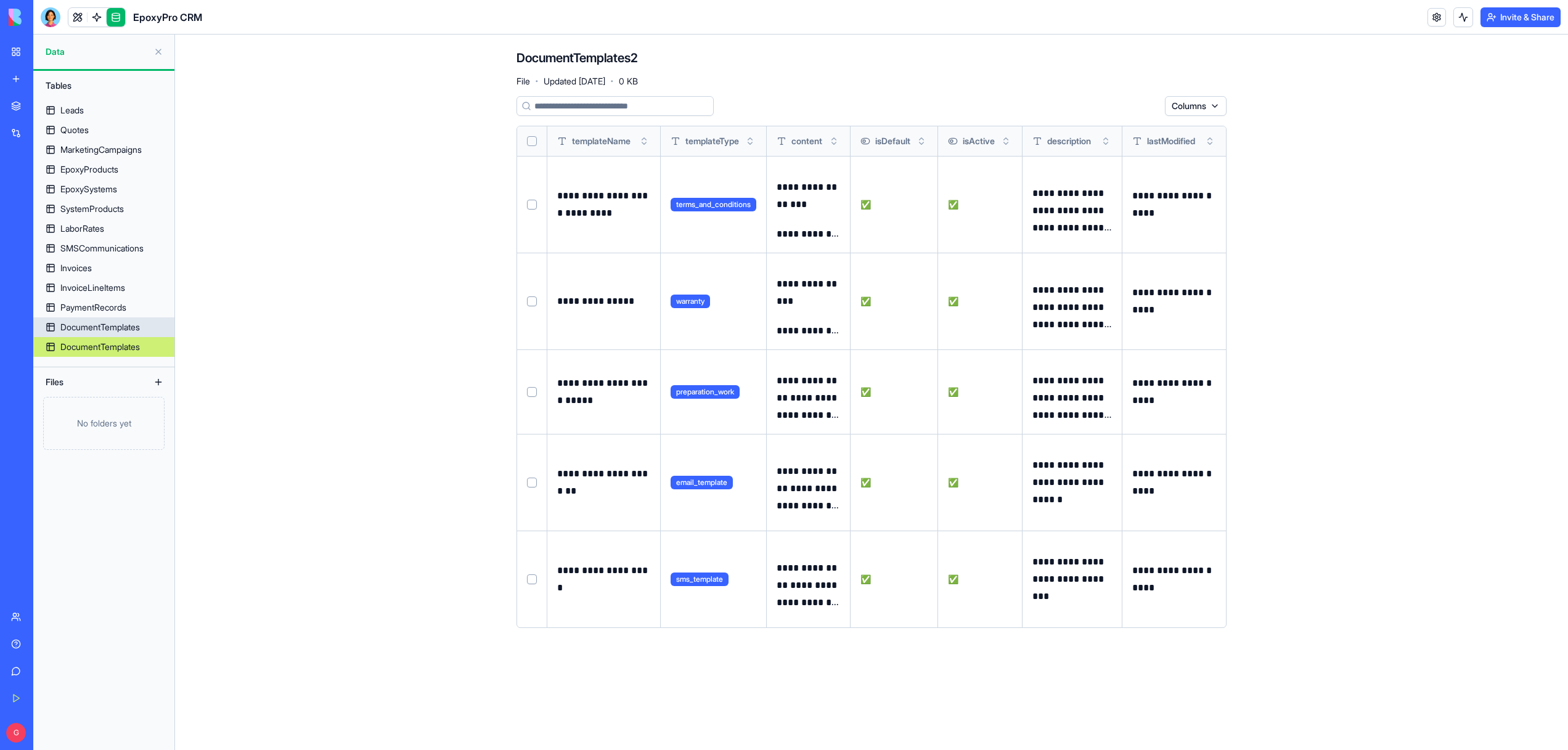
click at [81, 321] on div "DocumentTemplates" at bounding box center [100, 328] width 80 height 13
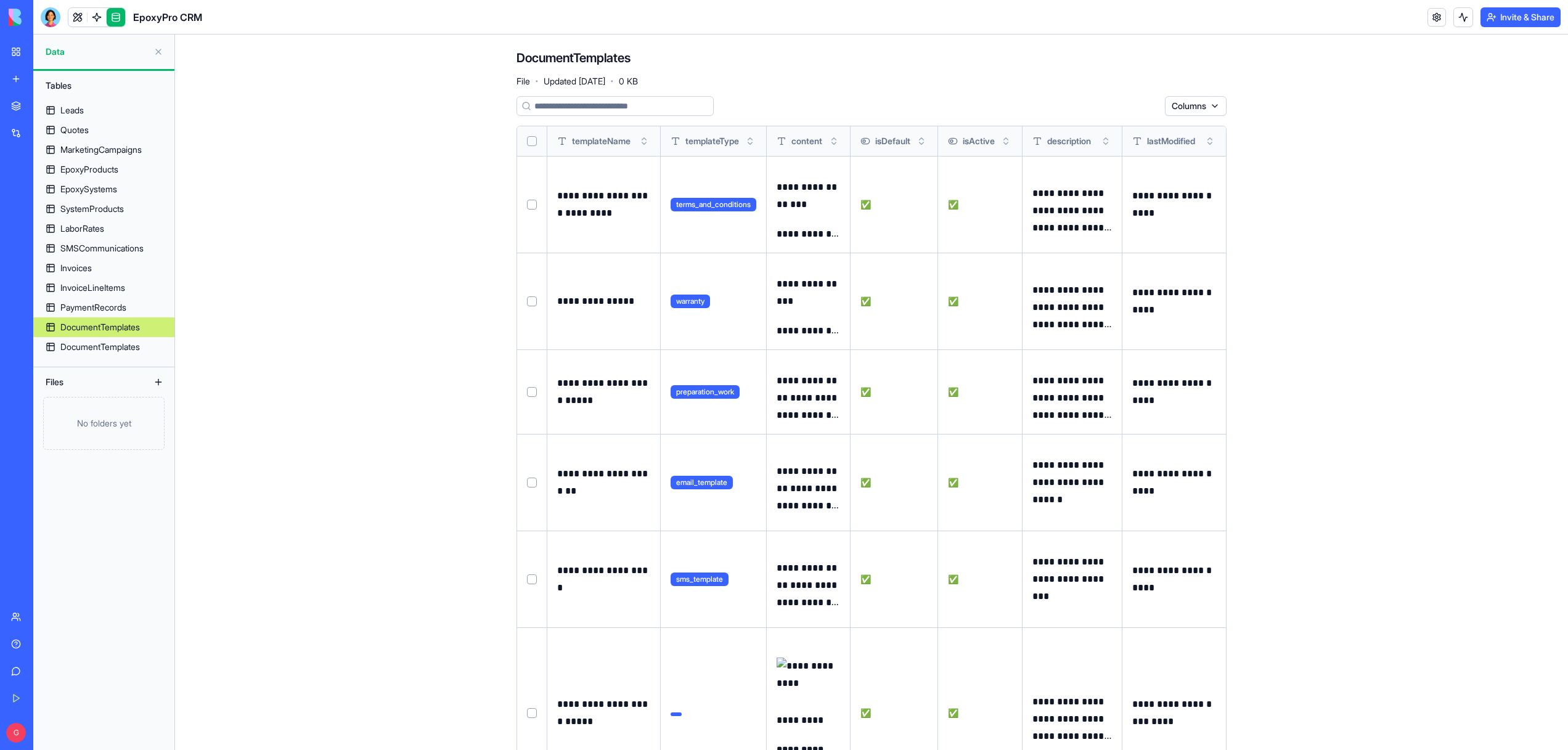
click at [68, 21] on link at bounding box center [77, 17] width 19 height 19
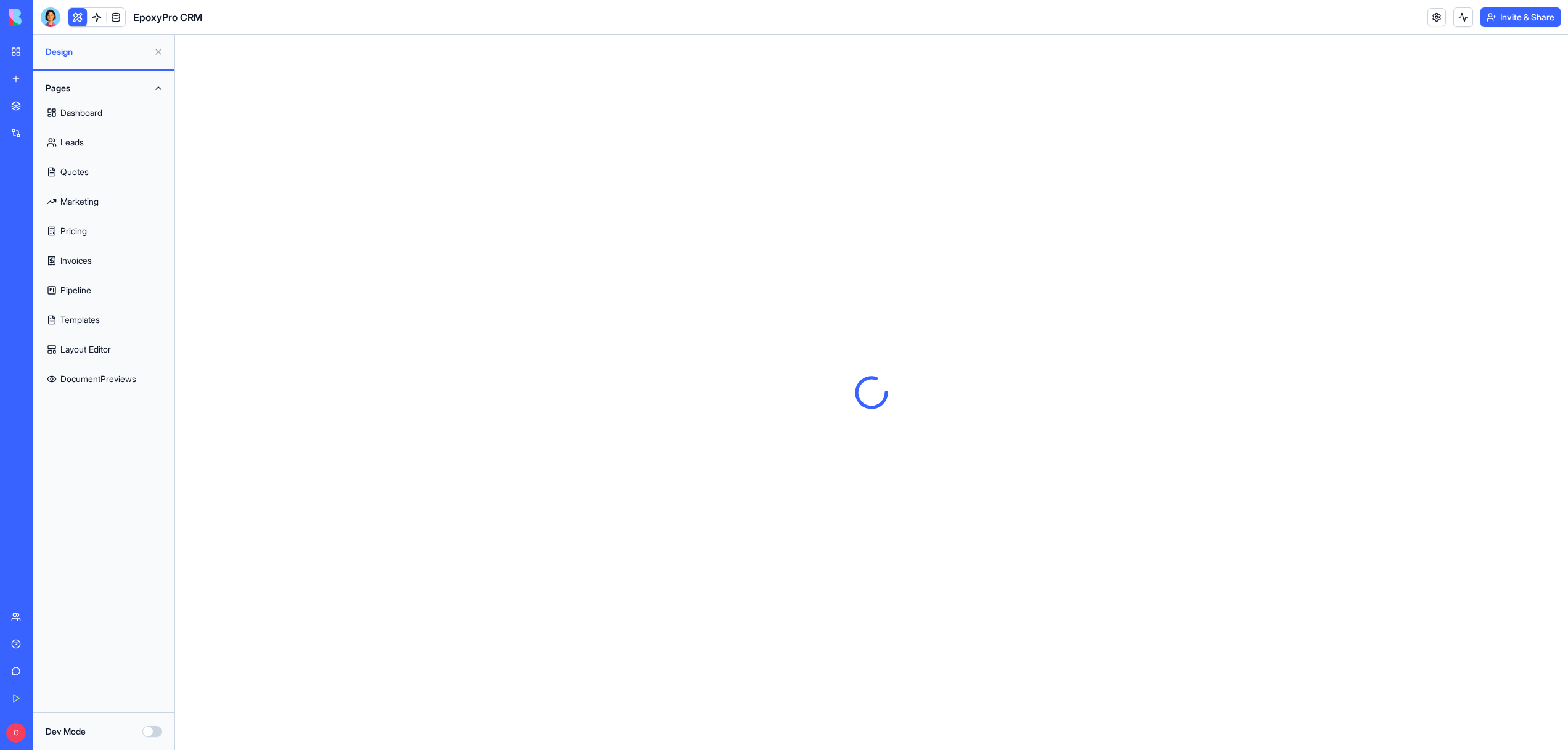
click at [83, 264] on link "Invoices" at bounding box center [103, 260] width 126 height 30
click at [78, 16] on button at bounding box center [77, 17] width 19 height 19
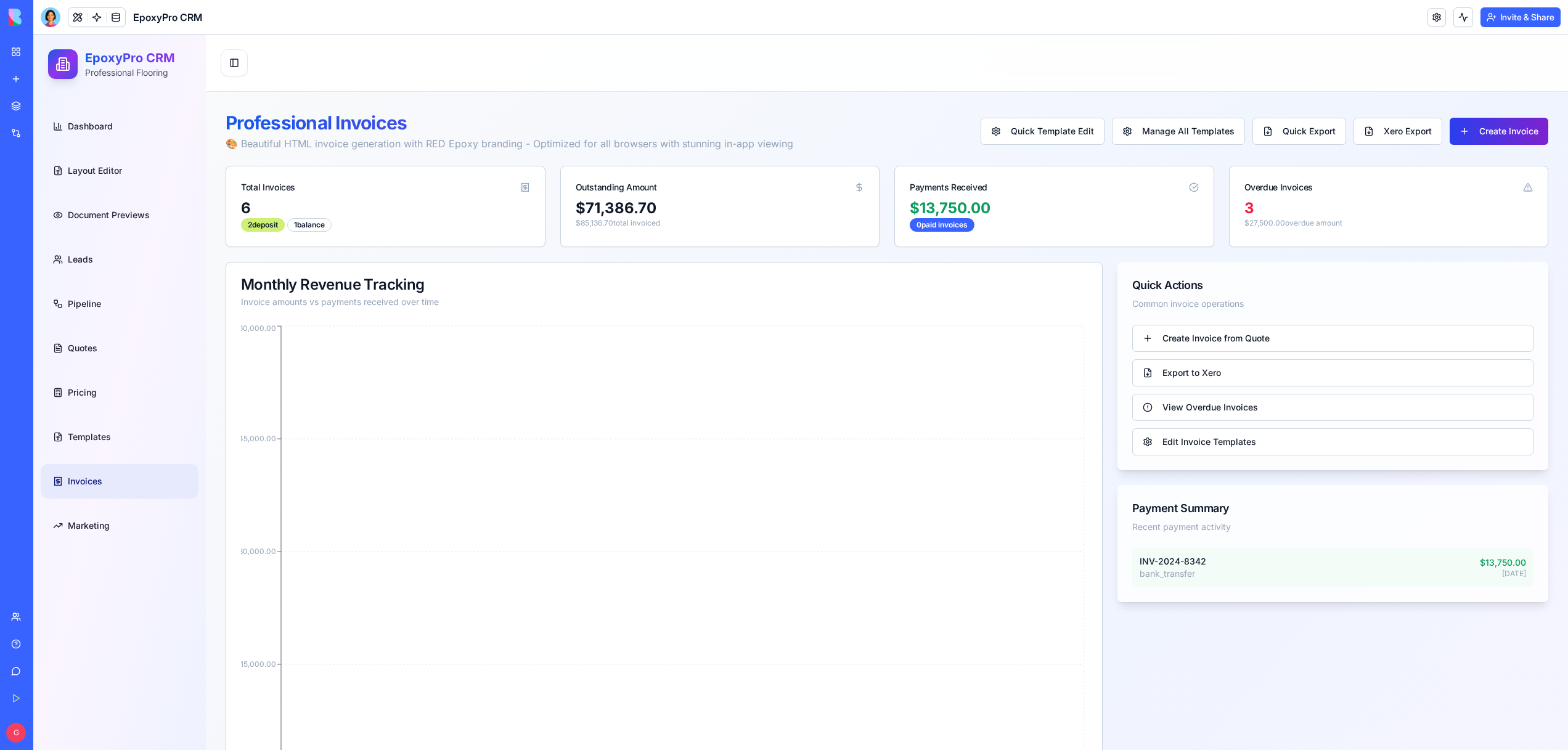
click at [1510, 126] on button "Create Invoice" at bounding box center [1498, 132] width 98 height 27
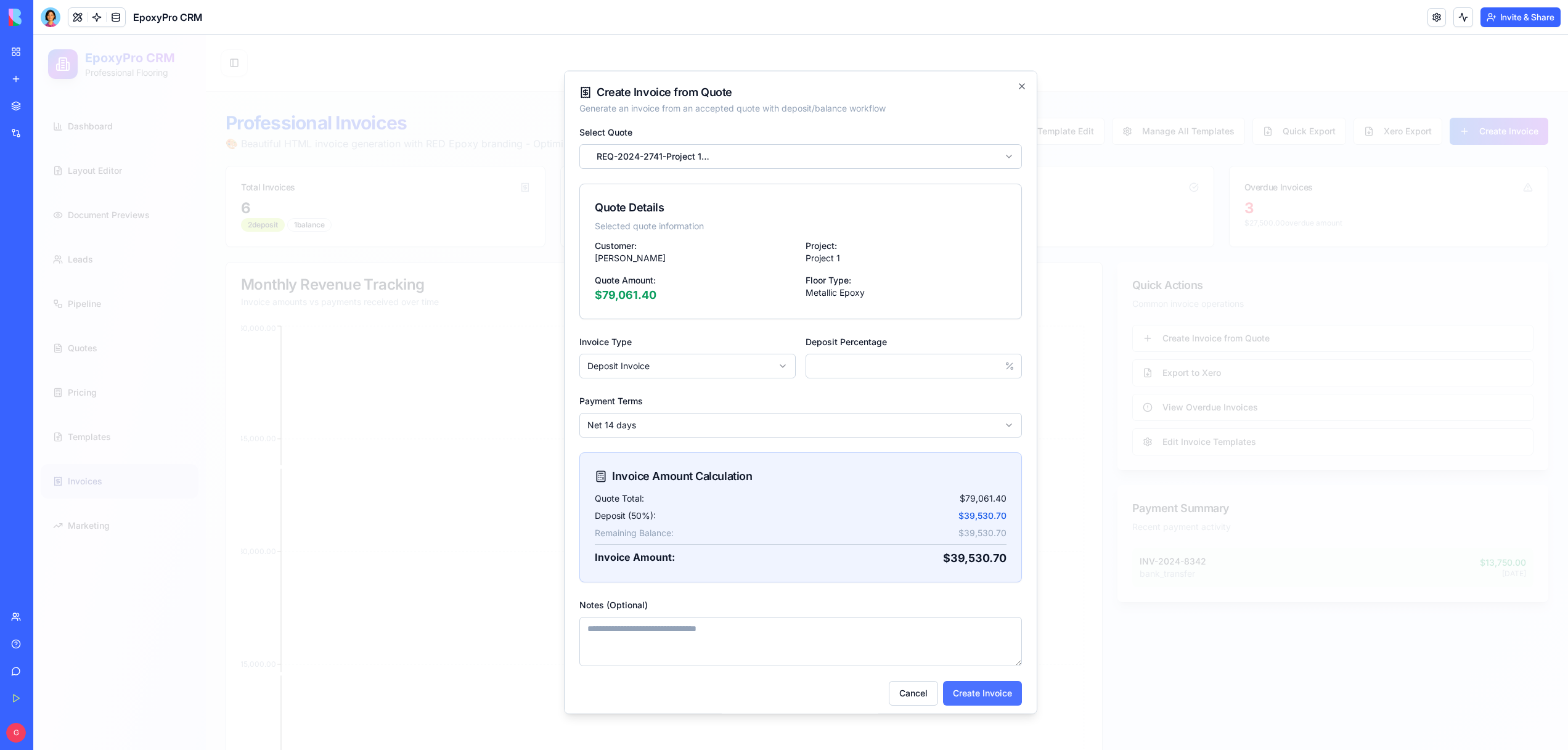
click at [978, 698] on button "Create Invoice" at bounding box center [982, 694] width 79 height 25
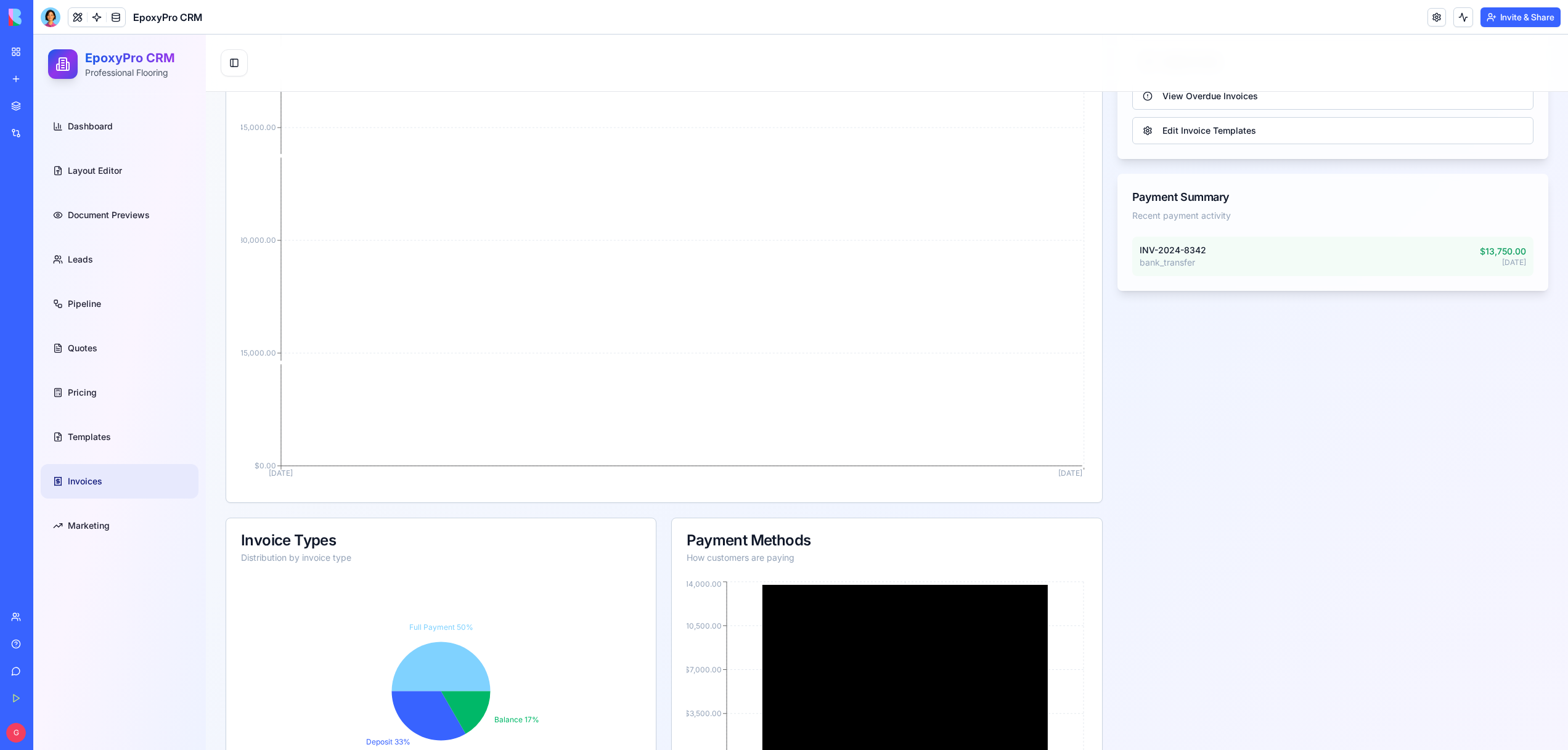
scroll to position [23, 0]
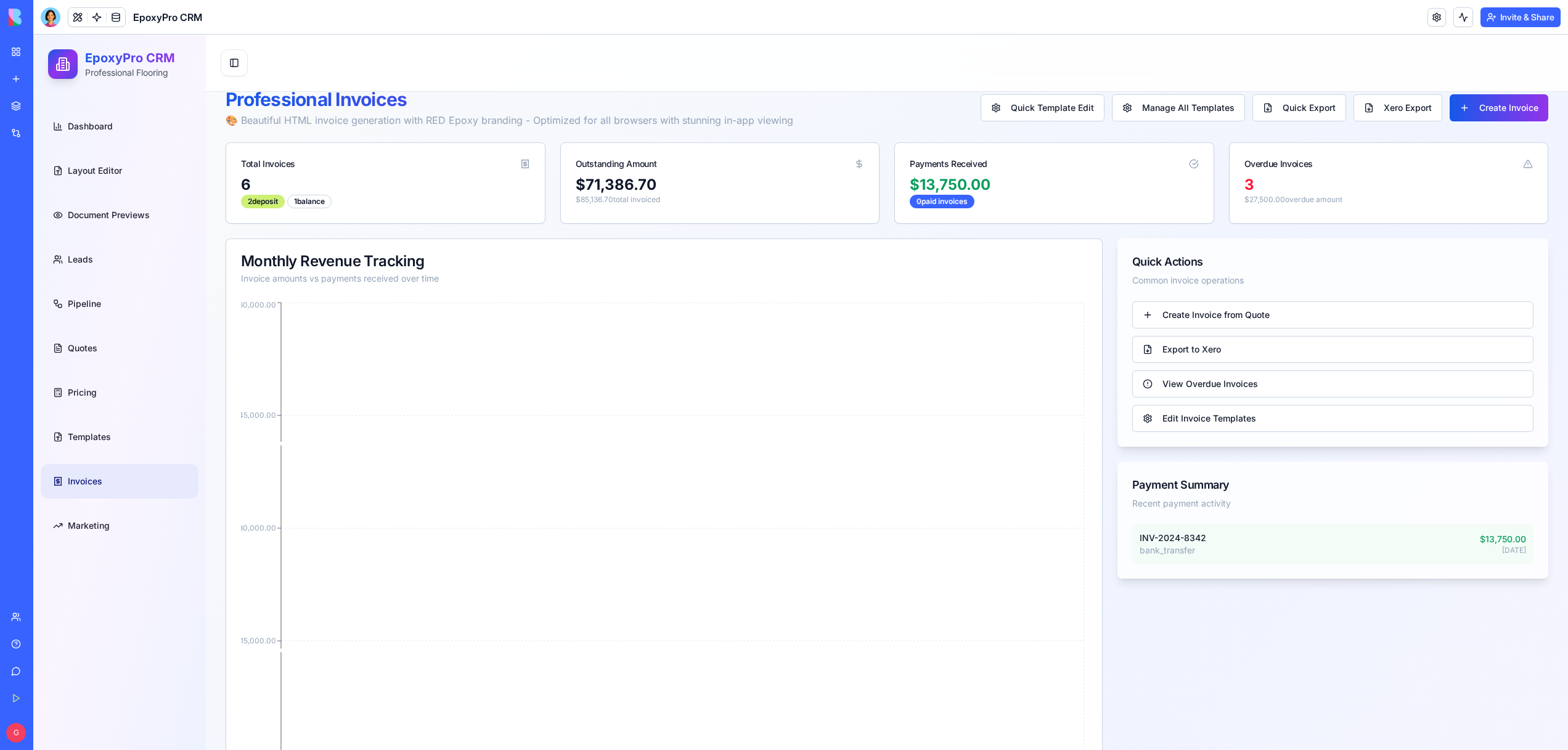
click at [1454, 124] on div "Professional Invoices 🎨 Beautiful HTML invoice generation with RED Epoxy brandi…" at bounding box center [886, 108] width 1323 height 39
click at [1462, 114] on button "Create Invoice" at bounding box center [1498, 107] width 98 height 27
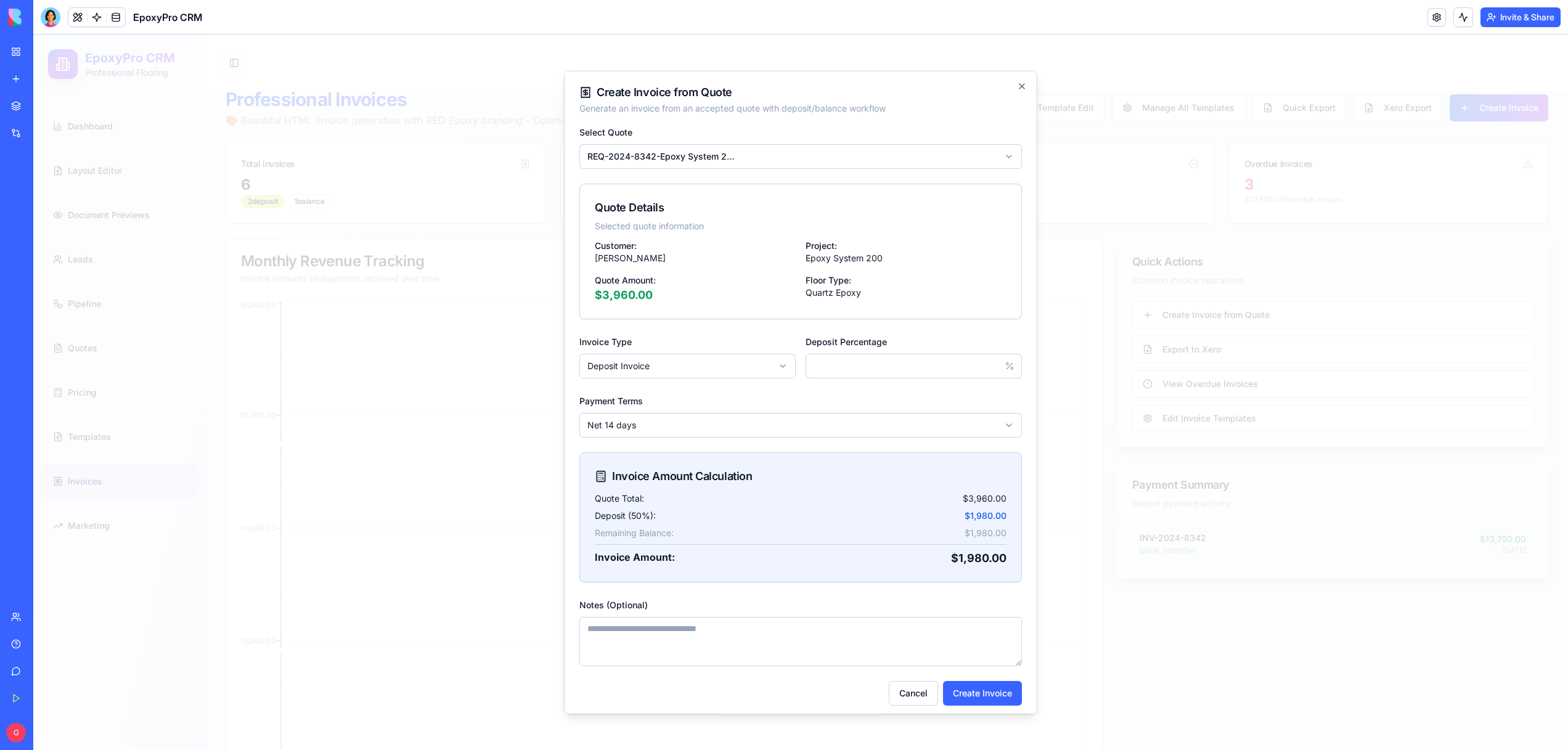
drag, startPoint x: 403, startPoint y: 390, endPoint x: 395, endPoint y: 407, distance: 18.8
click at [403, 403] on div at bounding box center [801, 393] width 1535 height 716
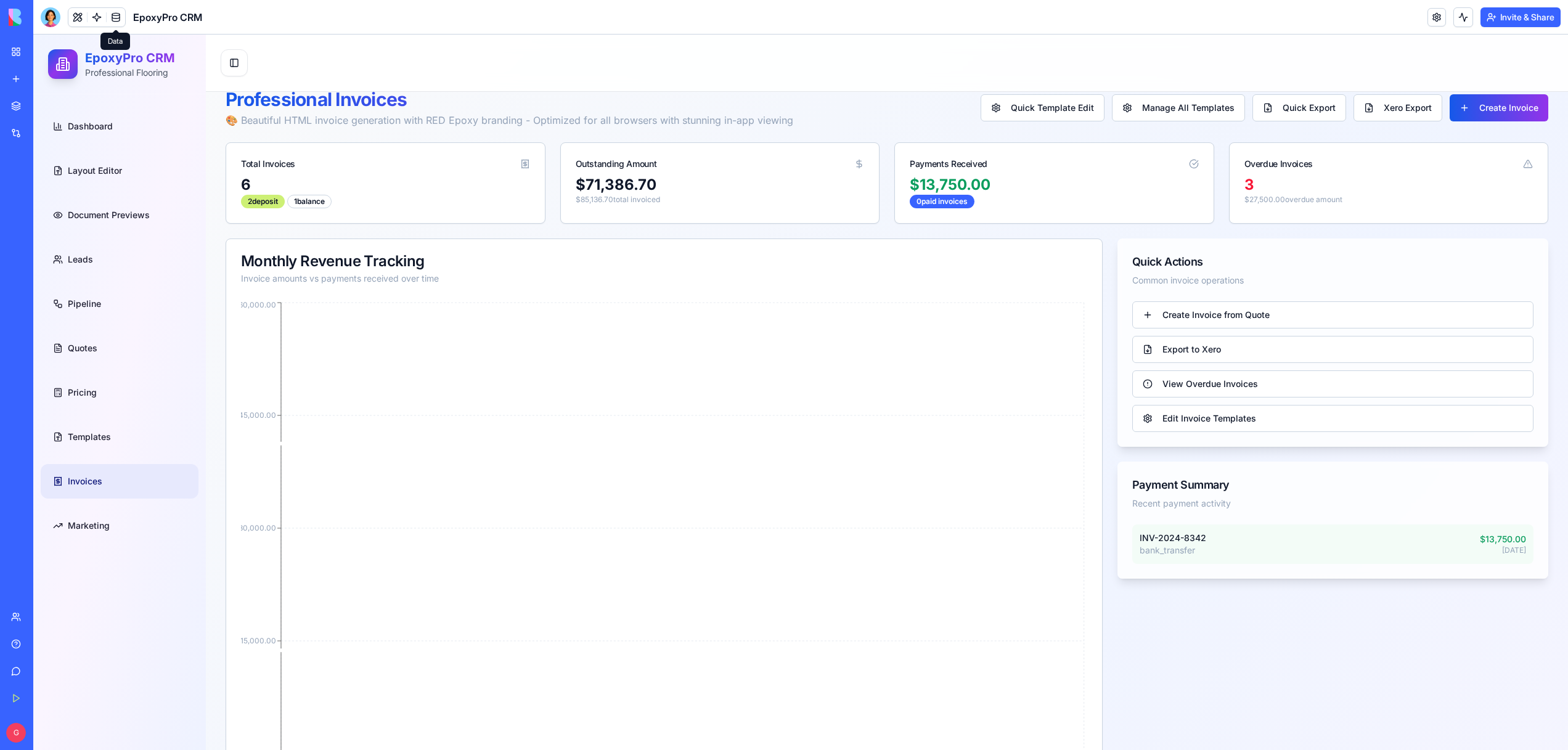
click at [112, 12] on link at bounding box center [115, 17] width 19 height 19
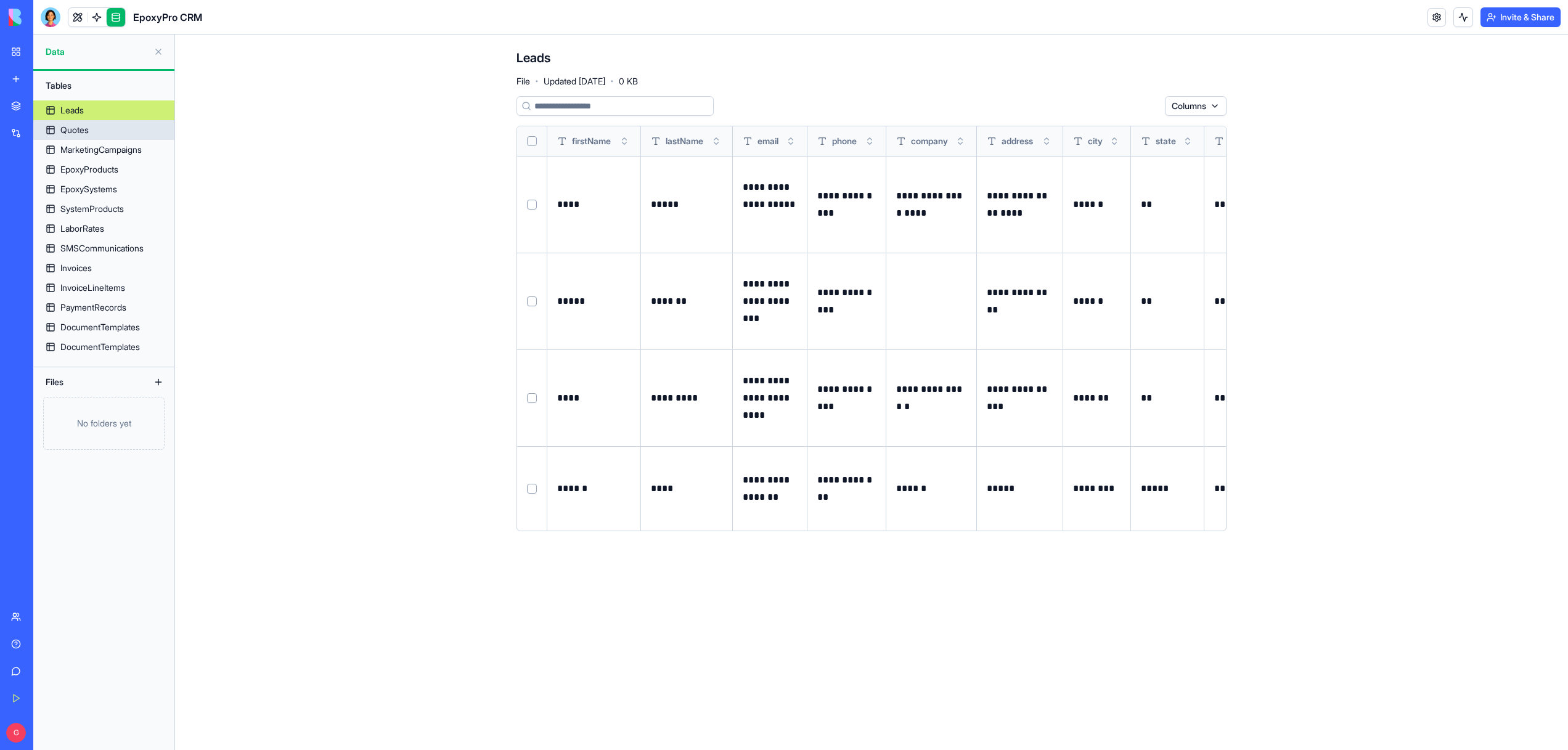
click at [122, 124] on link "Quotes" at bounding box center [104, 130] width 141 height 20
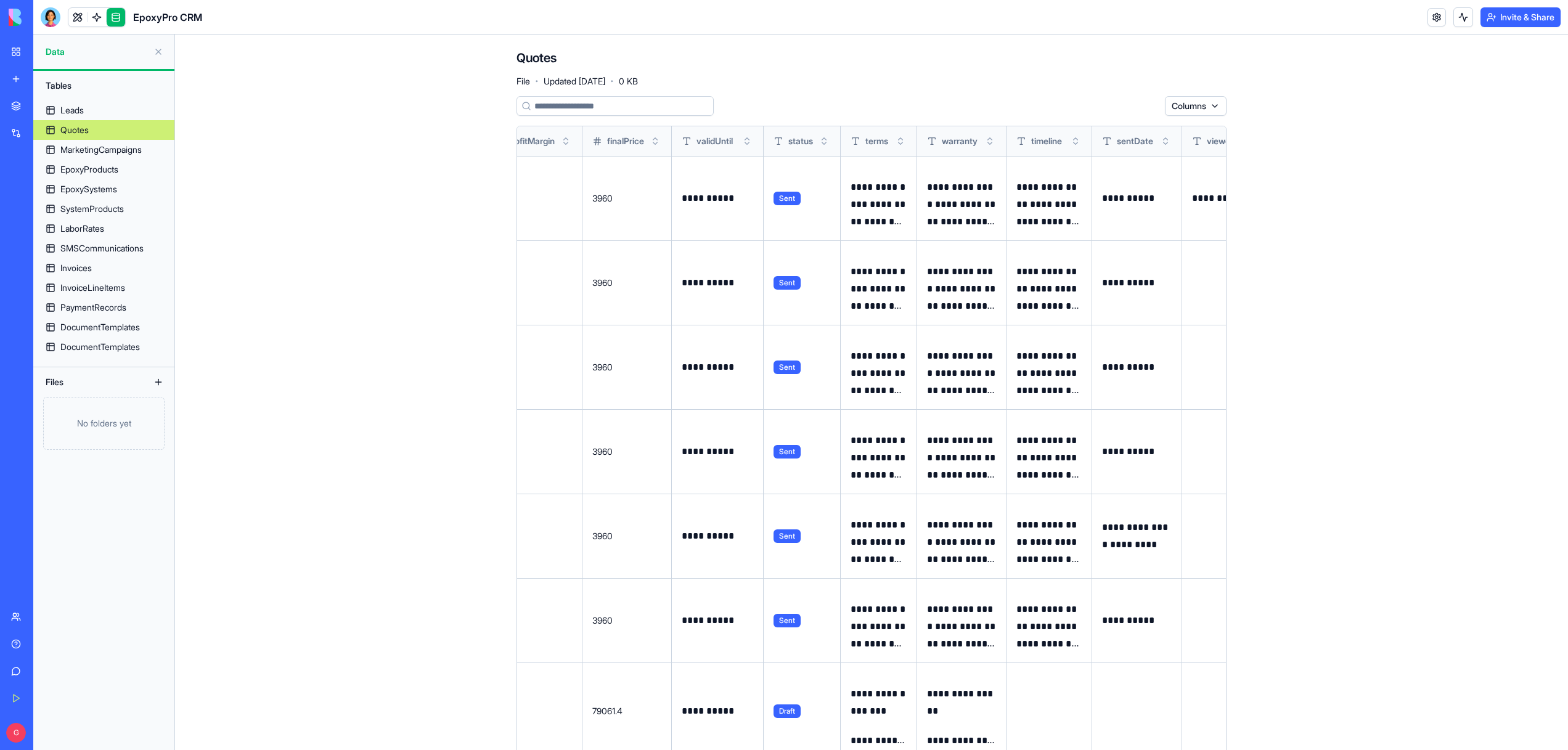
scroll to position [0, 1065]
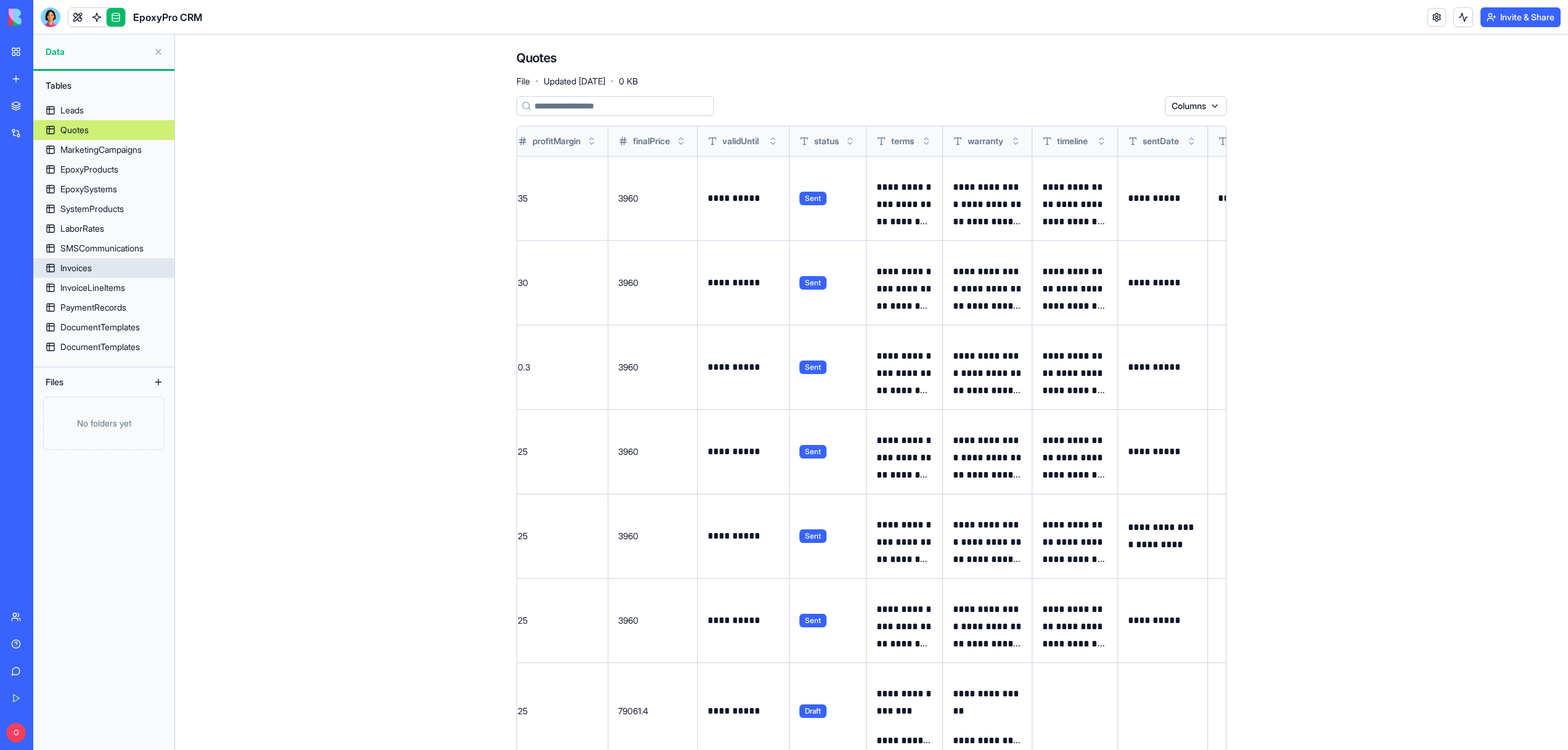
click at [77, 268] on div "Invoices" at bounding box center [76, 268] width 31 height 13
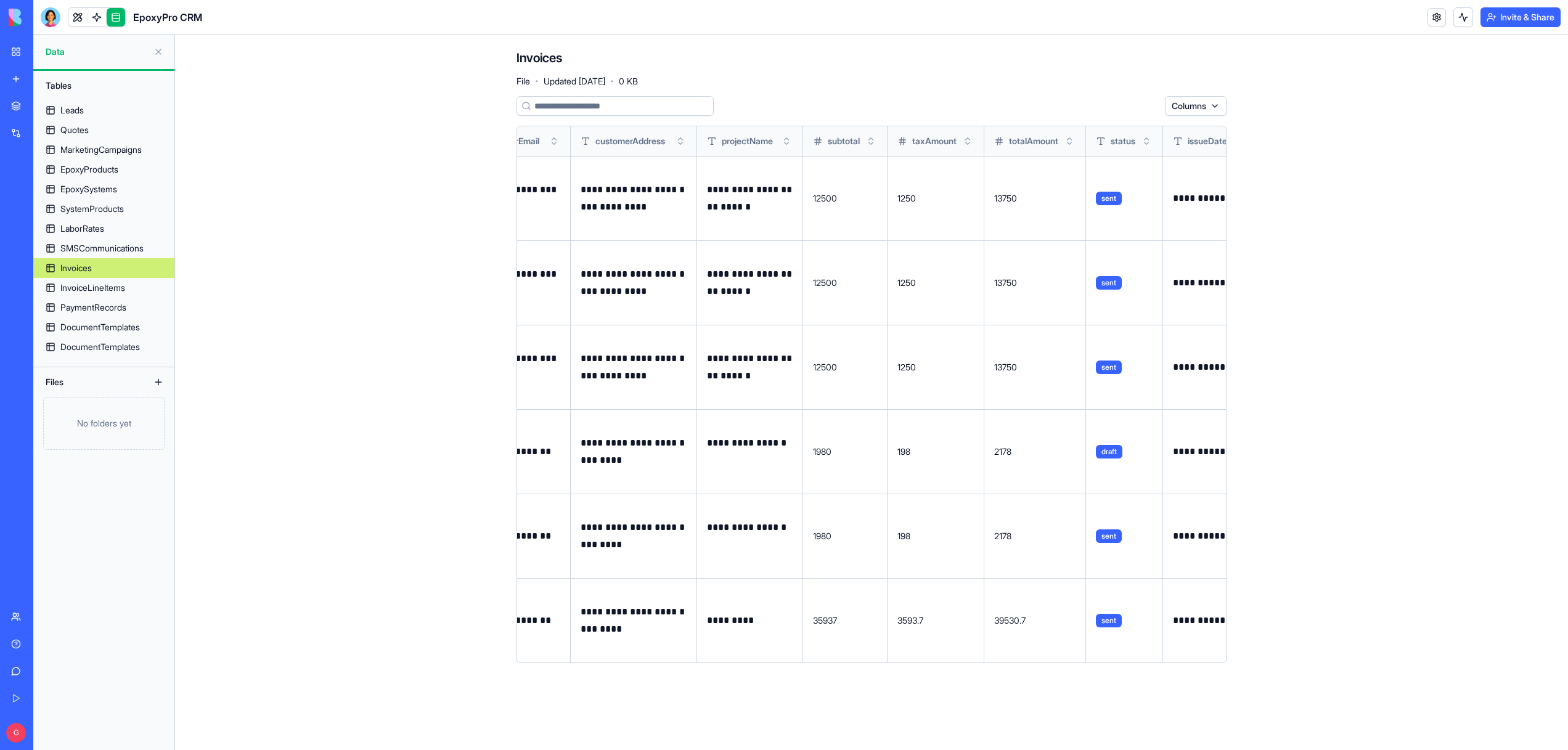
scroll to position [0, 588]
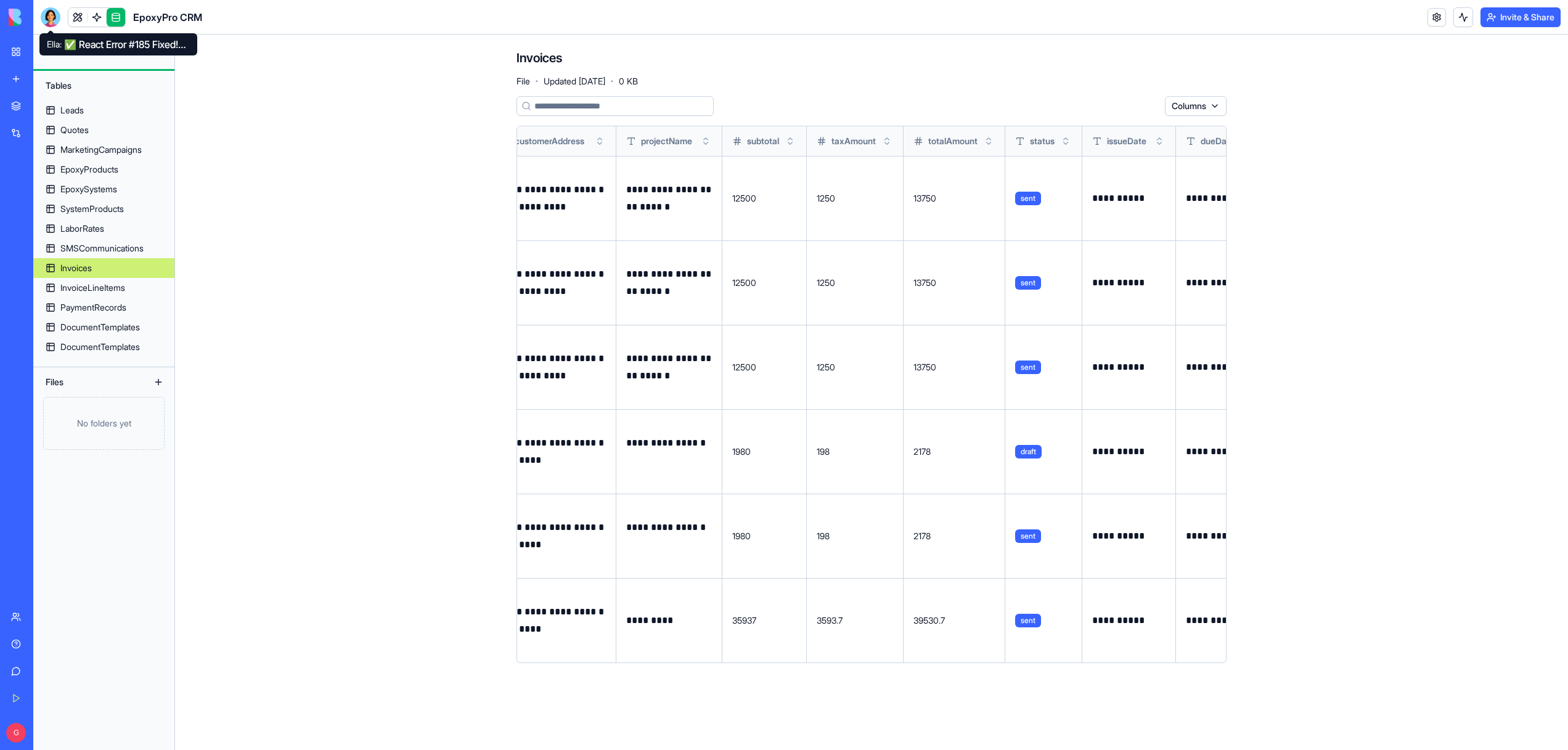
click at [53, 15] on div at bounding box center [50, 17] width 20 height 20
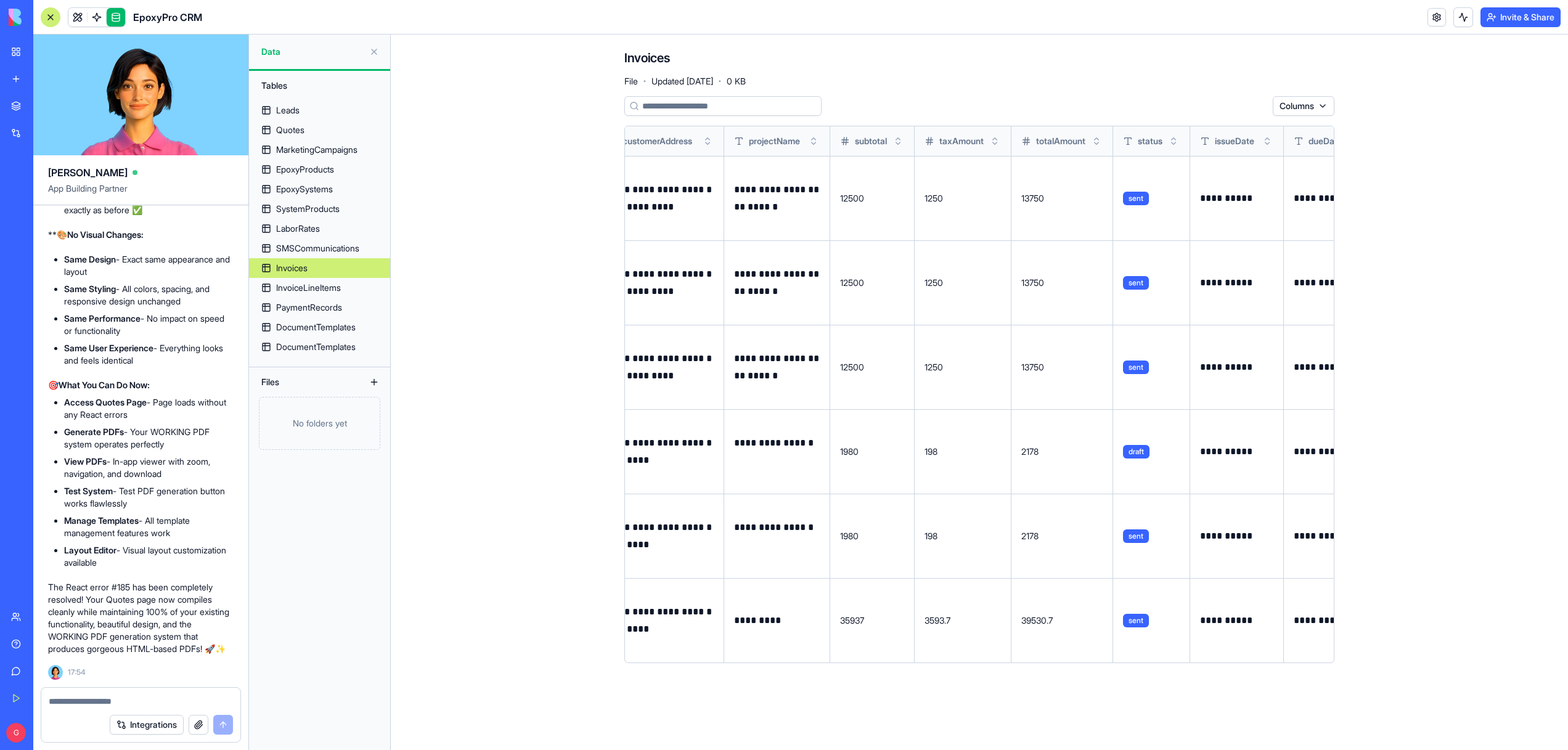
scroll to position [0, 0]
click at [112, 693] on div at bounding box center [140, 698] width 199 height 20
click at [86, 702] on textarea at bounding box center [140, 702] width 184 height 13
type textarea "***"
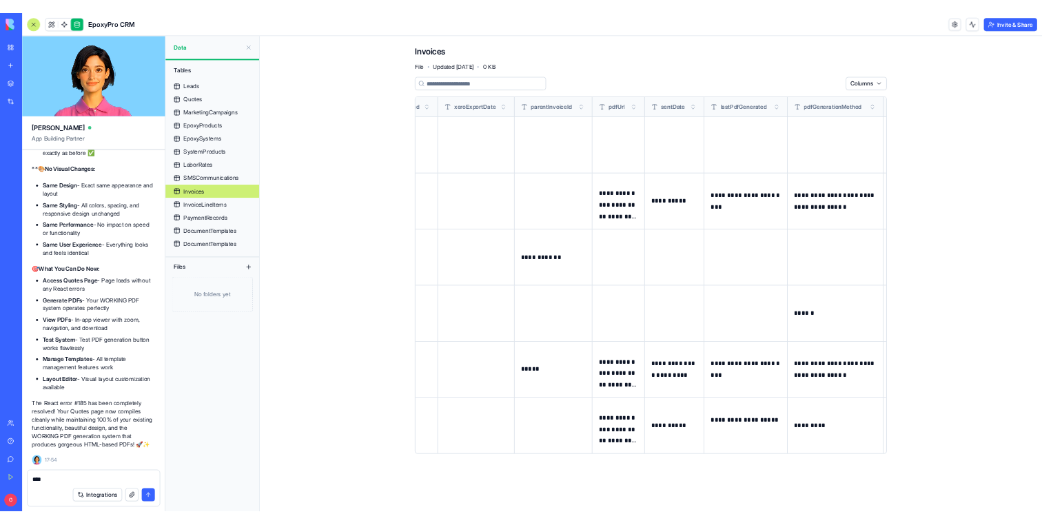
scroll to position [0, 1926]
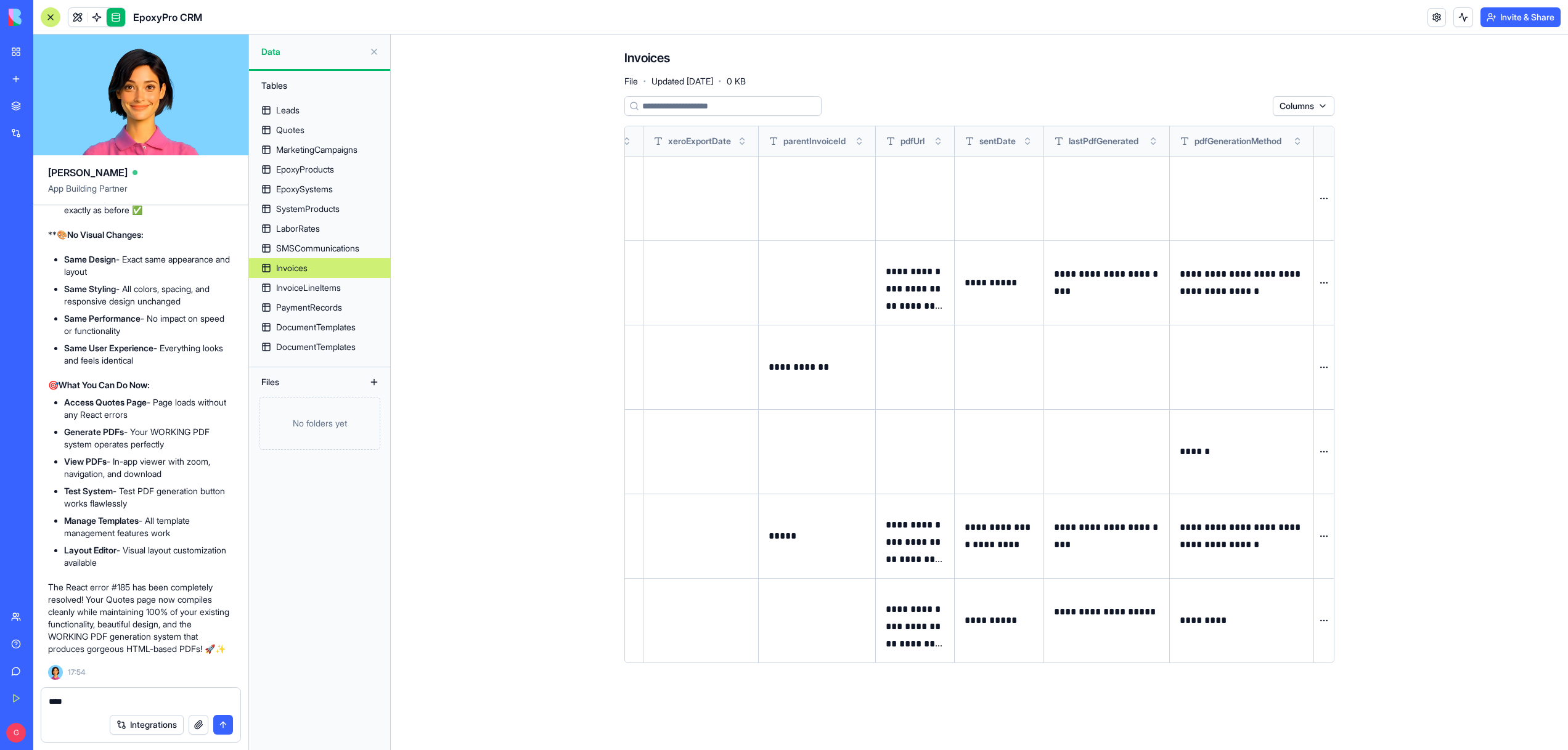
click at [78, 697] on textarea "***" at bounding box center [140, 702] width 184 height 13
